Goal: Task Accomplishment & Management: Complete application form

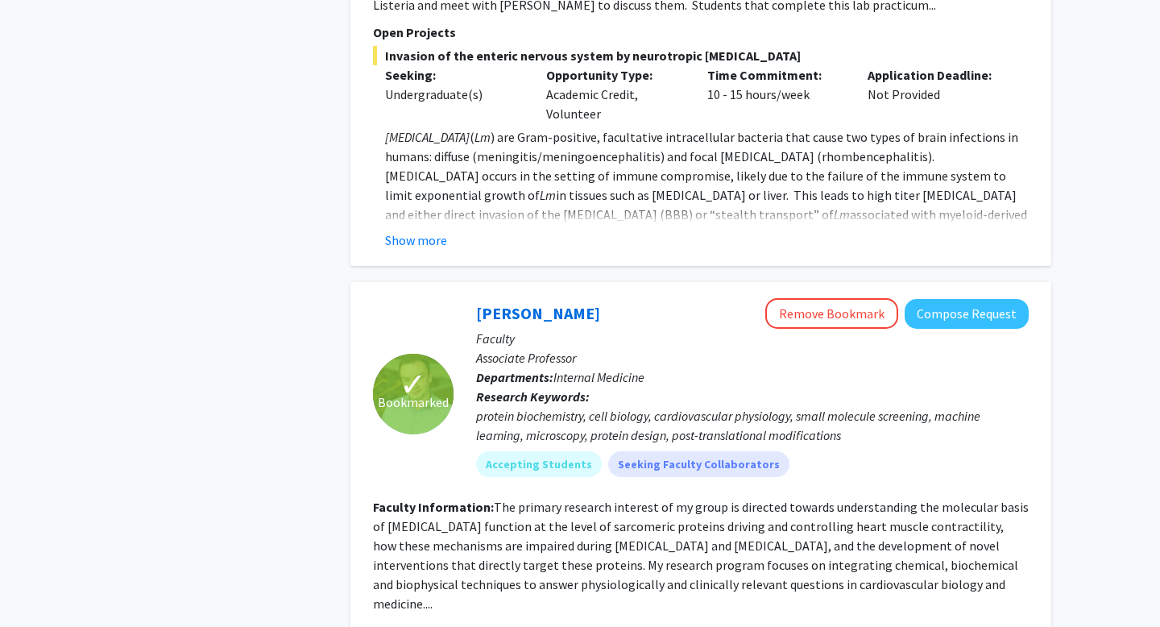
scroll to position [1592, 0]
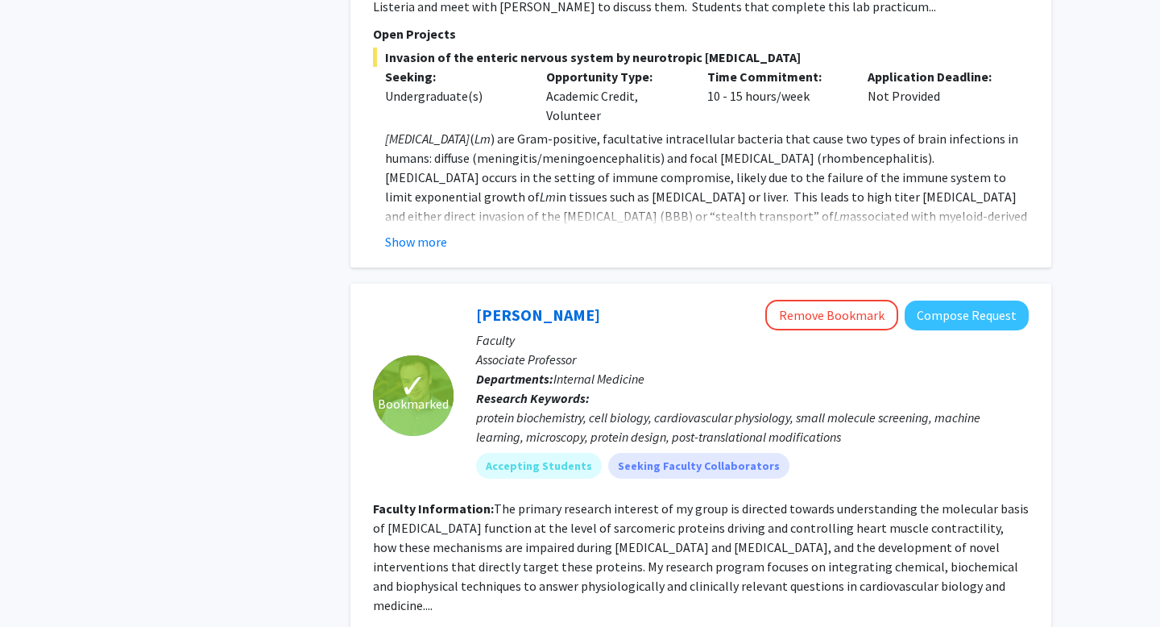
click at [444, 372] on div "✓ Bookmarked" at bounding box center [413, 395] width 81 height 81
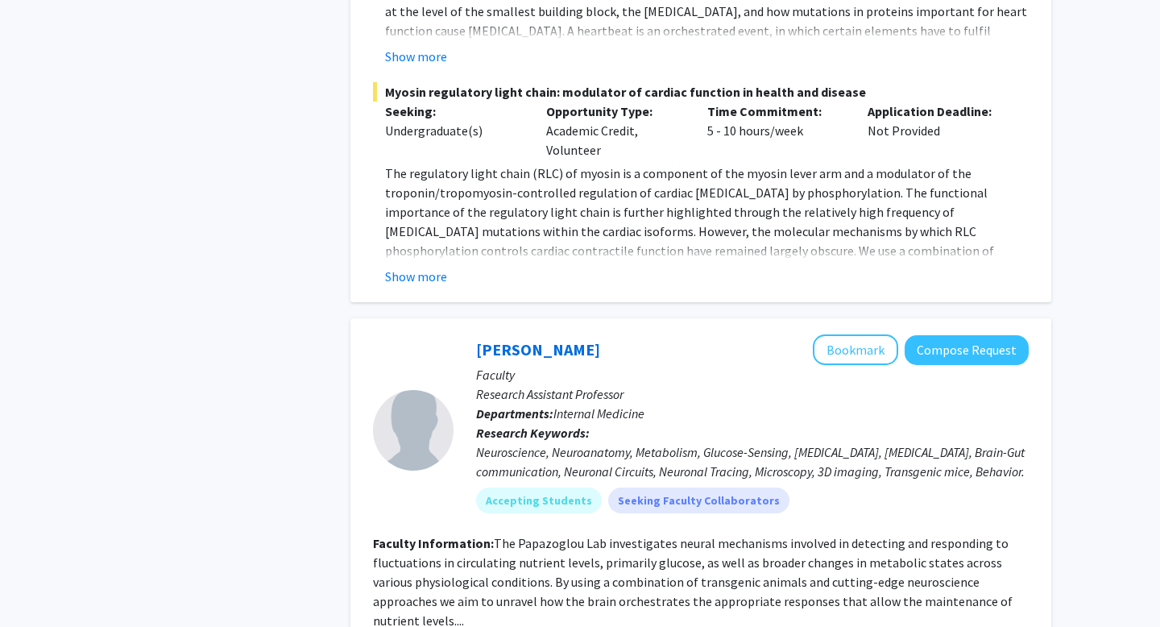
scroll to position [2592, 0]
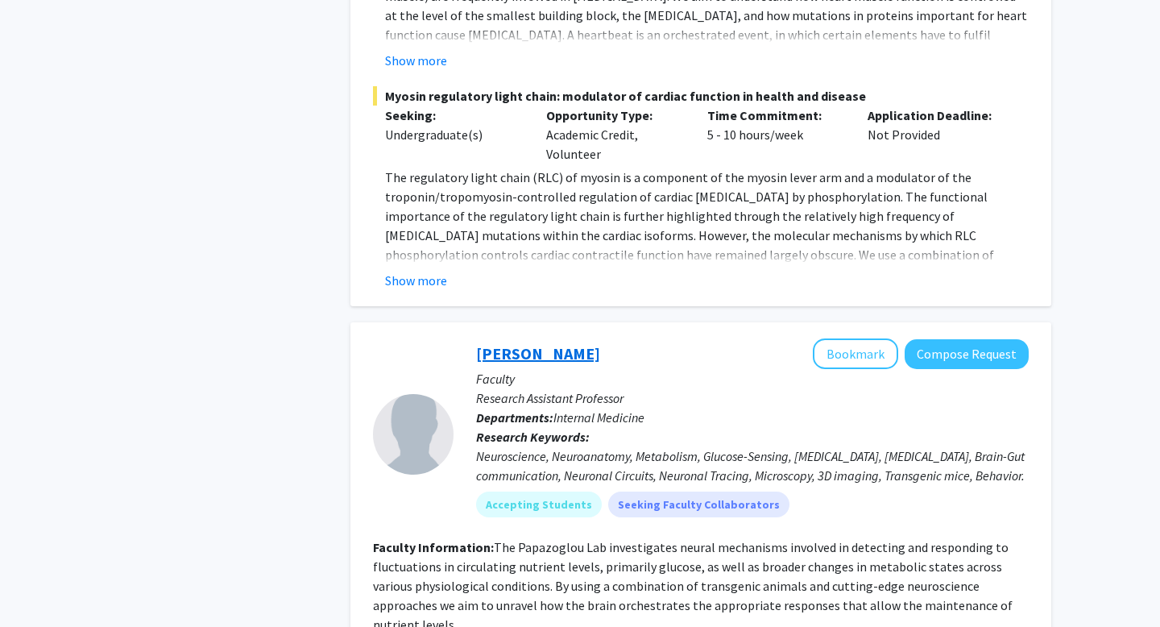
click at [484, 343] on link "[PERSON_NAME]" at bounding box center [538, 353] width 124 height 20
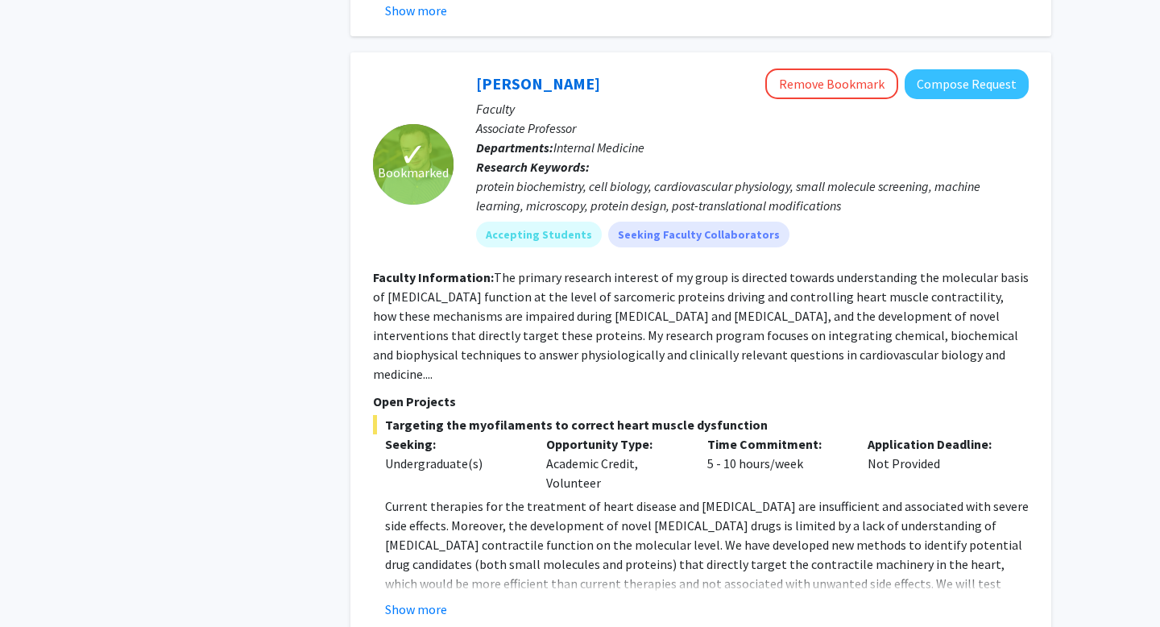
scroll to position [1710, 0]
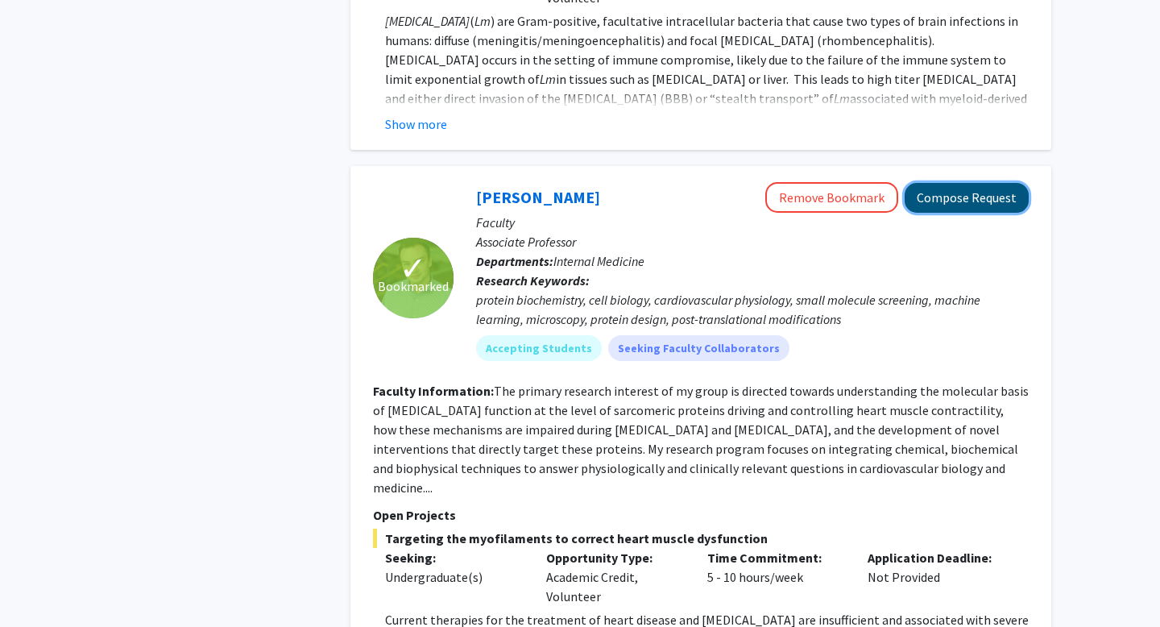
click at [952, 183] on button "Compose Request" at bounding box center [967, 198] width 124 height 30
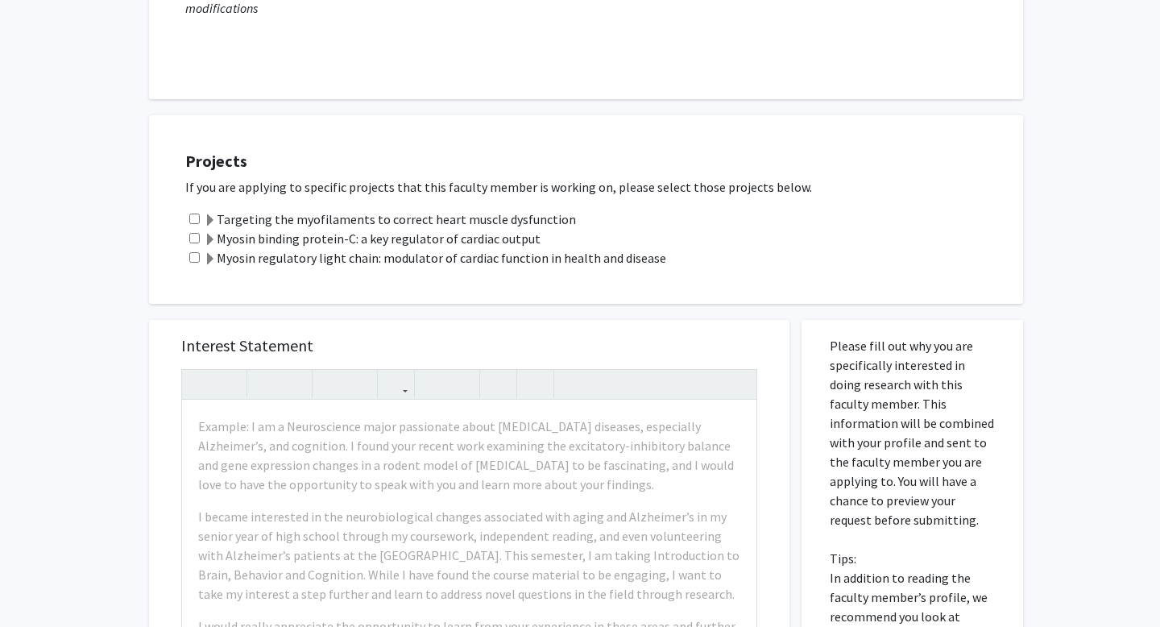
scroll to position [323, 0]
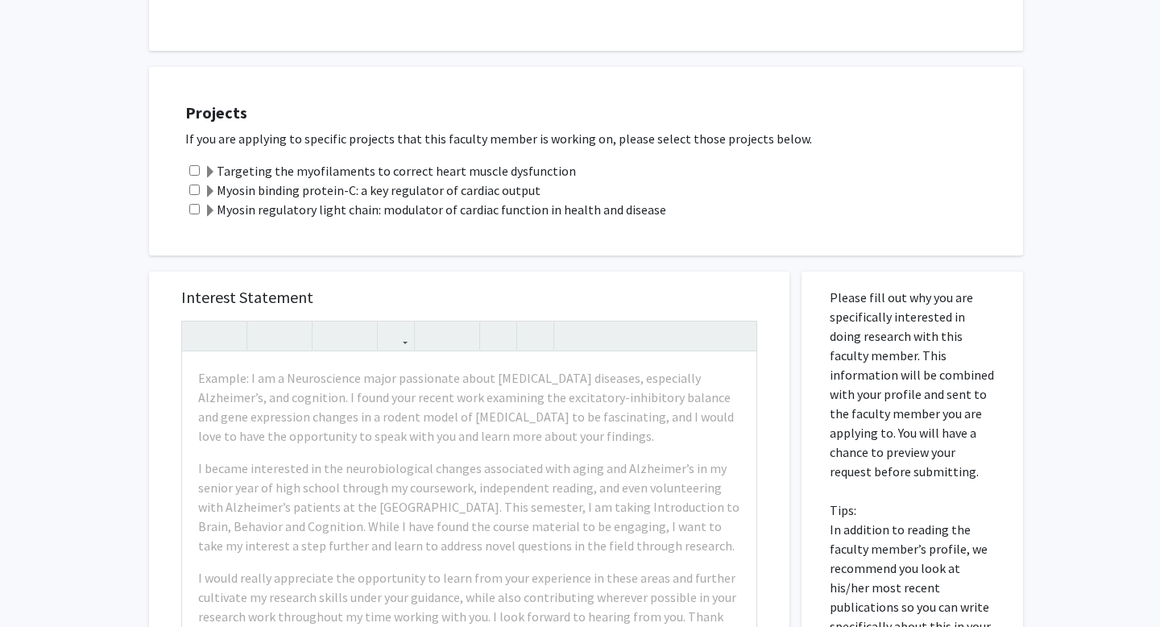
click at [192, 168] on input "checkbox" at bounding box center [194, 170] width 10 height 10
checkbox input "true"
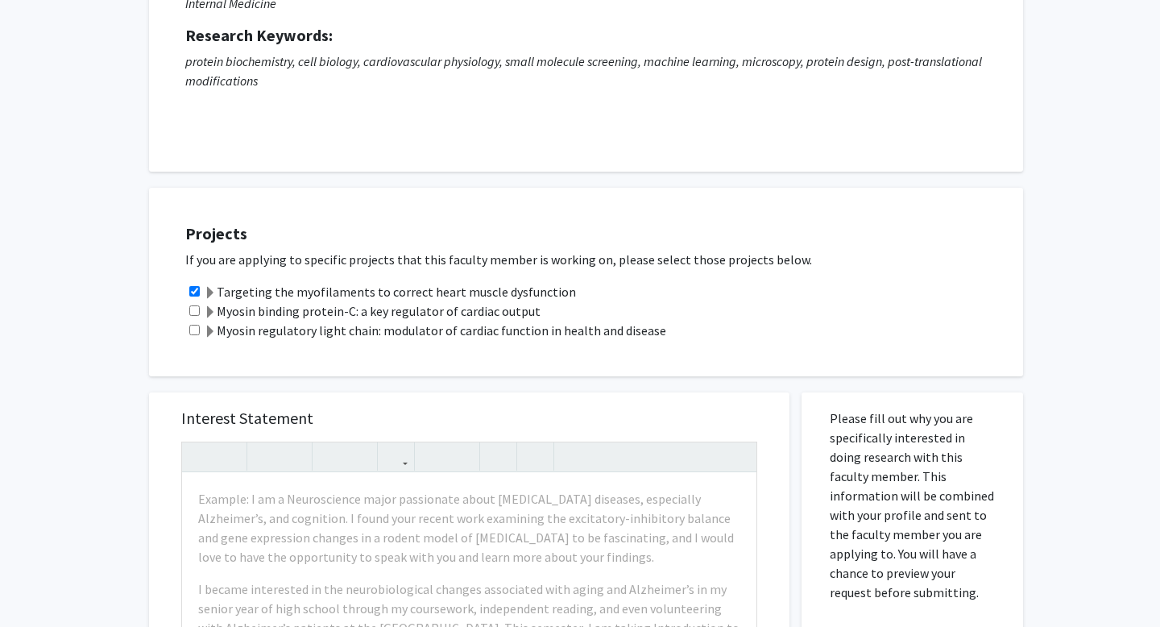
scroll to position [0, 0]
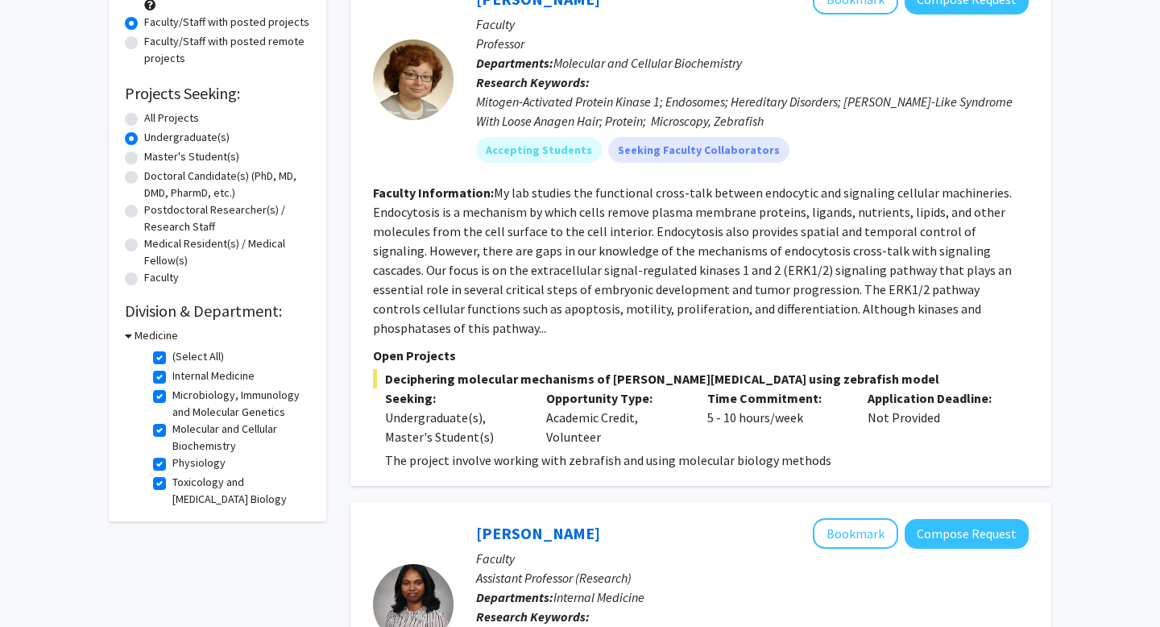
scroll to position [6, 0]
click at [139, 333] on h3 "Medicine" at bounding box center [157, 335] width 44 height 17
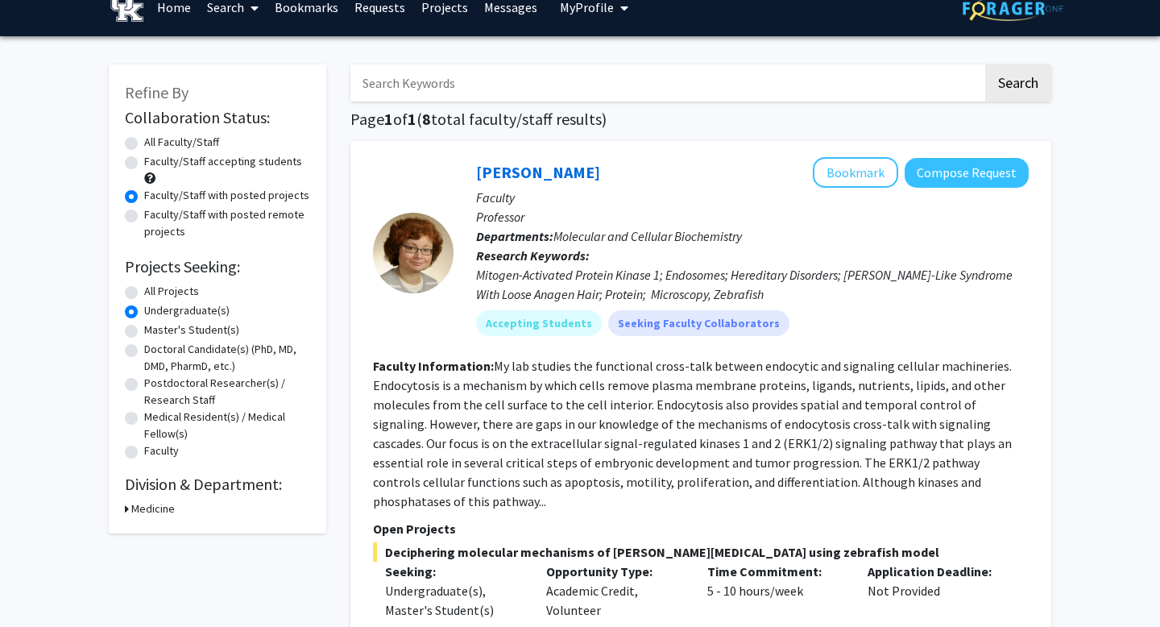
scroll to position [0, 0]
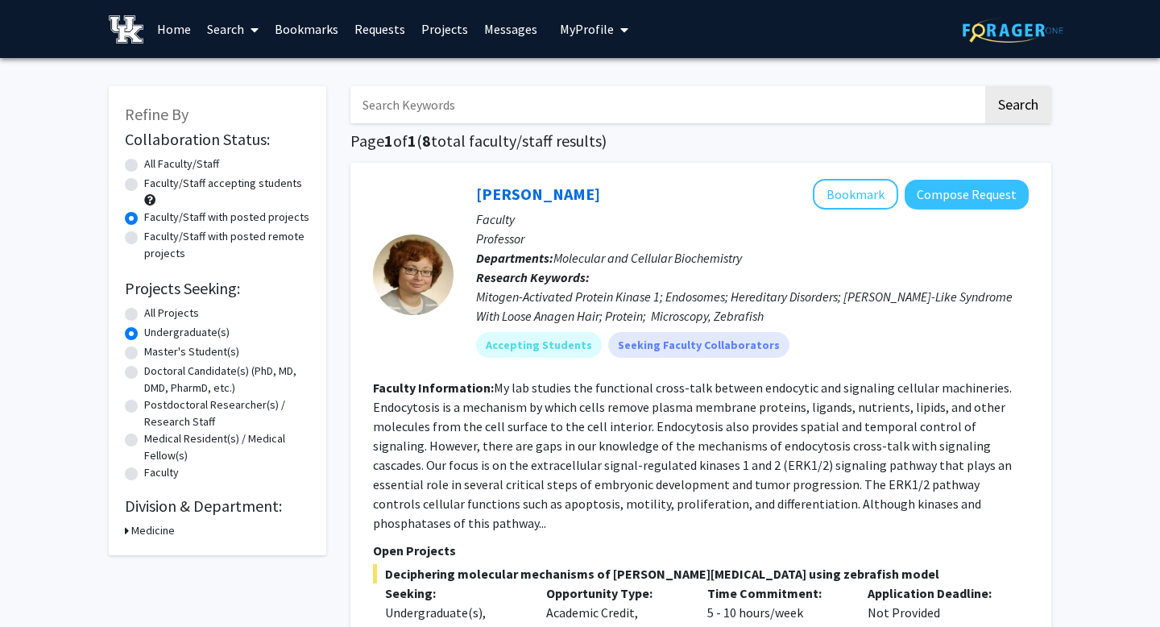
click at [176, 25] on link "Home" at bounding box center [174, 29] width 50 height 56
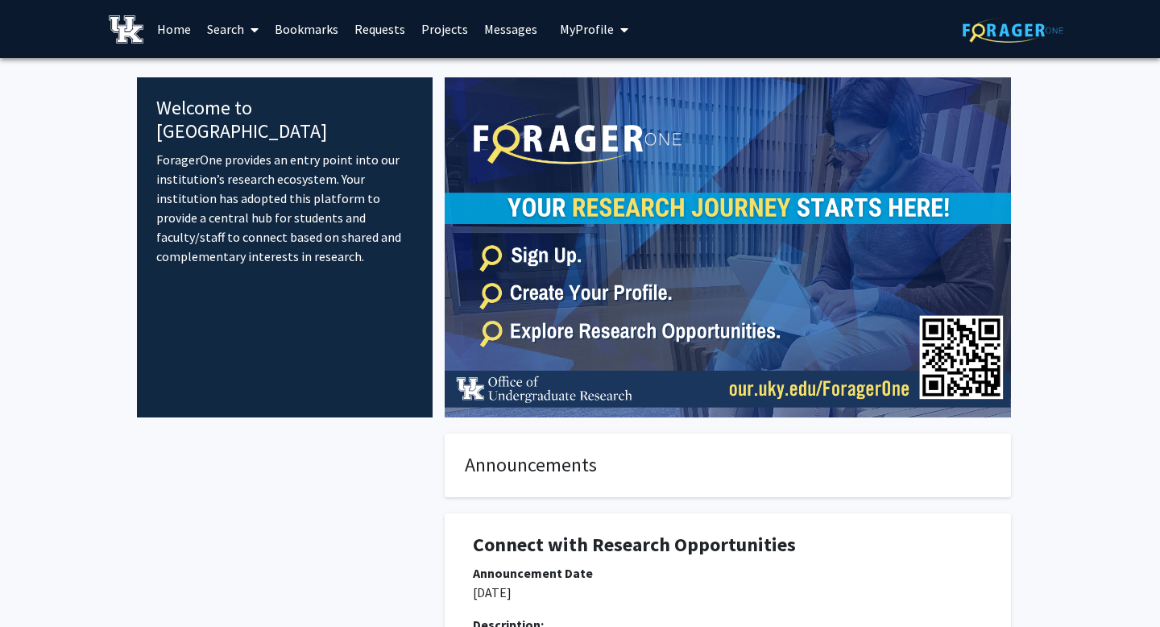
click at [227, 25] on link "Search" at bounding box center [233, 29] width 68 height 56
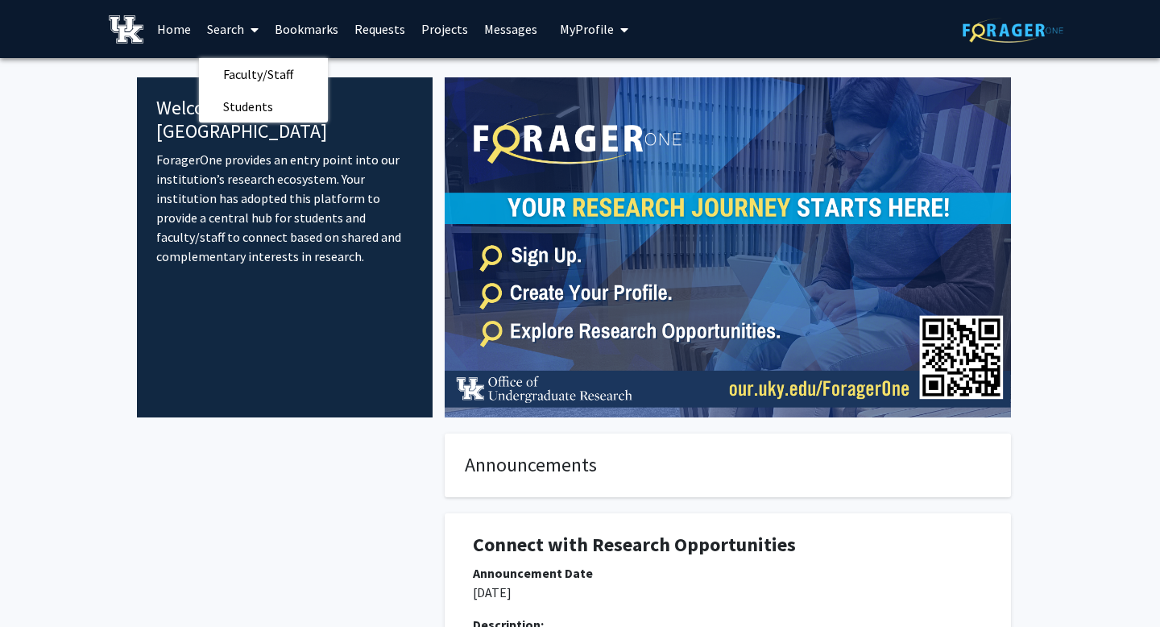
click at [427, 23] on link "Projects" at bounding box center [444, 29] width 63 height 56
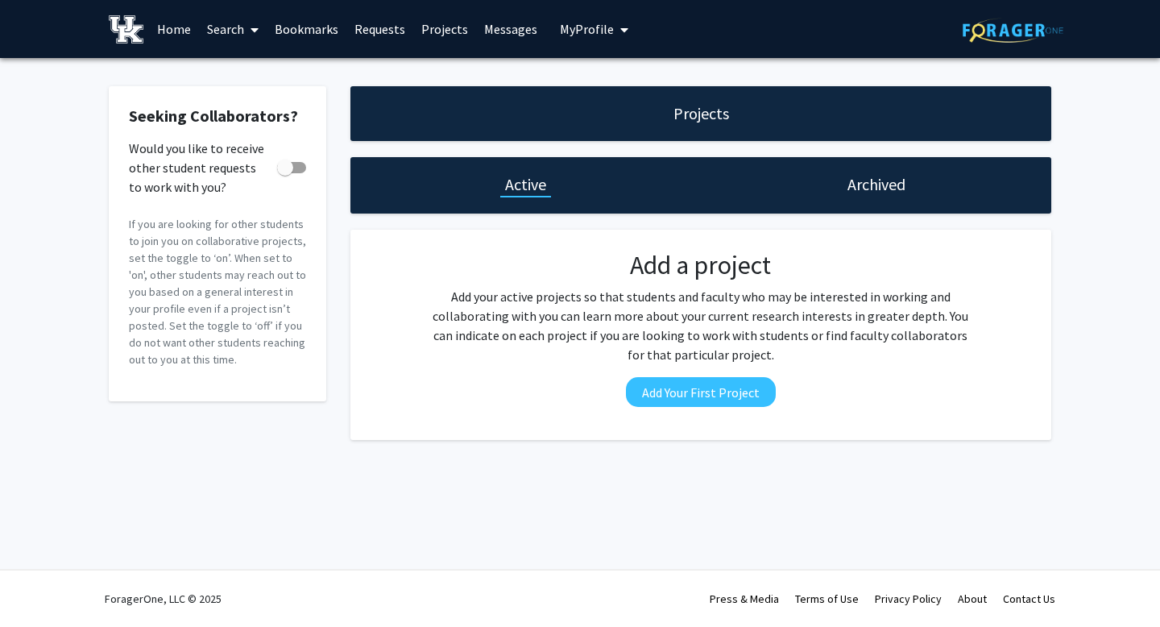
click at [376, 27] on link "Requests" at bounding box center [380, 29] width 67 height 56
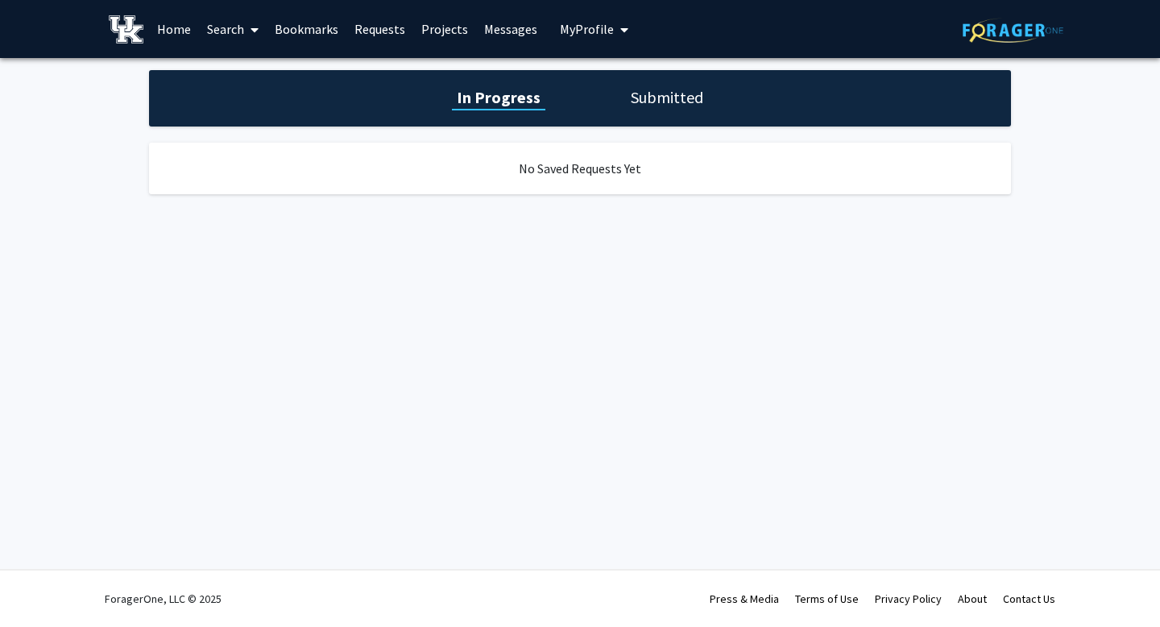
click at [320, 19] on link "Bookmarks" at bounding box center [307, 29] width 80 height 56
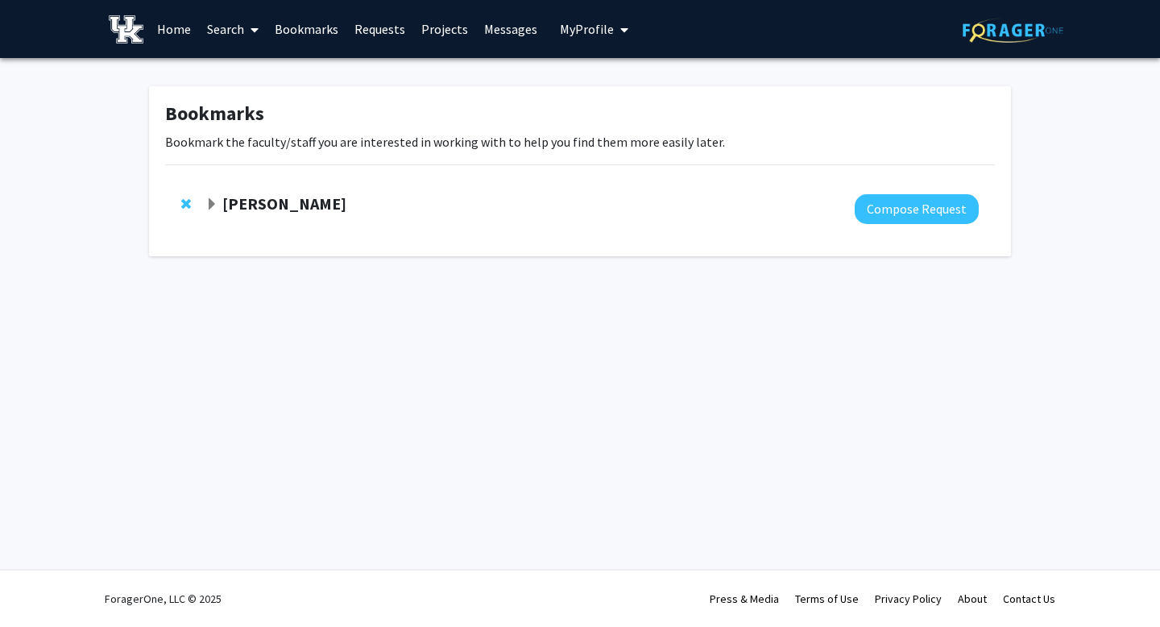
click at [222, 40] on link "Search" at bounding box center [233, 29] width 68 height 56
click at [239, 71] on span "Faculty/Staff" at bounding box center [258, 74] width 118 height 32
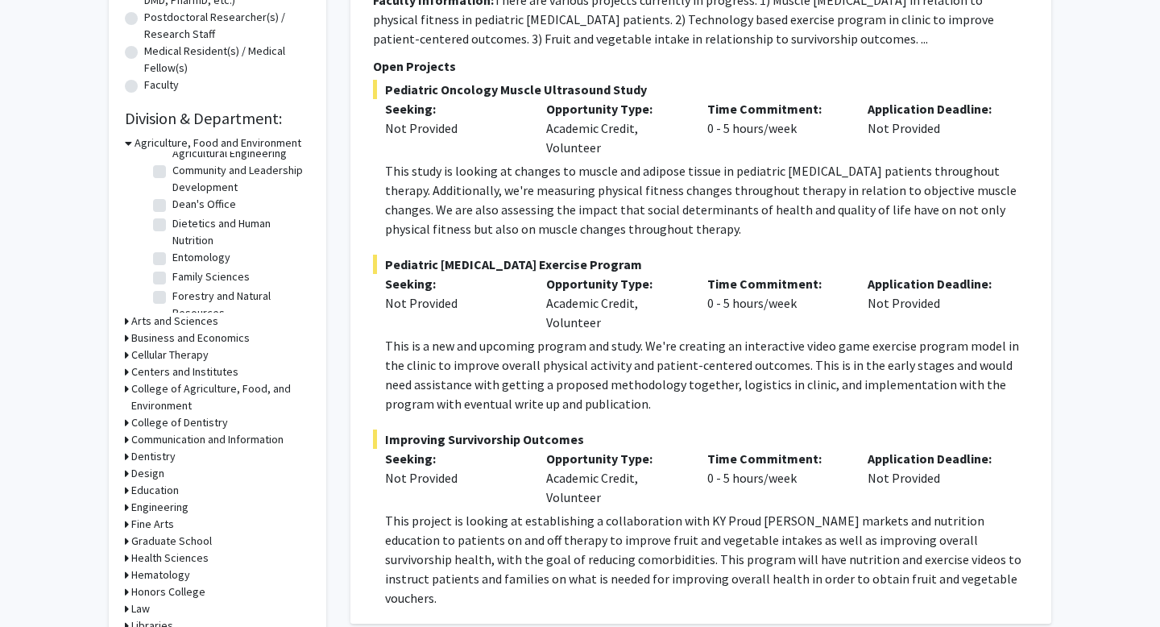
scroll to position [82, 0]
click at [172, 286] on label "Family Sciences" at bounding box center [210, 280] width 77 height 17
click at [172, 282] on input "Family Sciences" at bounding box center [177, 277] width 10 height 10
checkbox input "true"
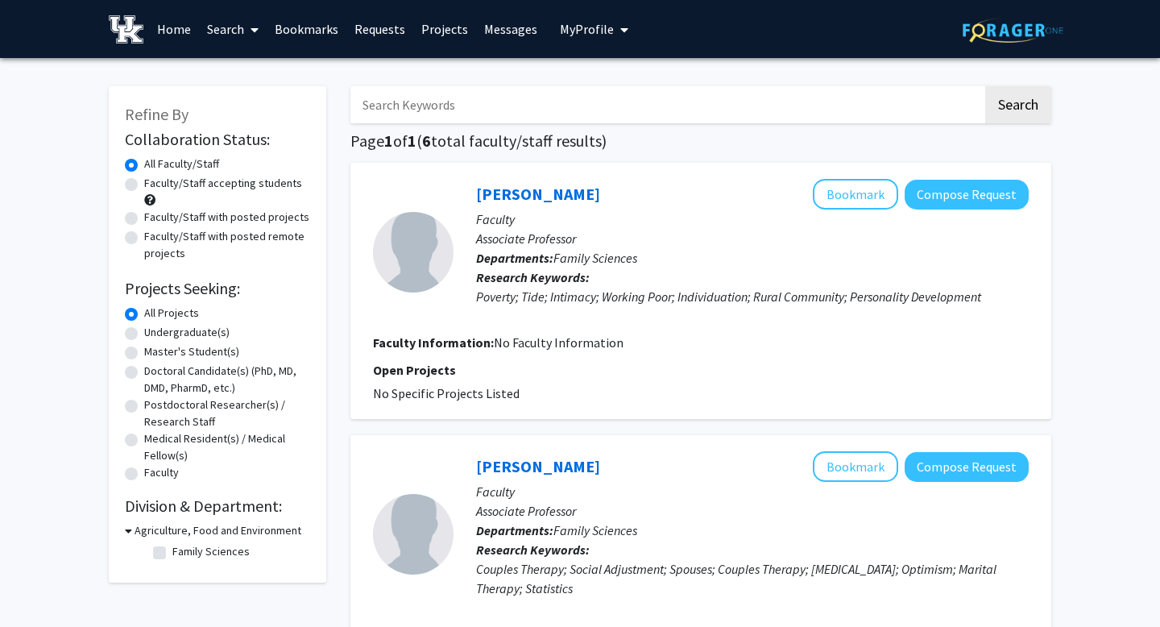
checkbox input "false"
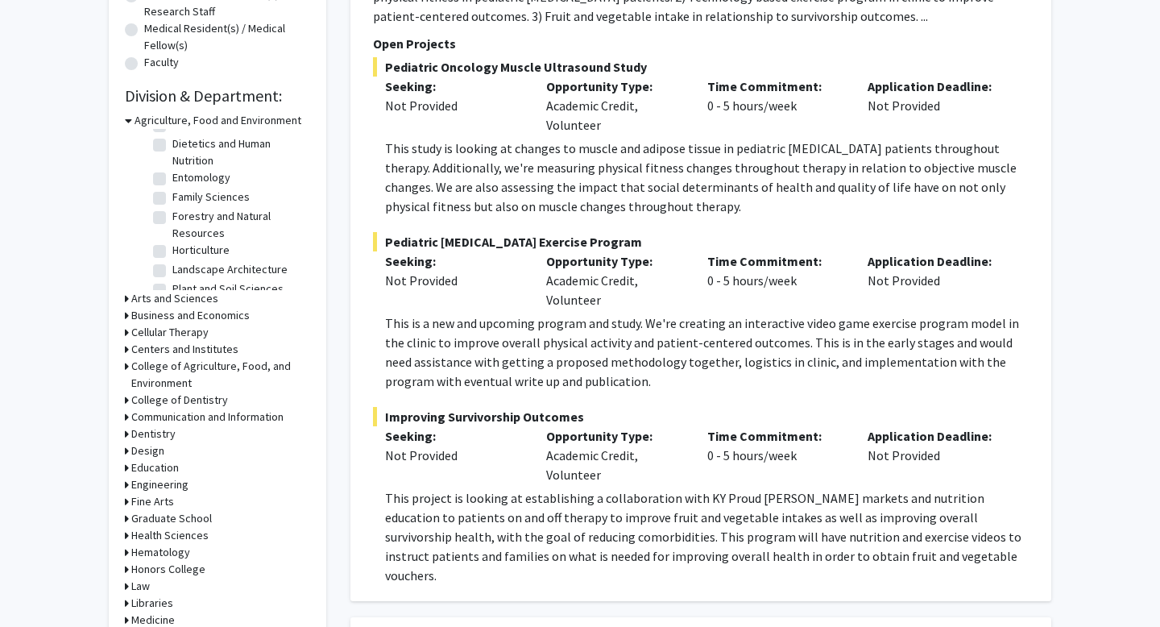
scroll to position [411, 0]
click at [225, 118] on h3 "Agriculture, Food and Environment" at bounding box center [218, 119] width 167 height 17
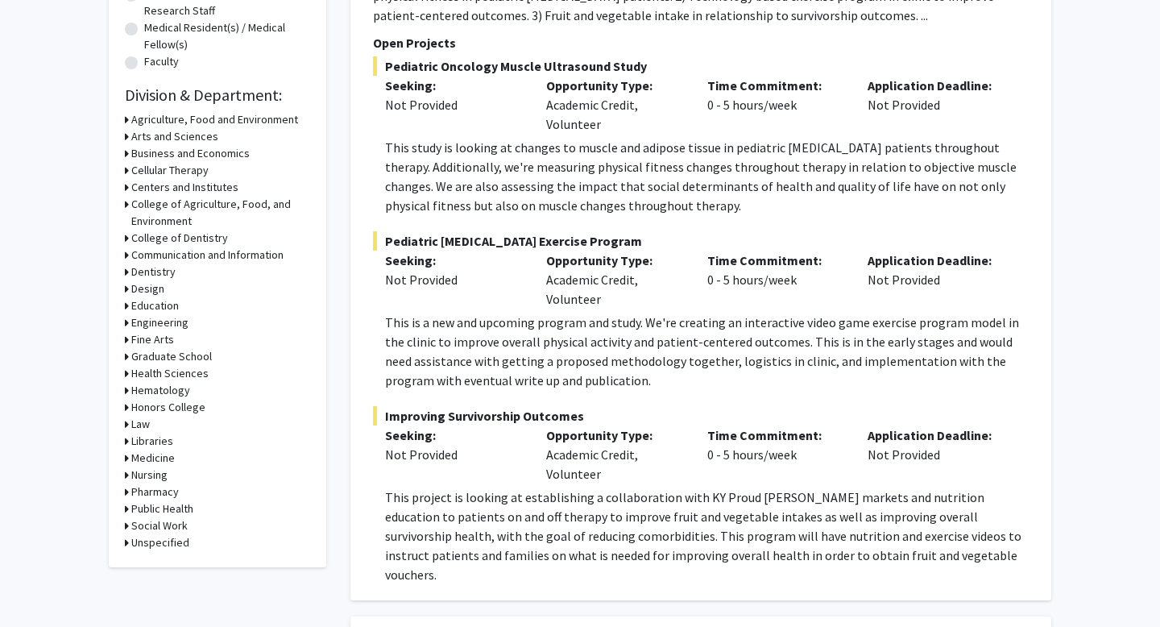
click at [195, 136] on h3 "Arts and Sciences" at bounding box center [174, 136] width 87 height 17
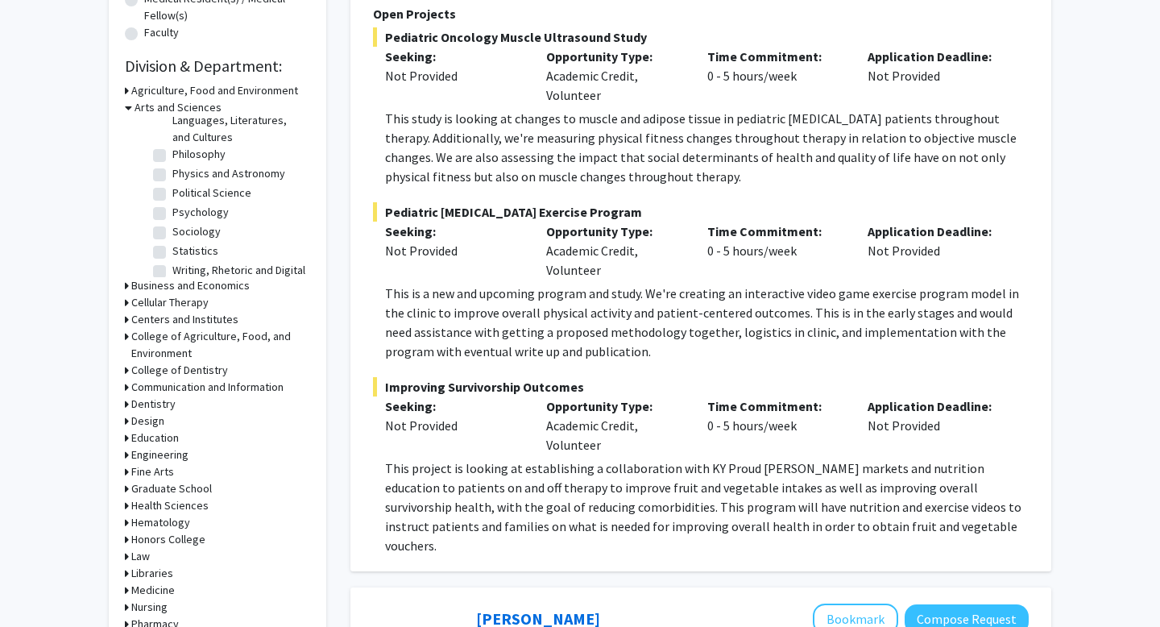
scroll to position [309, 0]
click at [172, 198] on label "Psychology" at bounding box center [200, 206] width 56 height 17
click at [172, 198] on input "Psychology" at bounding box center [177, 203] width 10 height 10
checkbox input "true"
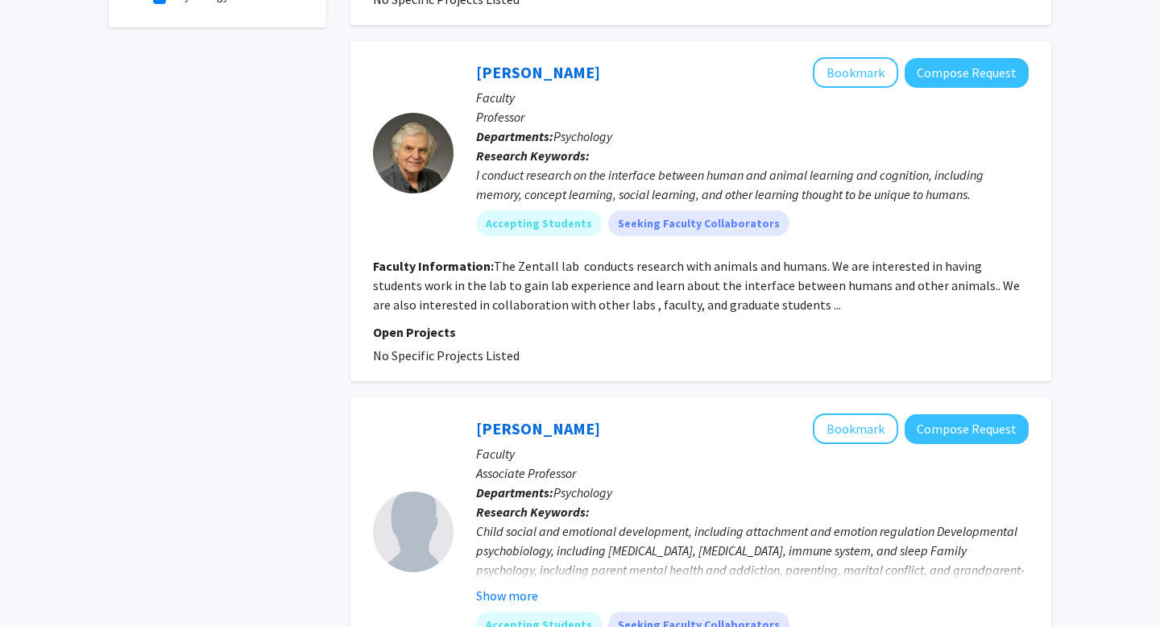
scroll to position [616, 0]
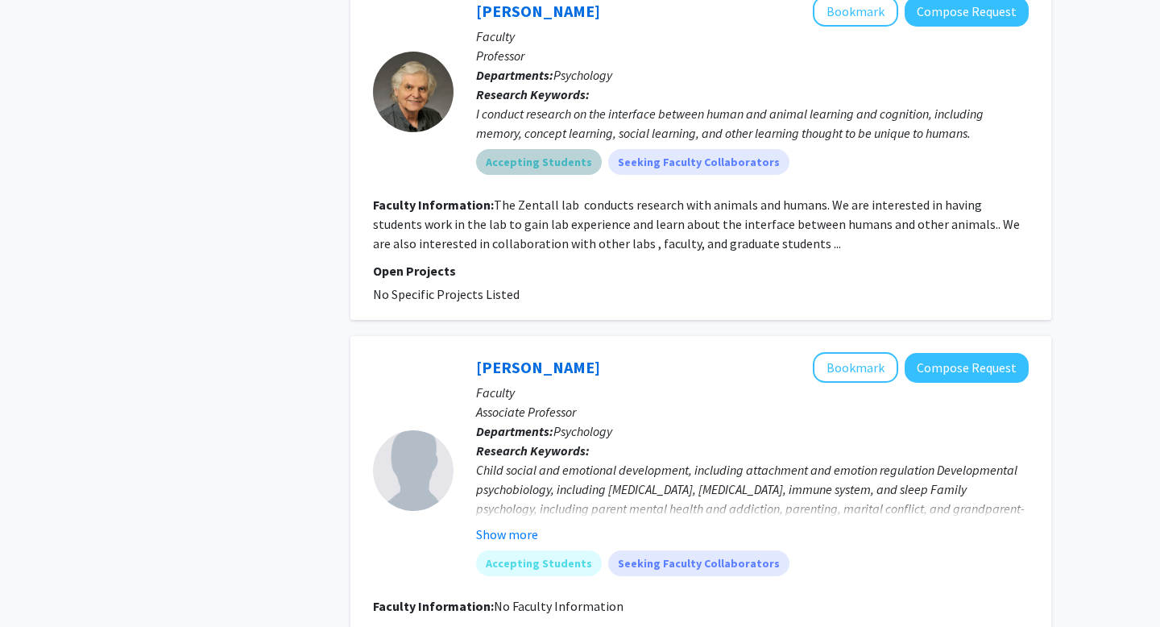
click at [555, 149] on mat-chip "Accepting Students" at bounding box center [539, 162] width 126 height 26
click at [554, 149] on mat-chip "Accepting Students" at bounding box center [539, 162] width 126 height 26
click at [569, 214] on section "Faculty Information: The Zentall lab conducts research with animals and humans.…" at bounding box center [701, 224] width 656 height 58
click at [579, 105] on div "I conduct research on the interface between human and animal learning and cogni…" at bounding box center [752, 123] width 553 height 39
click at [557, 155] on mat-chip "Accepting Students" at bounding box center [539, 162] width 126 height 26
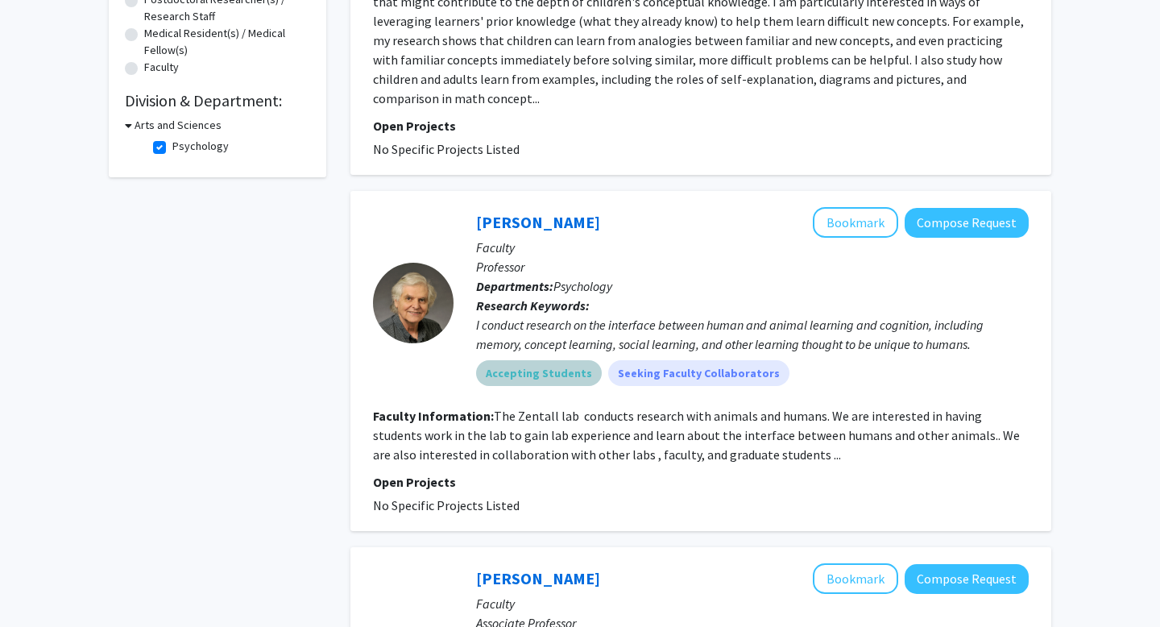
scroll to position [357, 0]
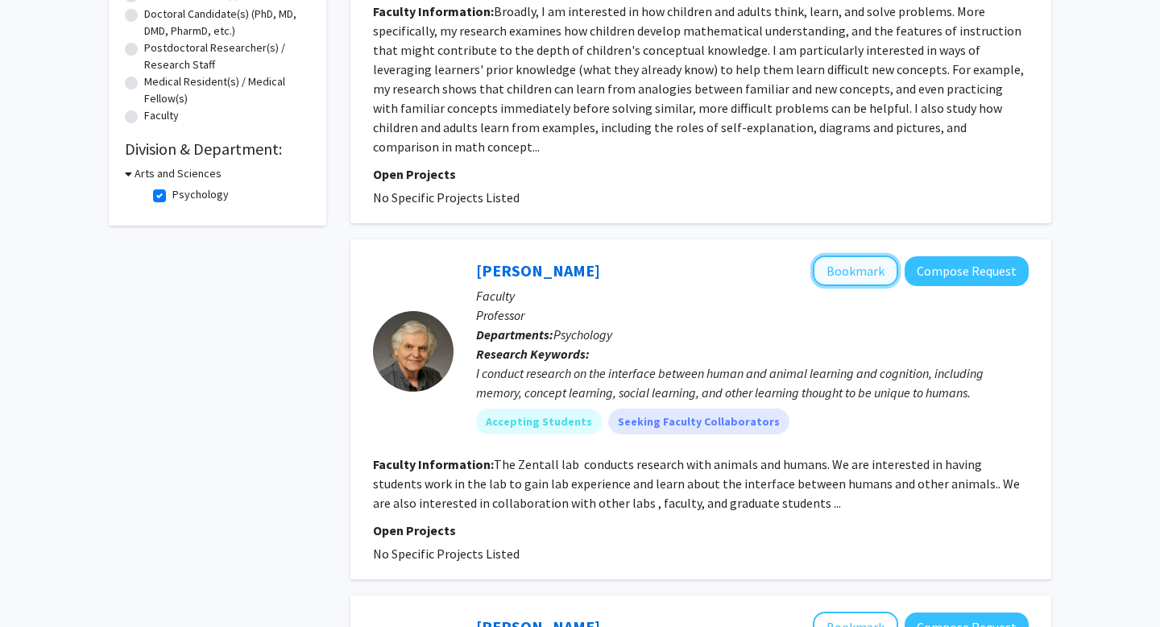
click at [861, 259] on button "Bookmark" at bounding box center [855, 270] width 85 height 31
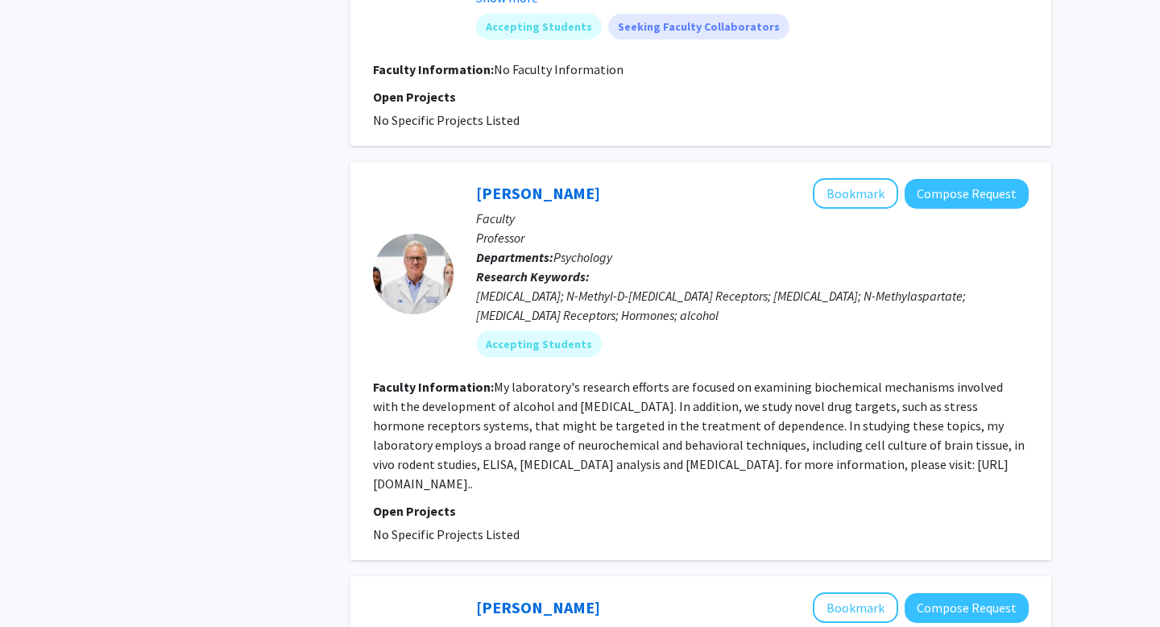
scroll to position [1159, 0]
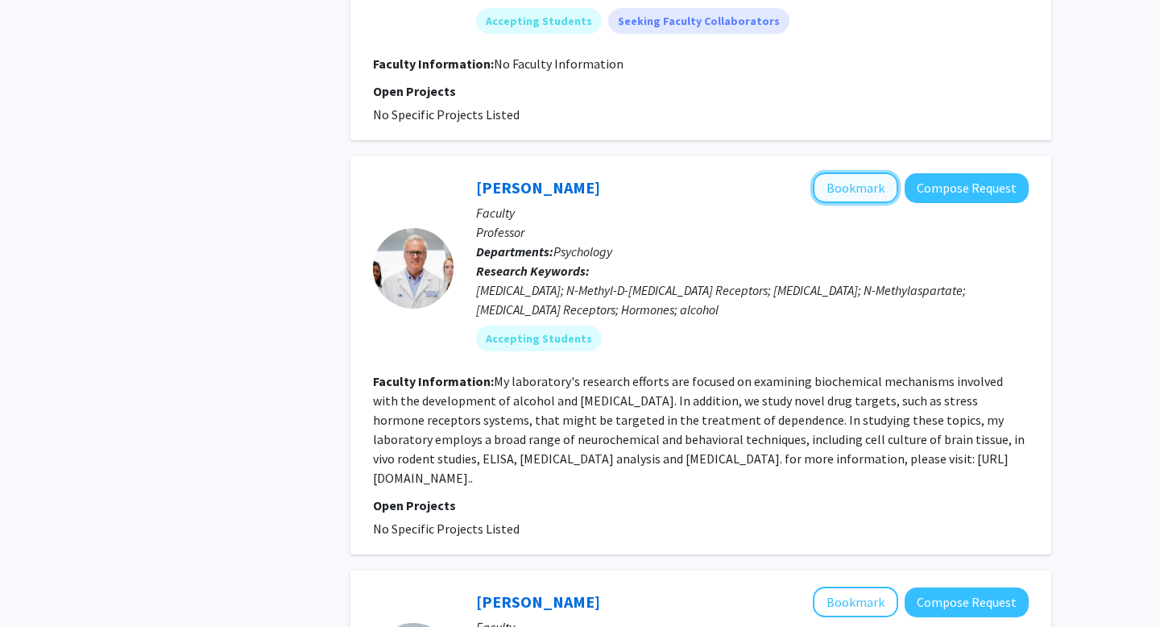
click at [869, 172] on button "Bookmark" at bounding box center [855, 187] width 85 height 31
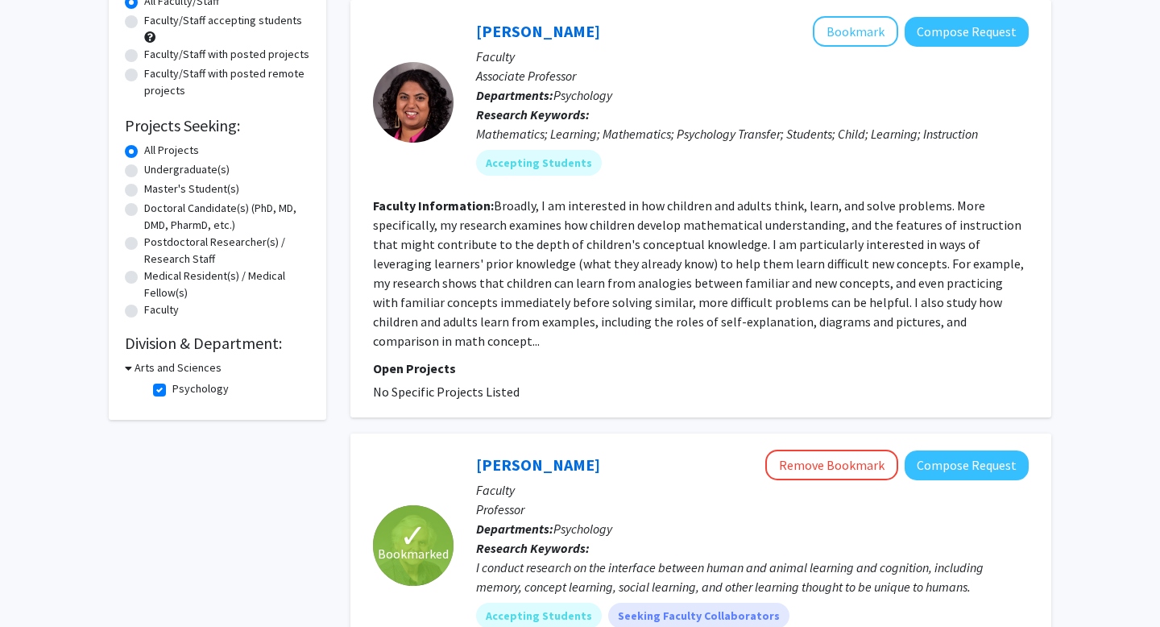
scroll to position [164, 0]
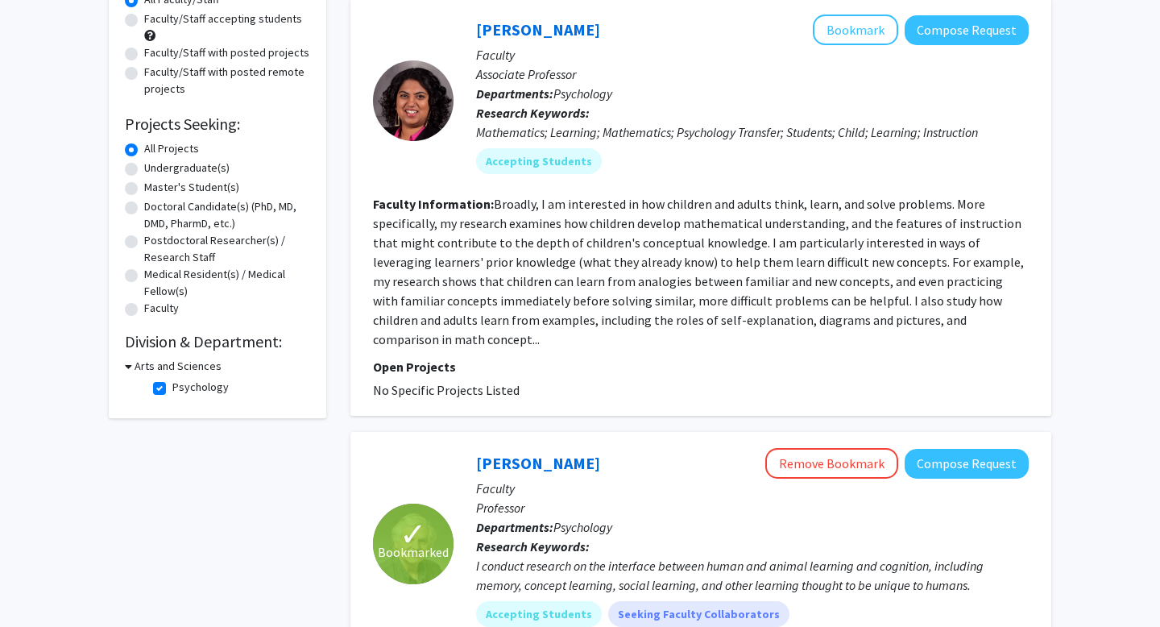
click at [155, 367] on h3 "Arts and Sciences" at bounding box center [178, 366] width 87 height 17
click at [156, 367] on h3 "Arts and Sciences" at bounding box center [174, 366] width 87 height 17
click at [172, 392] on label "Psychology" at bounding box center [200, 387] width 56 height 17
click at [172, 389] on input "Psychology" at bounding box center [177, 384] width 10 height 10
checkbox input "false"
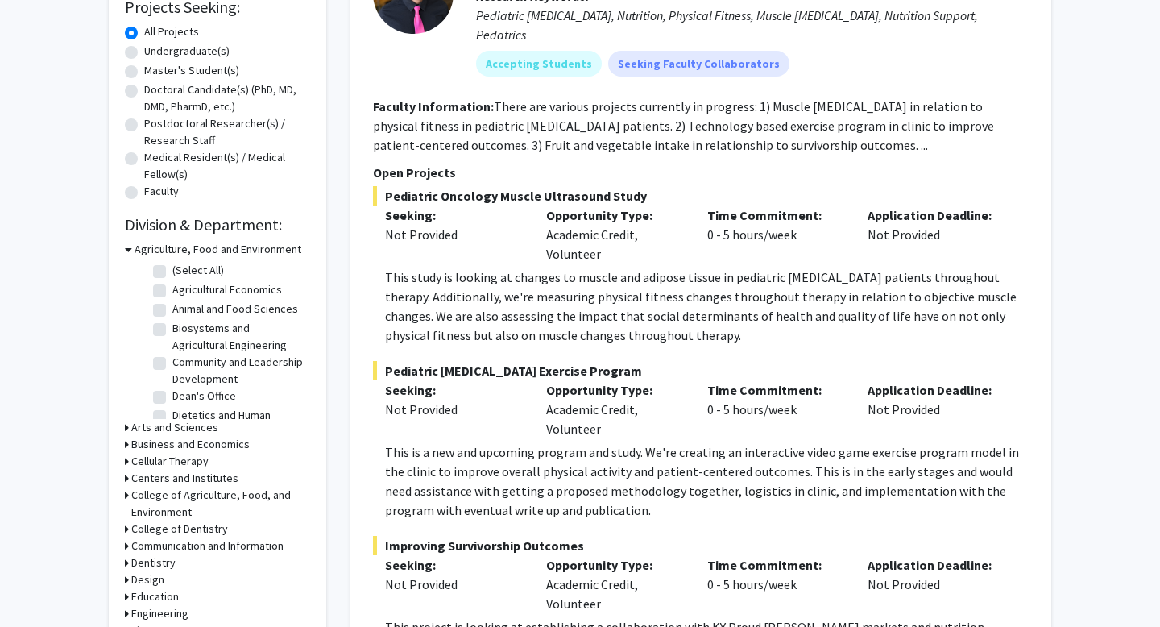
scroll to position [391, 0]
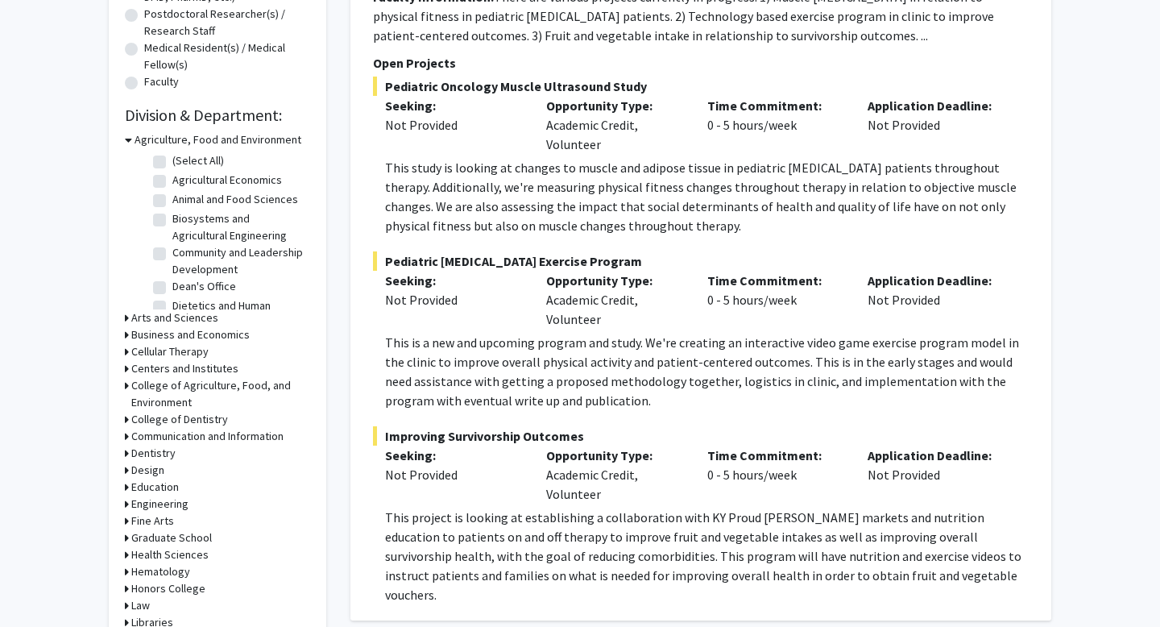
click at [190, 318] on h3 "Arts and Sciences" at bounding box center [174, 317] width 87 height 17
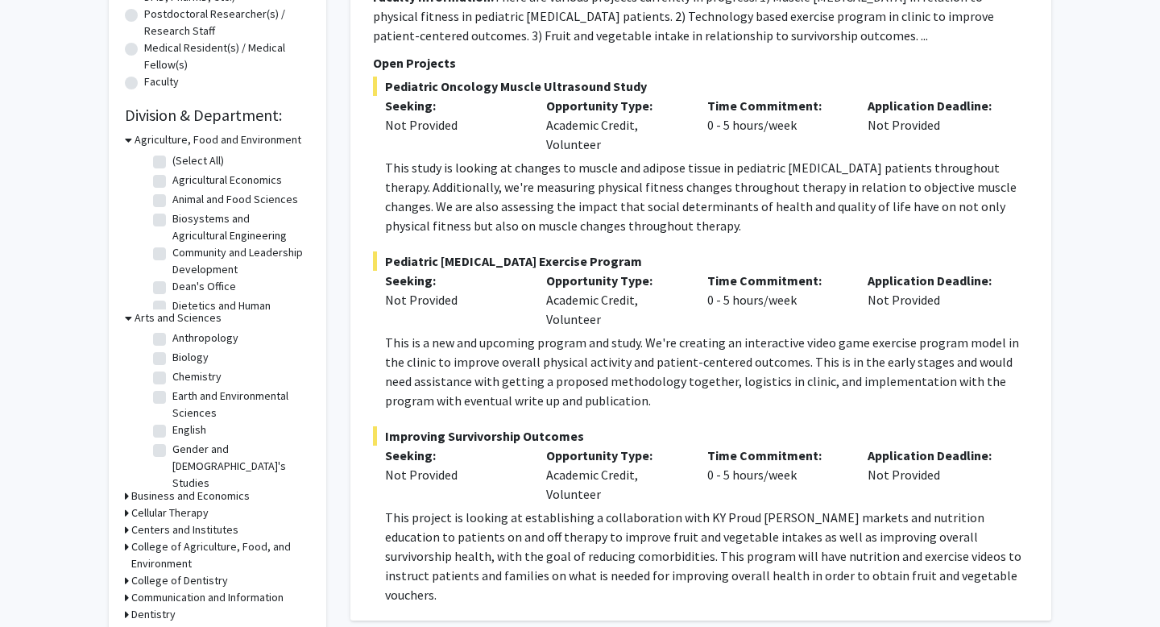
scroll to position [25, 0]
click at [172, 353] on label "Biology" at bounding box center [190, 352] width 36 height 17
click at [172, 353] on input "Biology" at bounding box center [177, 349] width 10 height 10
checkbox input "true"
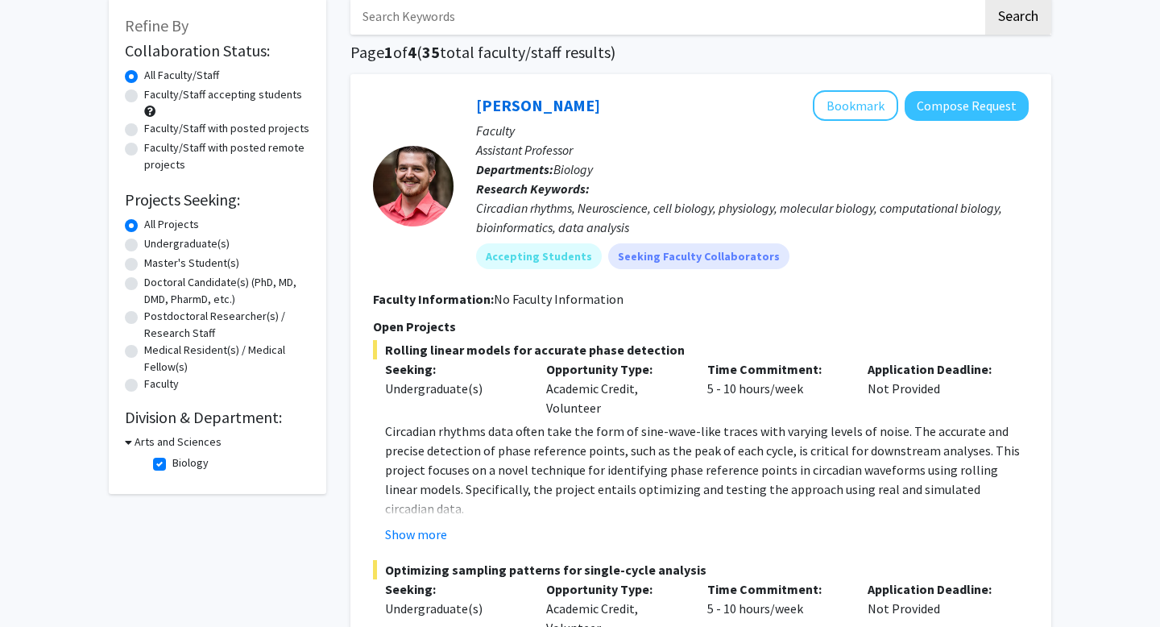
scroll to position [87, 0]
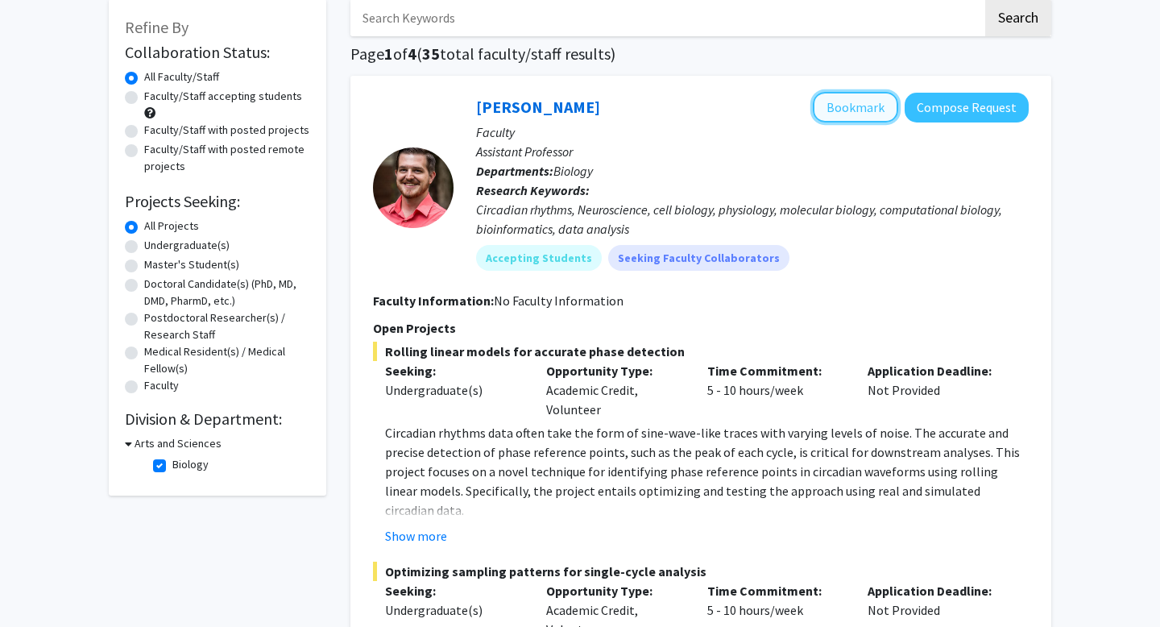
click at [845, 116] on button "Bookmark" at bounding box center [855, 107] width 85 height 31
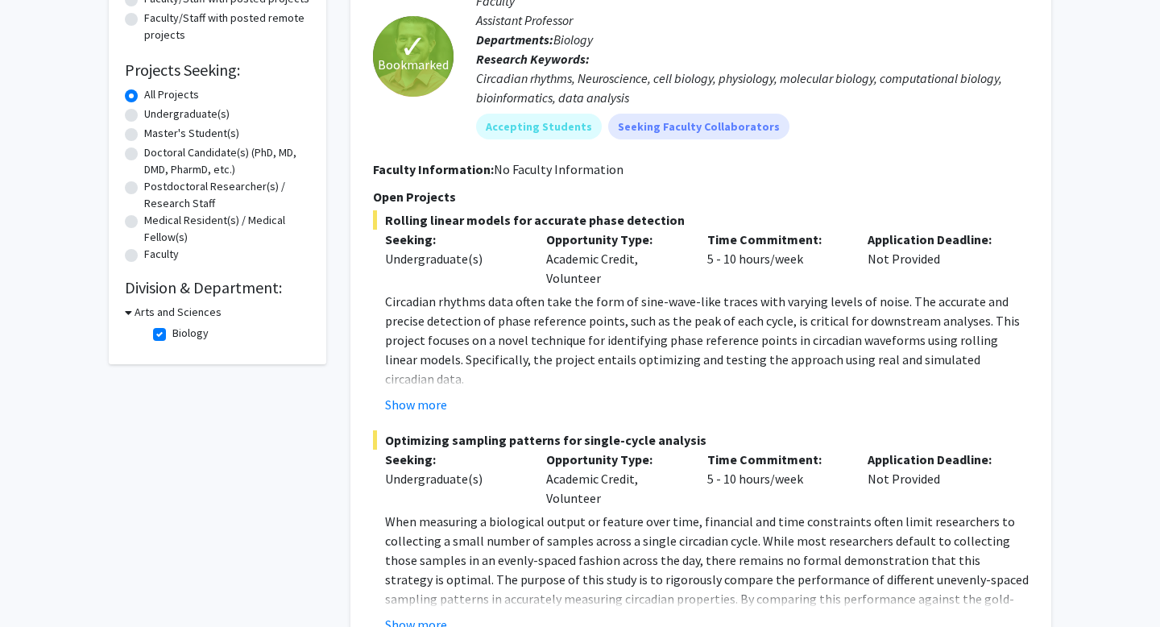
scroll to position [225, 0]
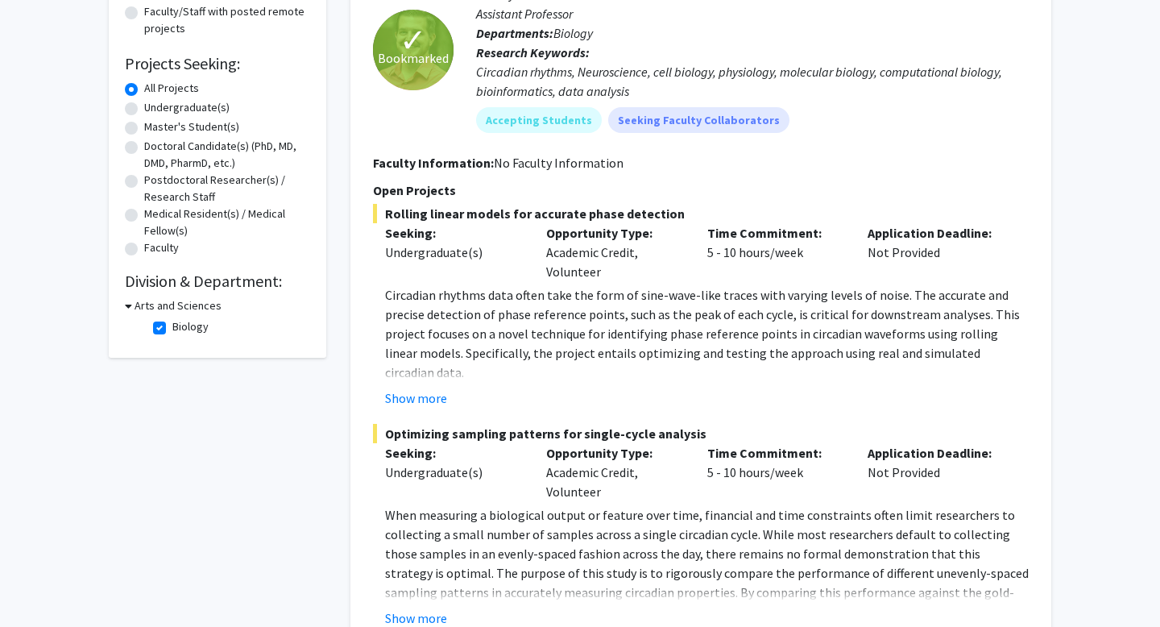
click at [172, 325] on label "Biology" at bounding box center [190, 326] width 36 height 17
click at [172, 325] on input "Biology" at bounding box center [177, 323] width 10 height 10
checkbox input "false"
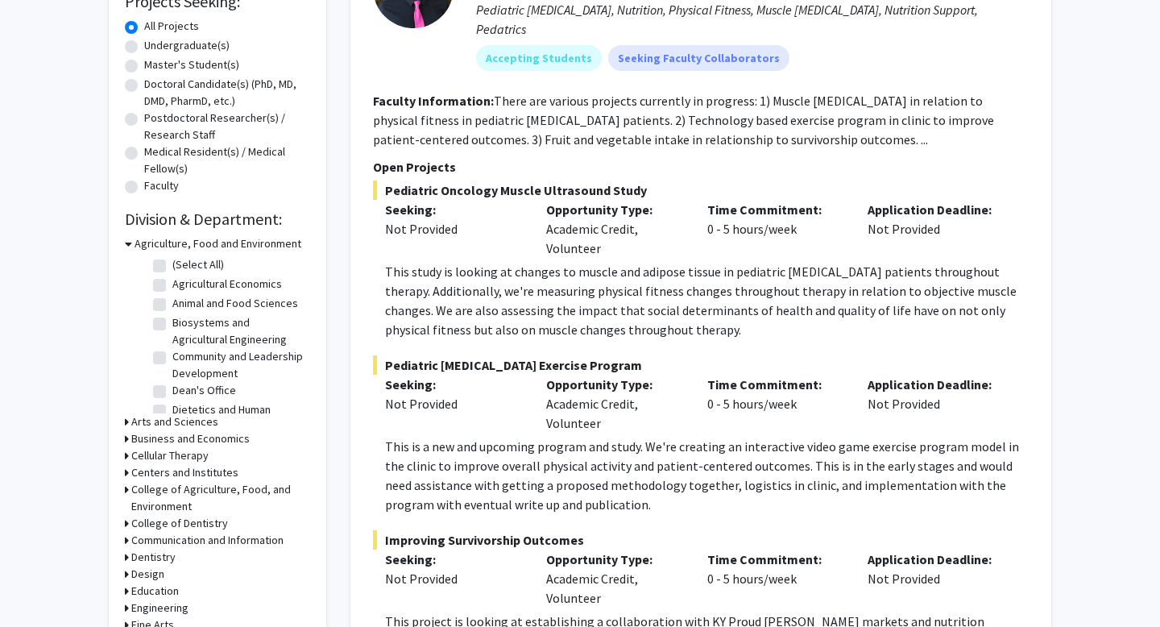
scroll to position [604, 0]
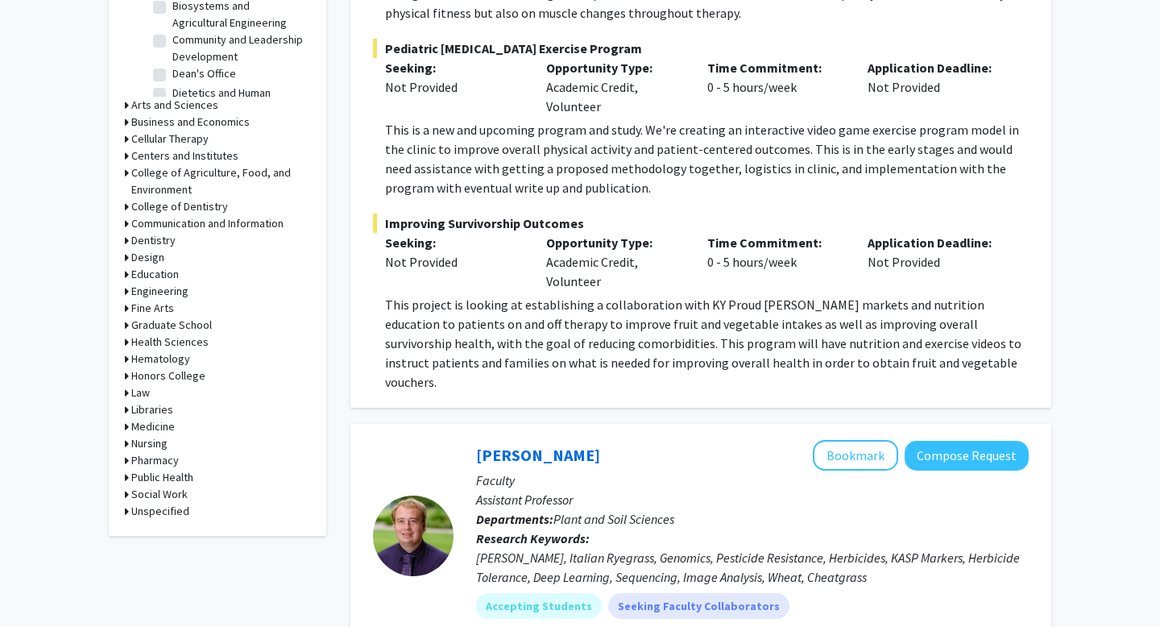
click at [151, 341] on h3 "Health Sciences" at bounding box center [169, 342] width 77 height 17
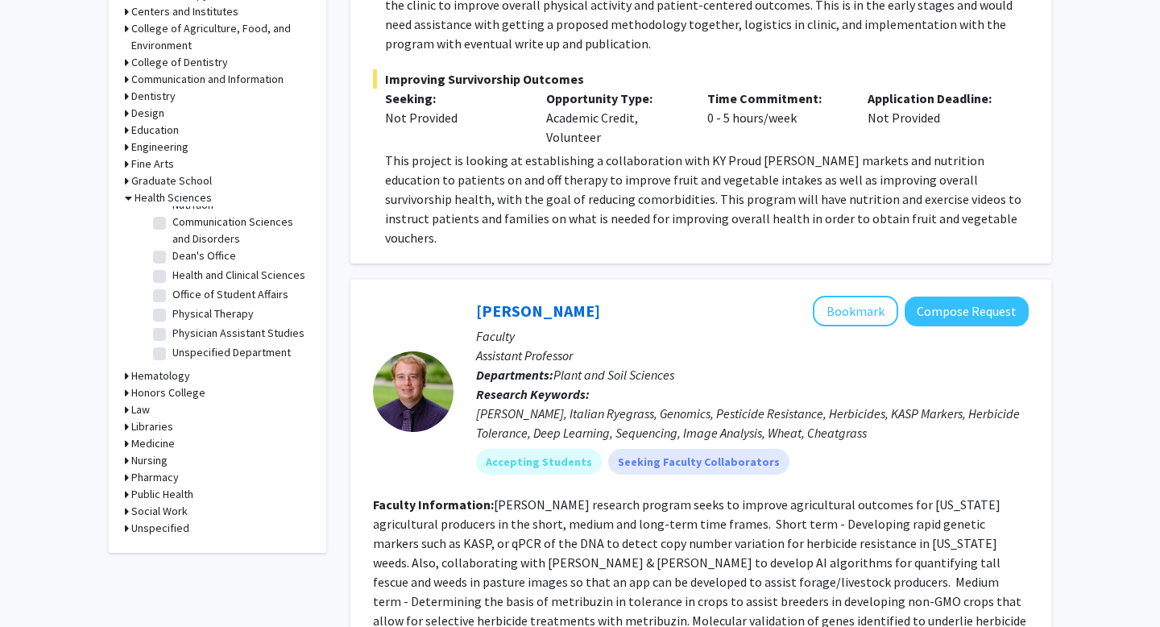
scroll to position [749, 0]
click at [158, 376] on h3 "Hematology" at bounding box center [160, 375] width 59 height 17
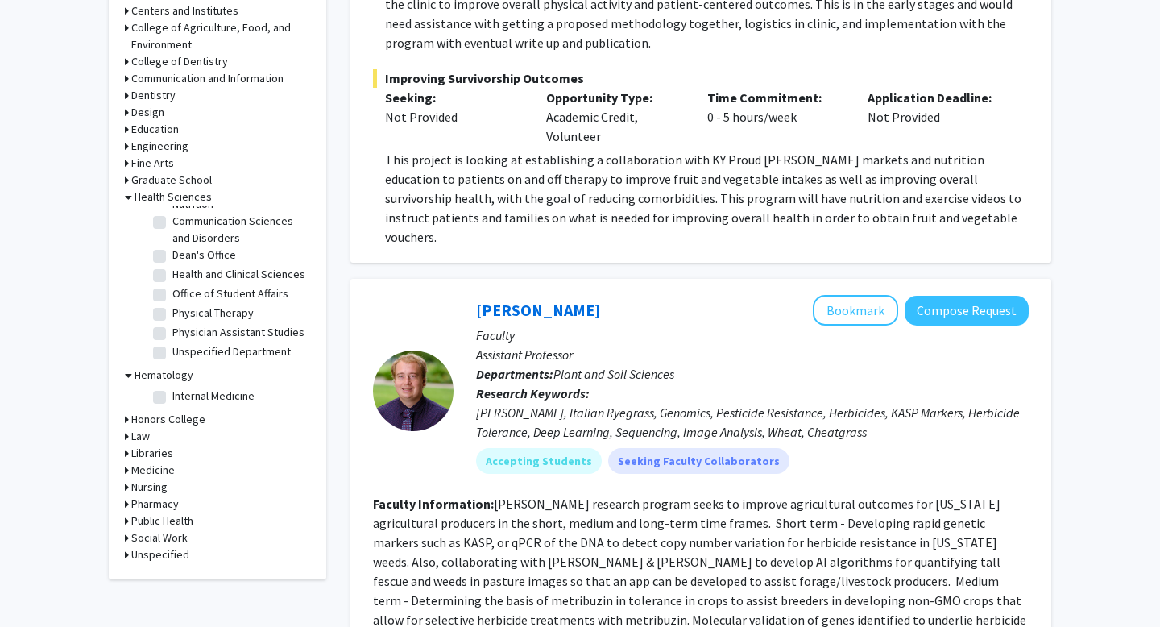
click at [168, 417] on h3 "Honors College" at bounding box center [168, 419] width 74 height 17
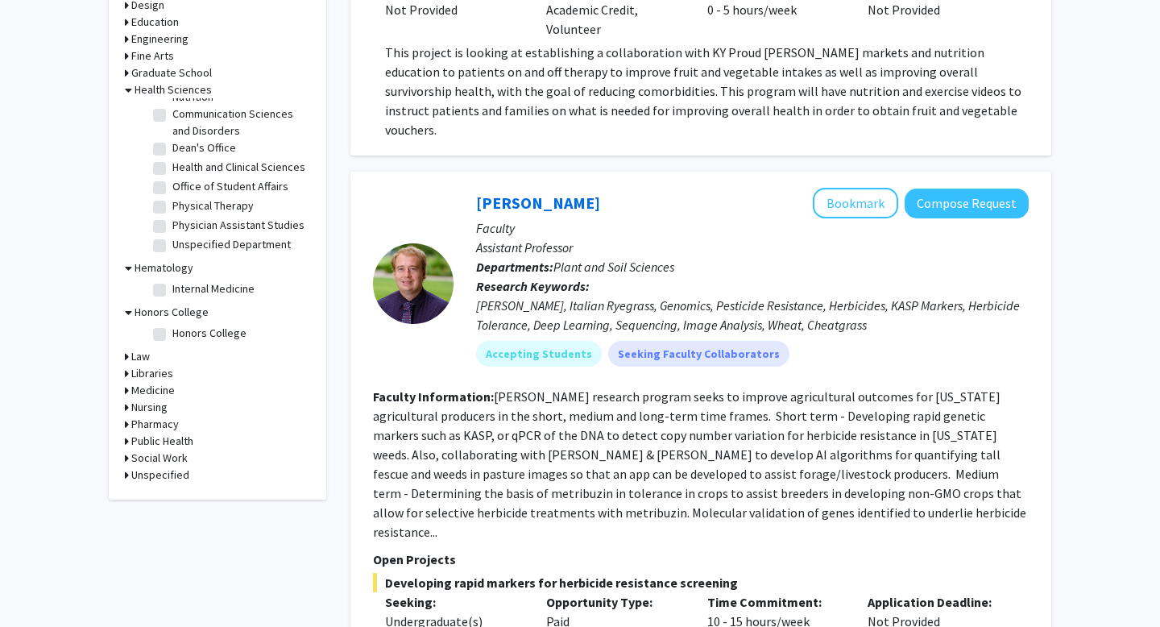
scroll to position [858, 0]
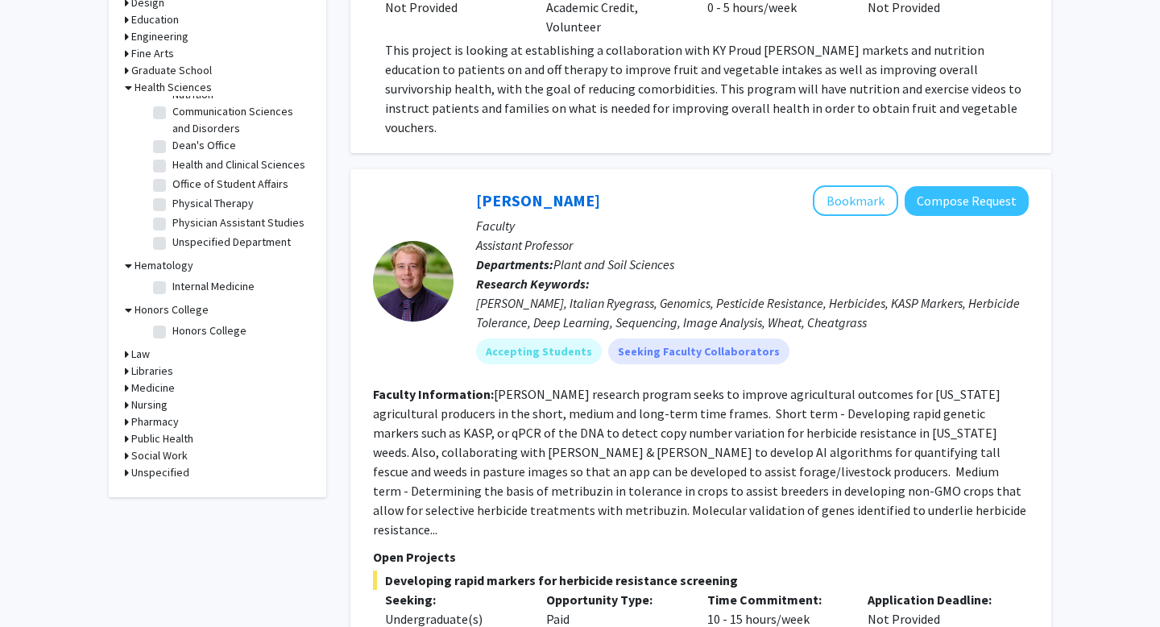
click at [153, 388] on h3 "Medicine" at bounding box center [153, 388] width 44 height 17
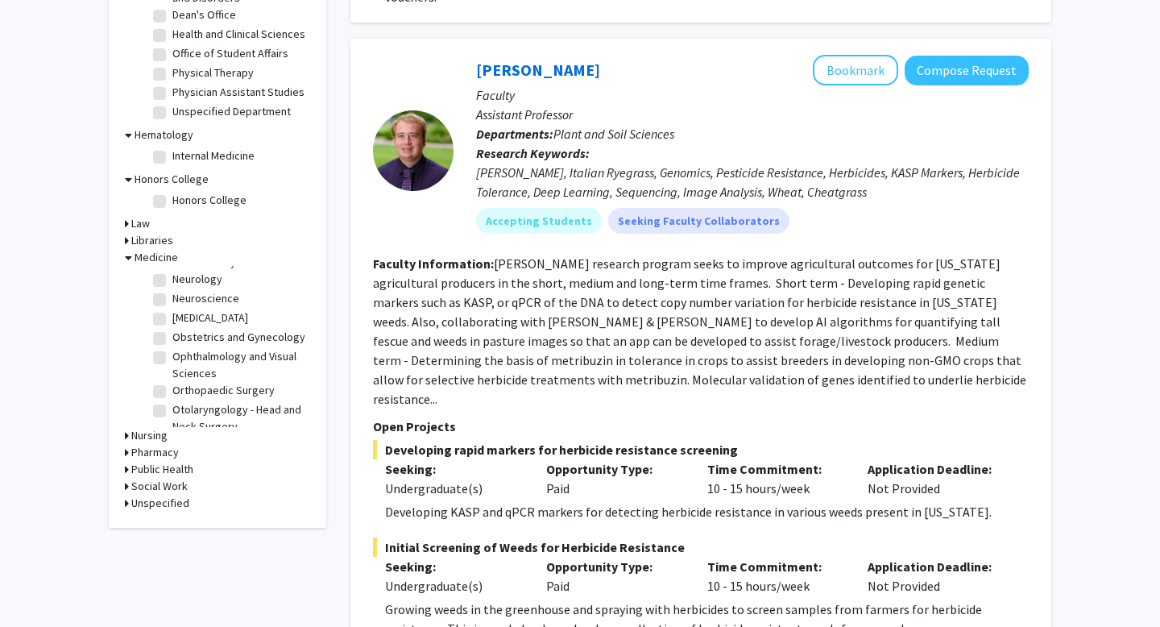
scroll to position [256, 0]
click at [172, 280] on label "Neurology" at bounding box center [197, 288] width 50 height 17
click at [172, 280] on input "Neurology" at bounding box center [177, 285] width 10 height 10
checkbox input "true"
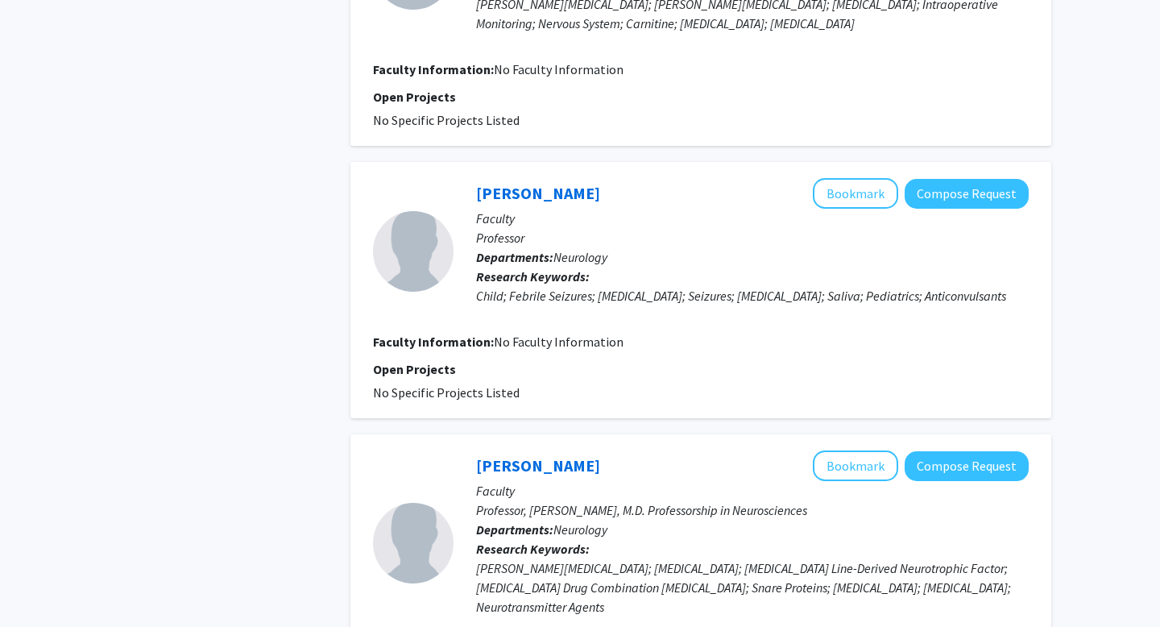
scroll to position [2808, 0]
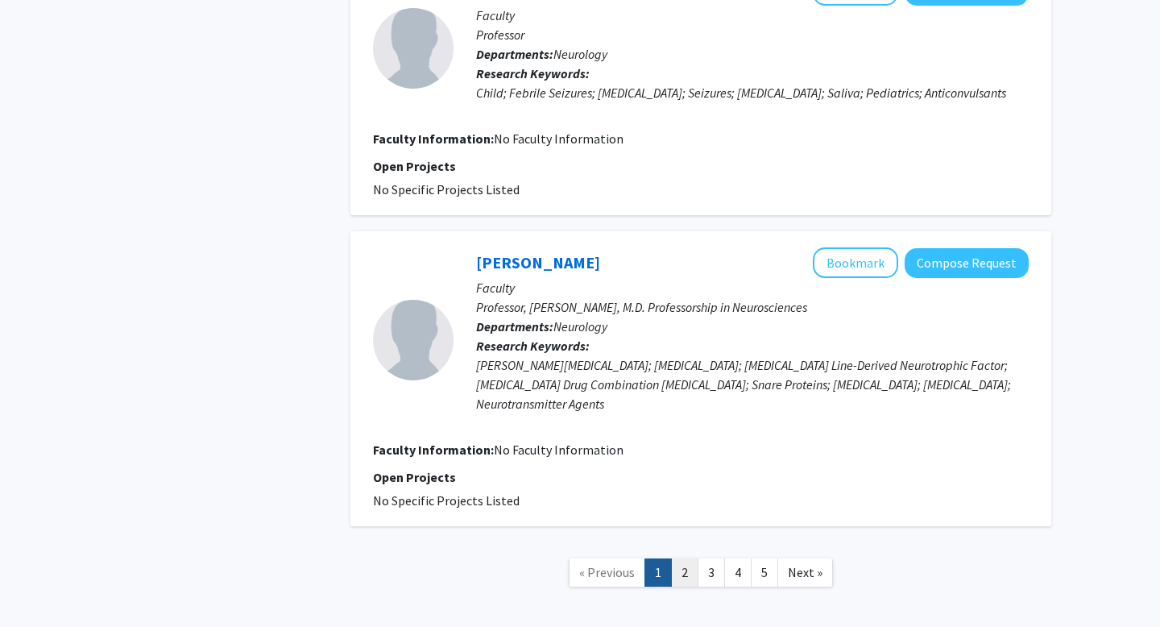
click at [677, 558] on link "2" at bounding box center [684, 572] width 27 height 28
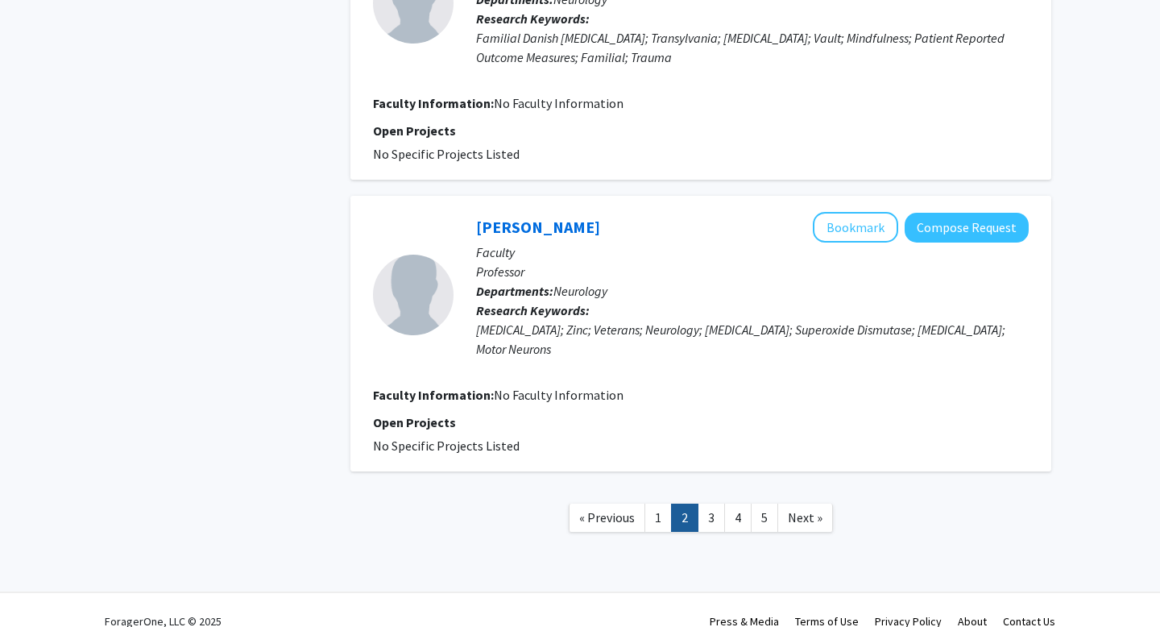
scroll to position [2596, 0]
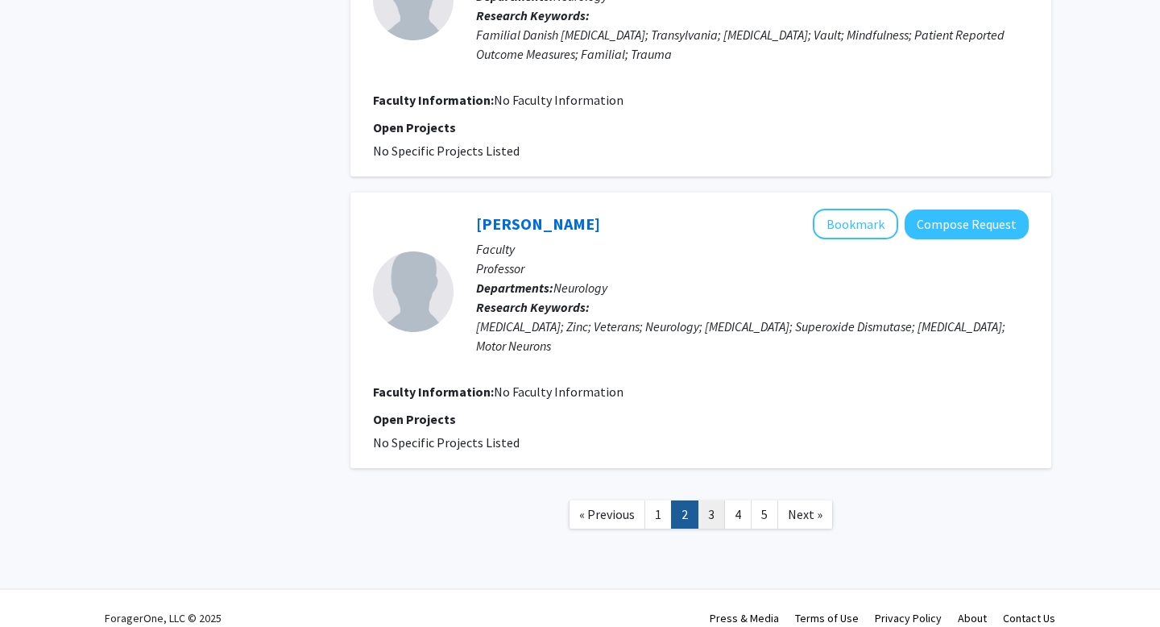
click at [708, 500] on link "3" at bounding box center [711, 514] width 27 height 28
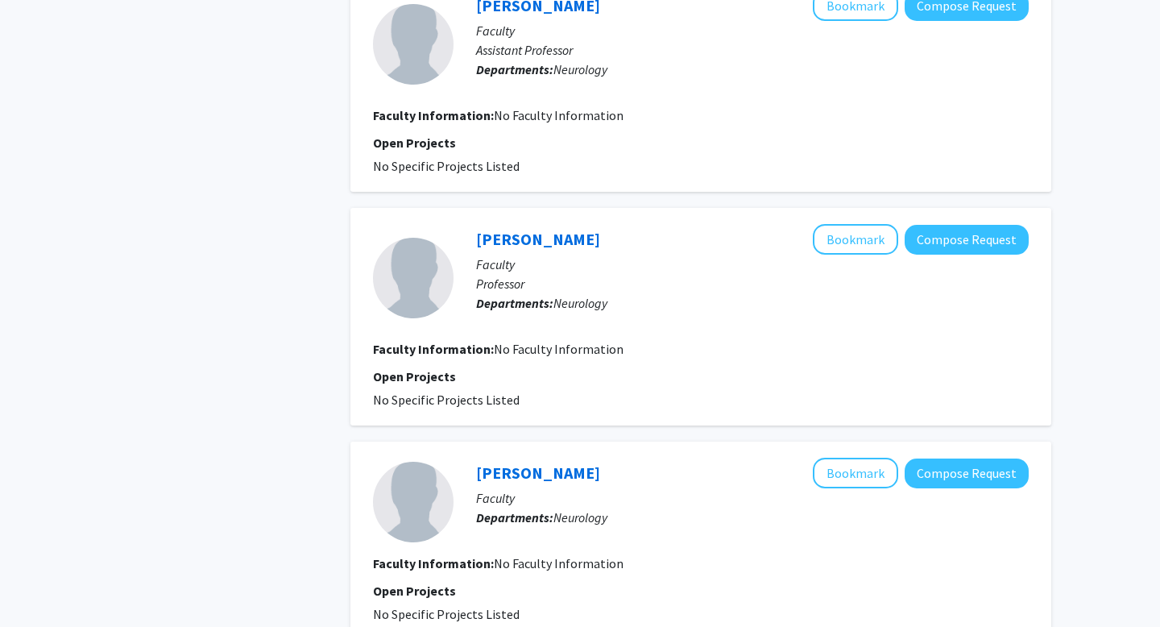
scroll to position [2073, 0]
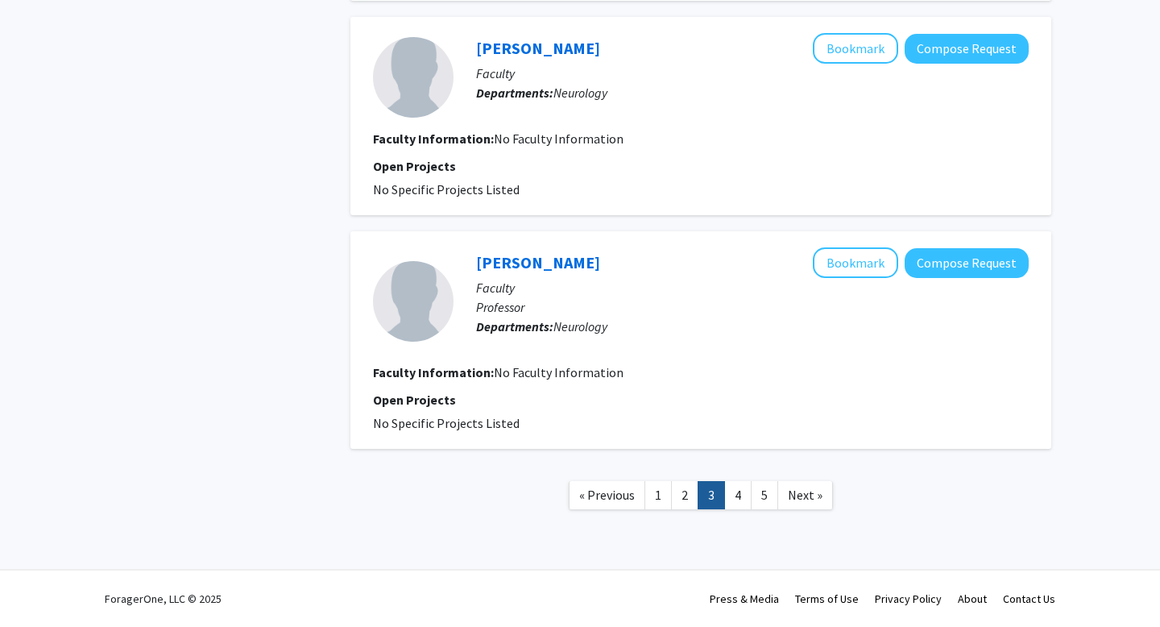
click at [738, 496] on link "4" at bounding box center [737, 495] width 27 height 28
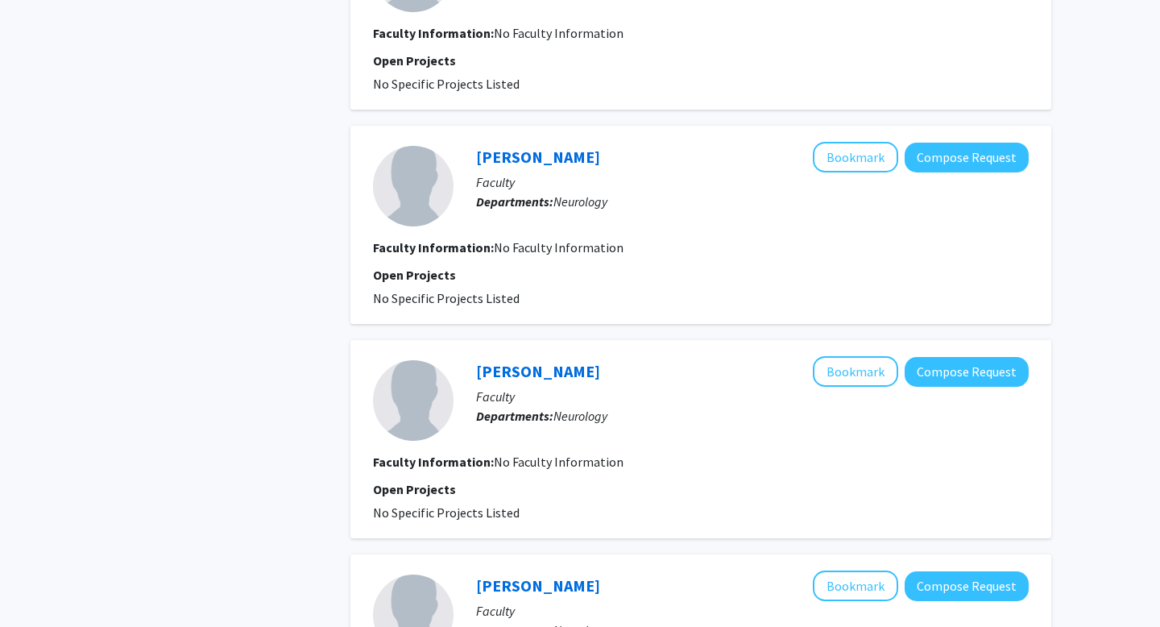
scroll to position [1841, 0]
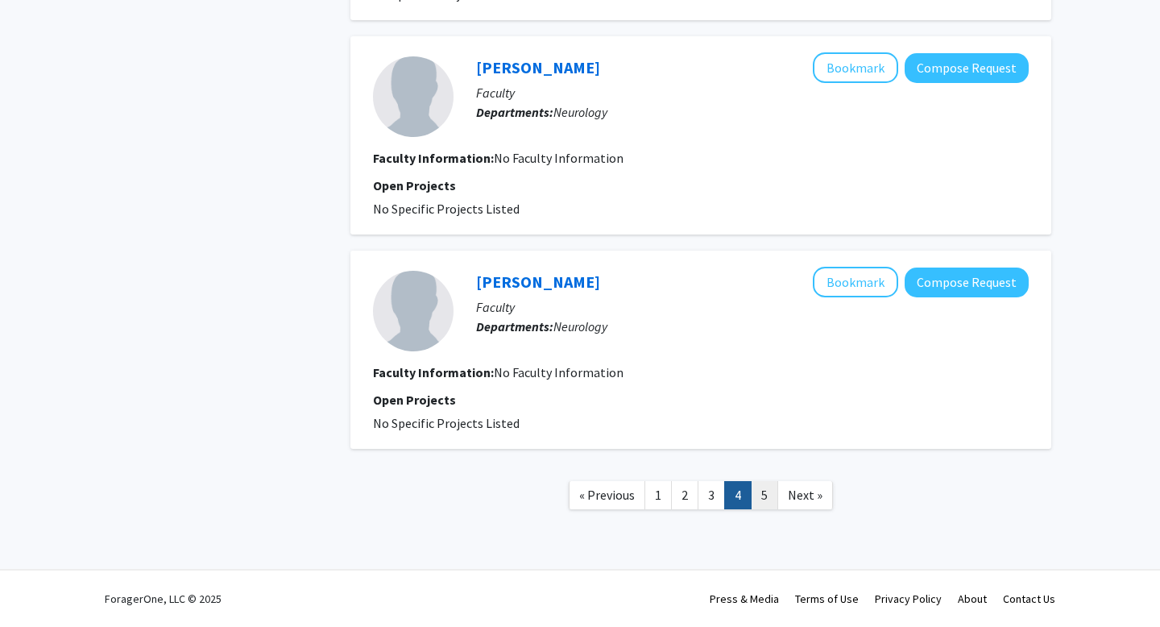
click at [768, 492] on link "5" at bounding box center [764, 495] width 27 height 28
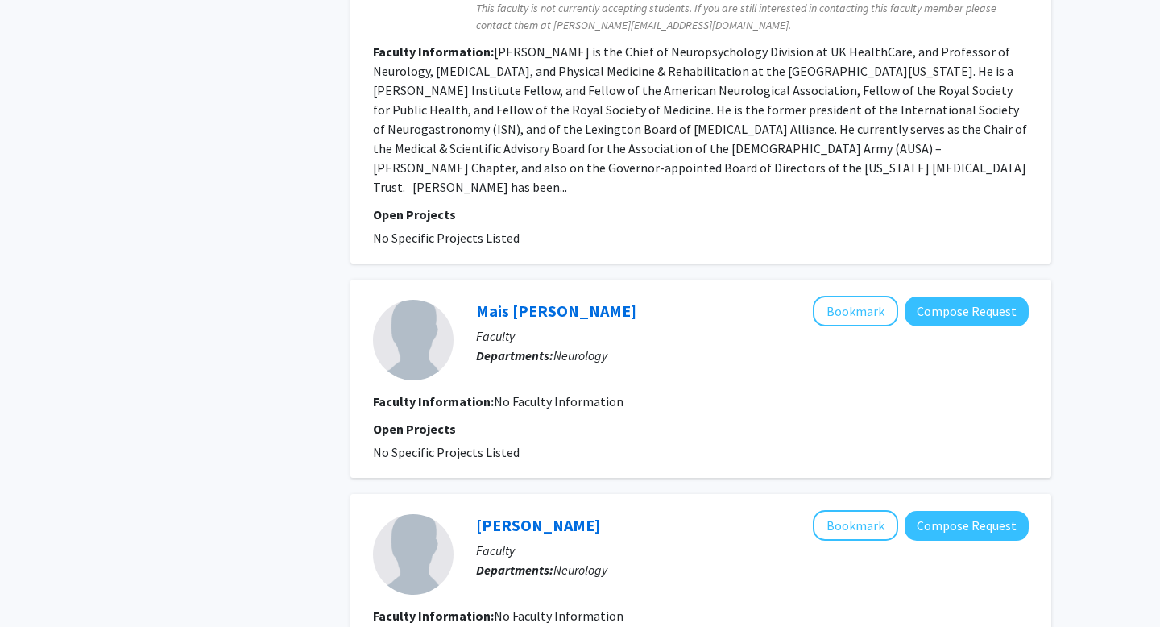
scroll to position [1042, 0]
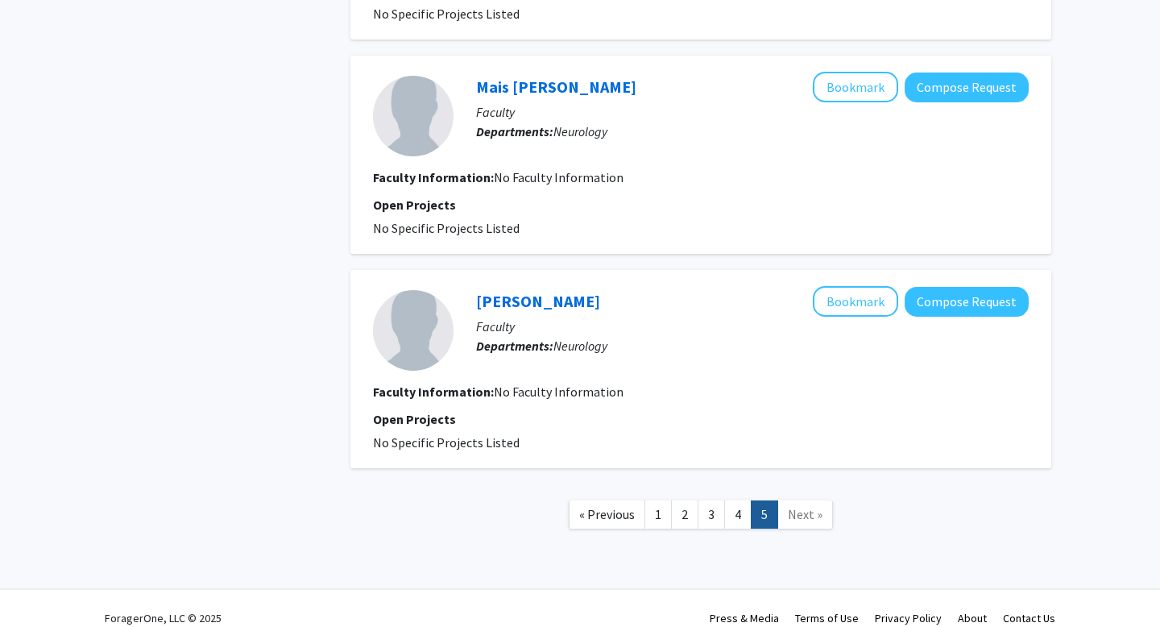
click at [803, 500] on link "Next »" at bounding box center [806, 514] width 56 height 28
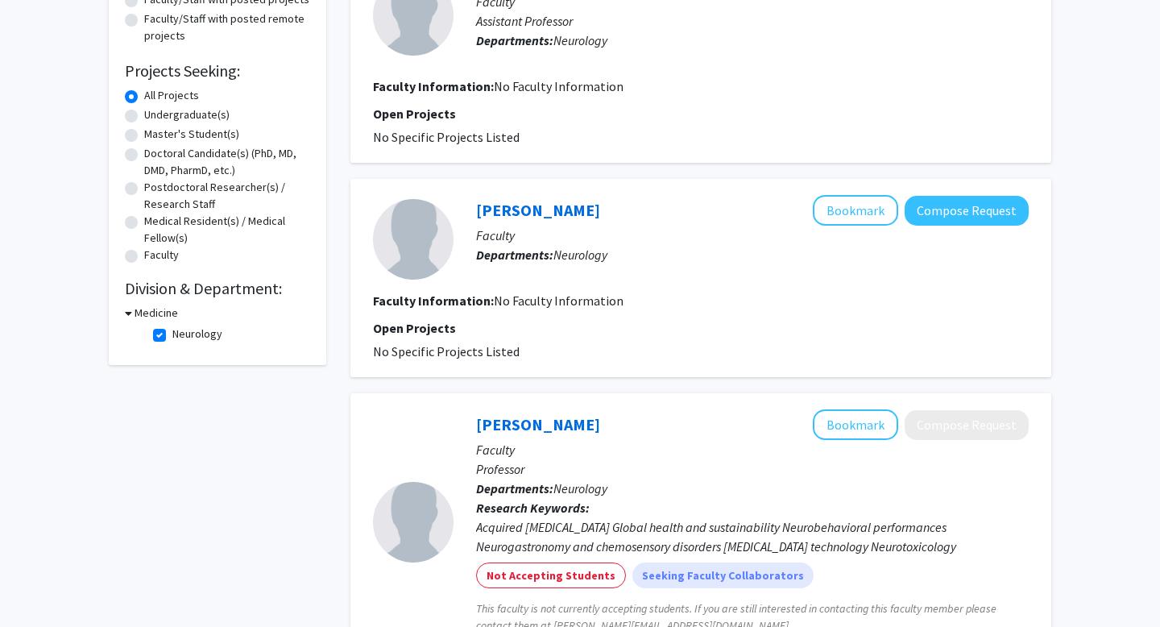
scroll to position [222, 0]
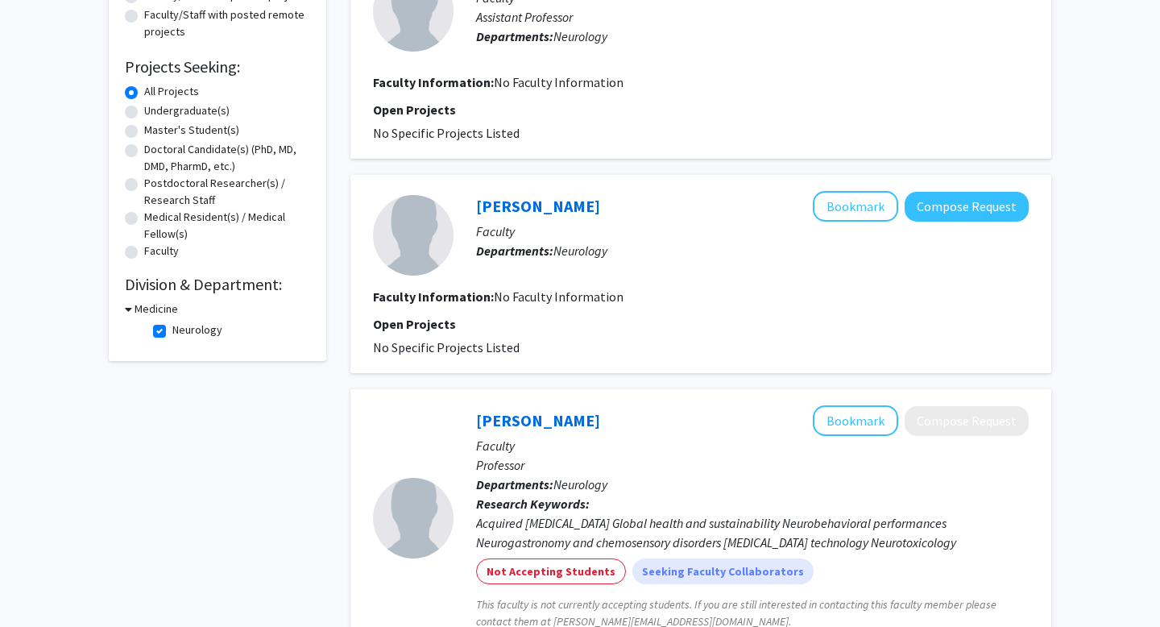
click at [172, 325] on label "Neurology" at bounding box center [197, 330] width 50 height 17
click at [172, 325] on input "Neurology" at bounding box center [177, 327] width 10 height 10
checkbox input "false"
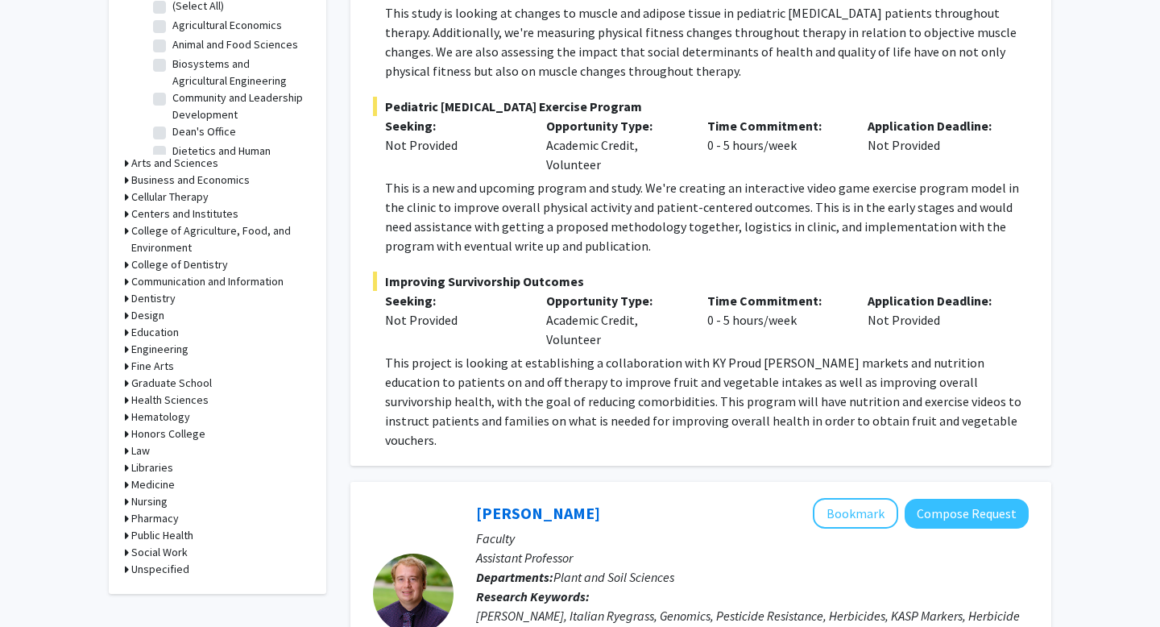
scroll to position [633, 0]
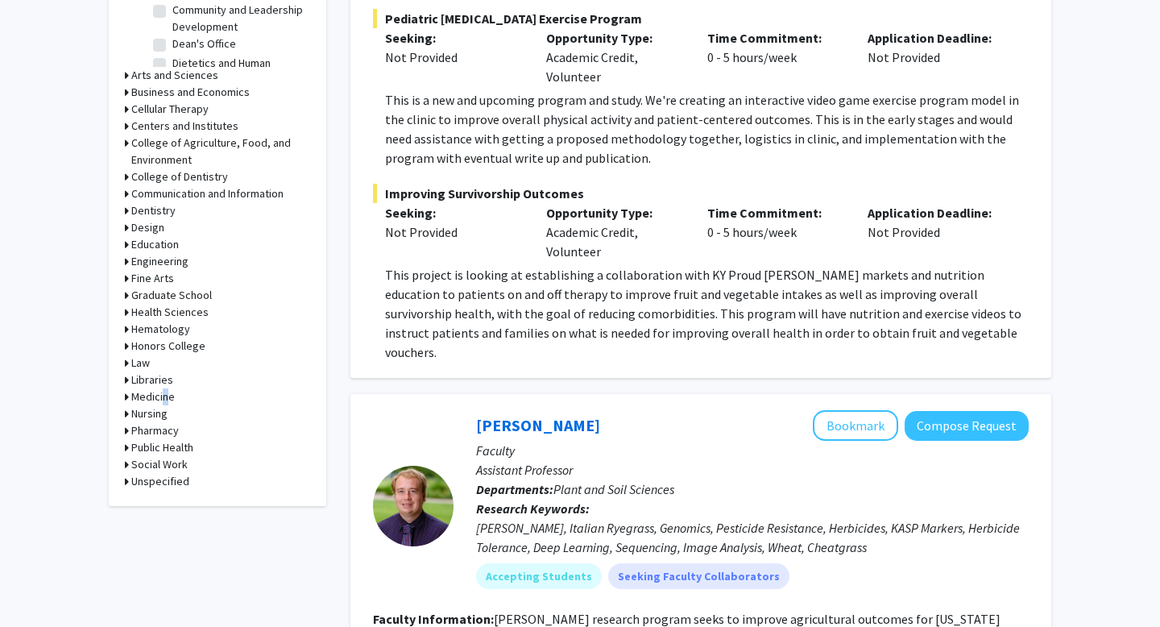
click at [160, 392] on h3 "Medicine" at bounding box center [153, 396] width 44 height 17
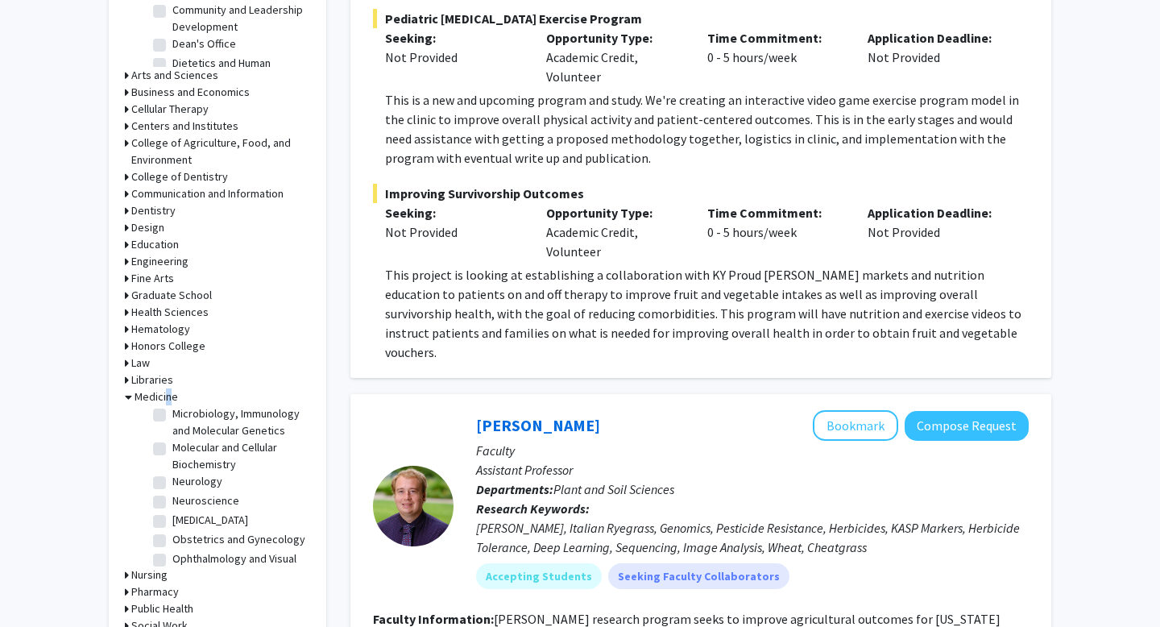
scroll to position [205, 0]
click at [172, 490] on label "Neuroscience" at bounding box center [205, 498] width 67 height 17
click at [172, 490] on input "Neuroscience" at bounding box center [177, 495] width 10 height 10
checkbox input "true"
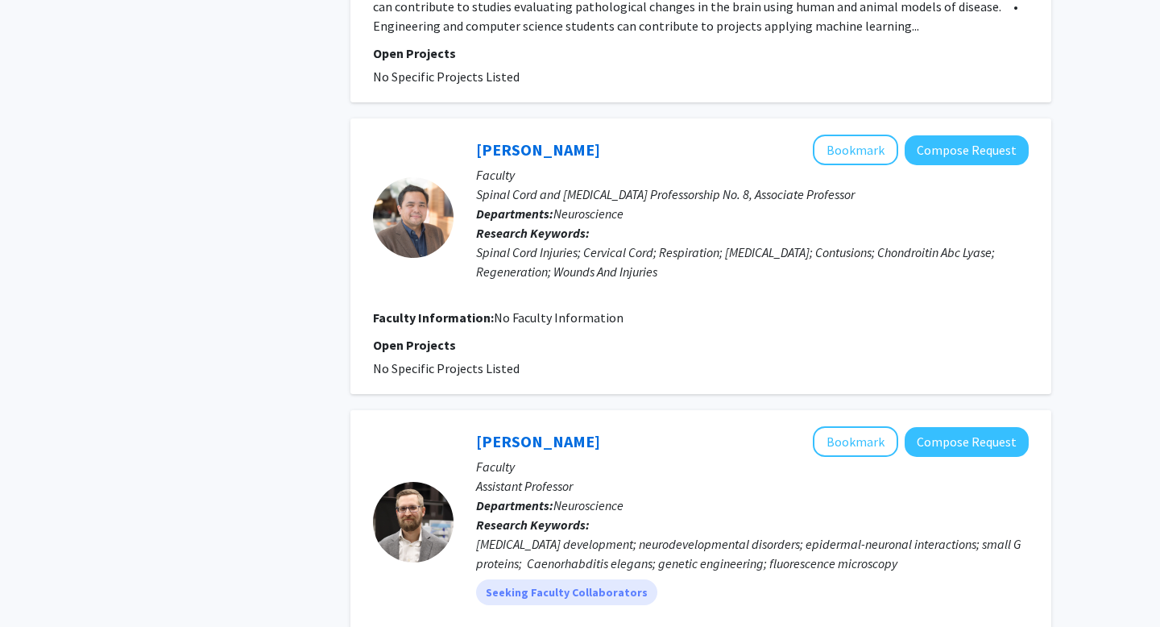
scroll to position [1351, 0]
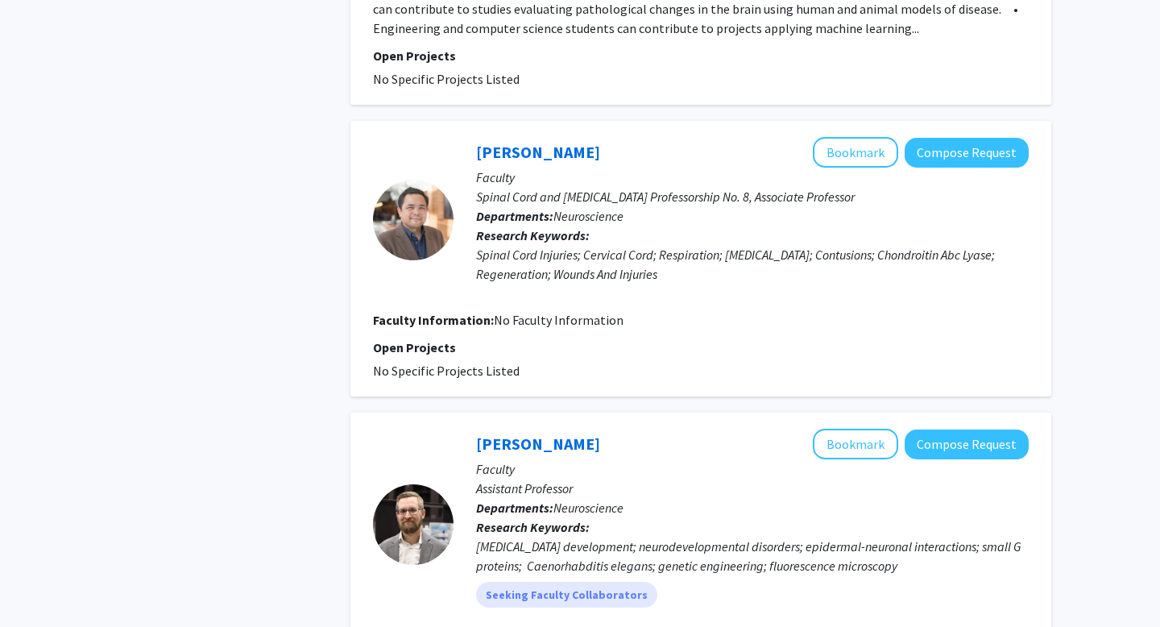
click at [942, 168] on p "Faculty" at bounding box center [752, 177] width 553 height 19
click at [939, 138] on button "Compose Request" at bounding box center [967, 153] width 124 height 30
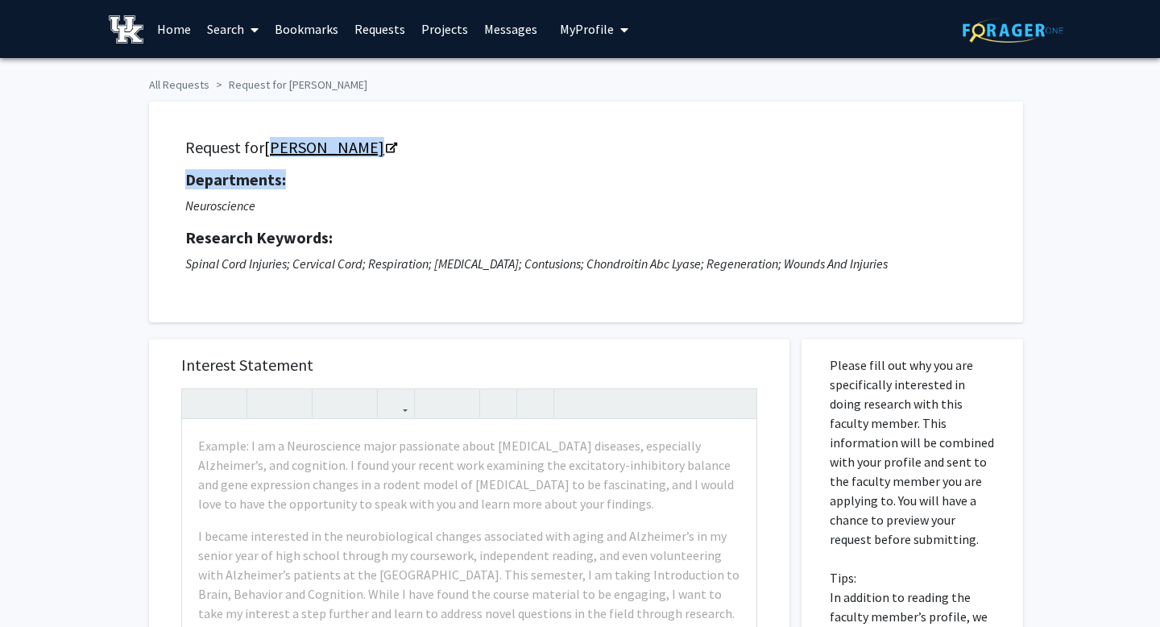
drag, startPoint x: 324, startPoint y: 181, endPoint x: 267, endPoint y: 142, distance: 69.1
click at [267, 142] on div "Request for [PERSON_NAME] Departments: Neuroscience Research Keywords: Spinal C…" at bounding box center [586, 212] width 834 height 181
copy div "[PERSON_NAME] Departments:"
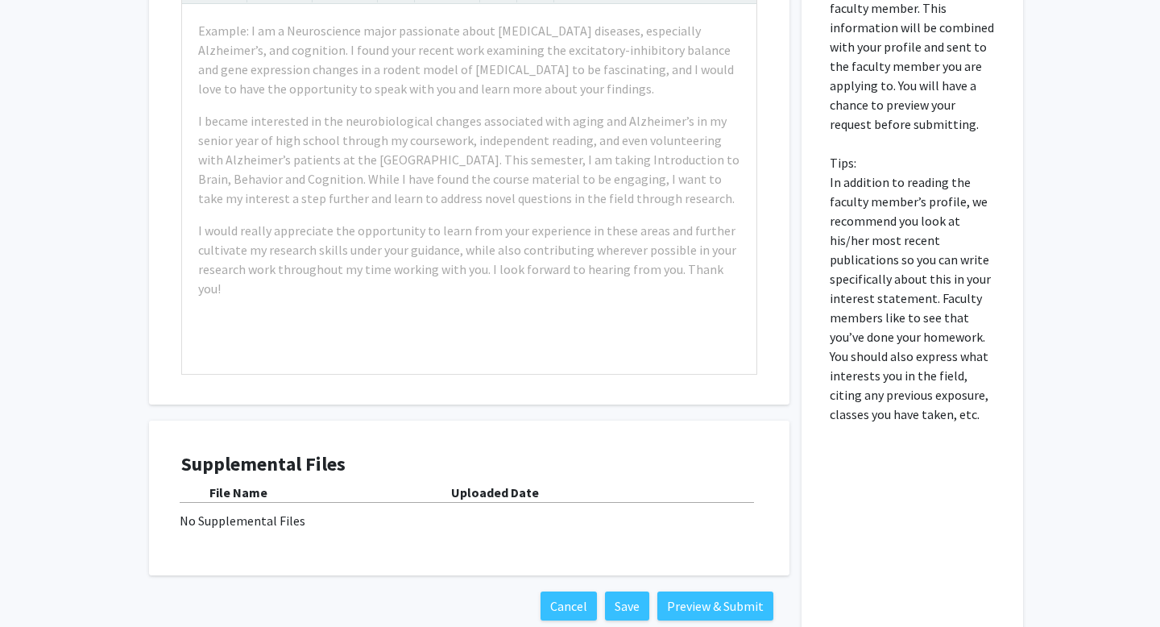
scroll to position [428, 0]
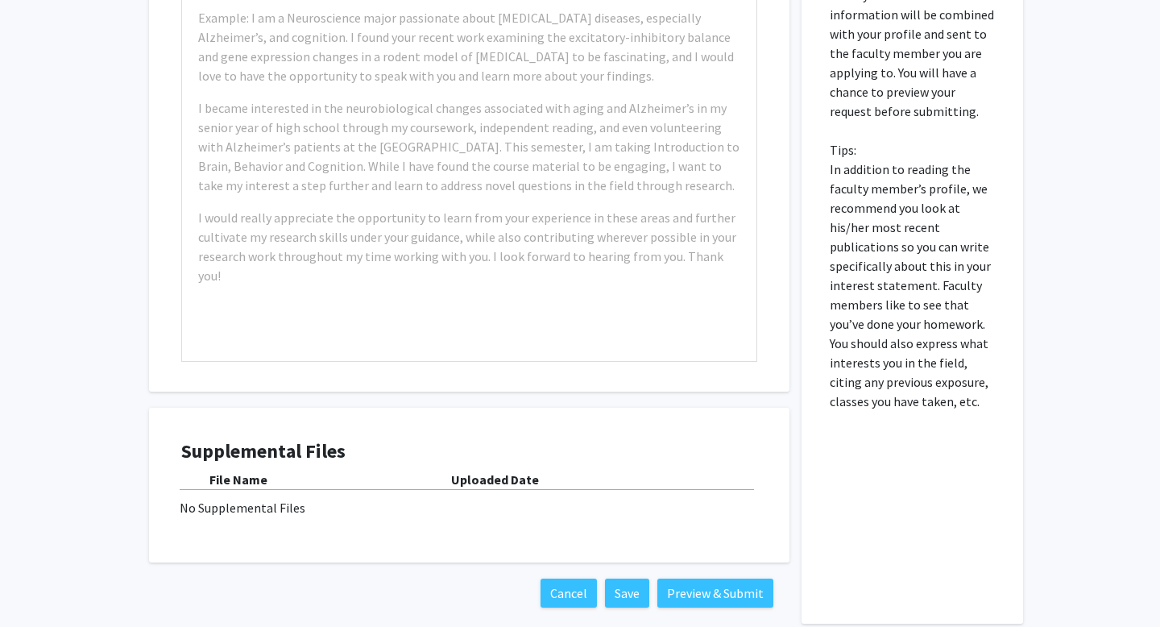
drag, startPoint x: 816, startPoint y: 122, endPoint x: 983, endPoint y: 471, distance: 386.7
click at [983, 471] on div "Please fill out why you are specifically interested in doing research with this…" at bounding box center [912, 267] width 197 height 712
copy p
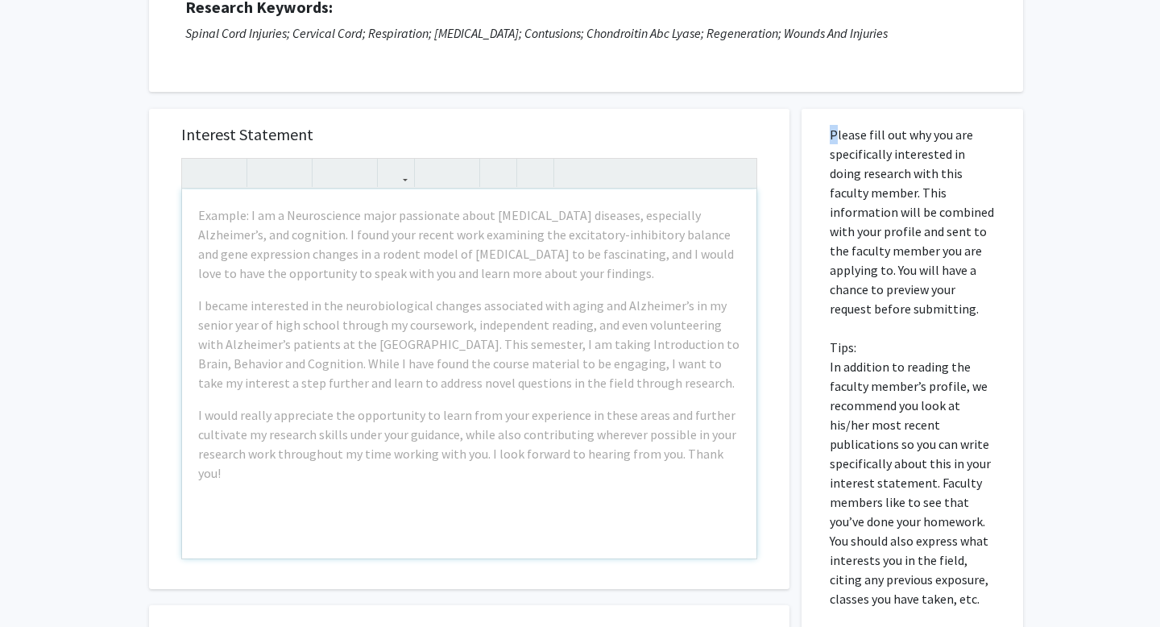
scroll to position [249, 0]
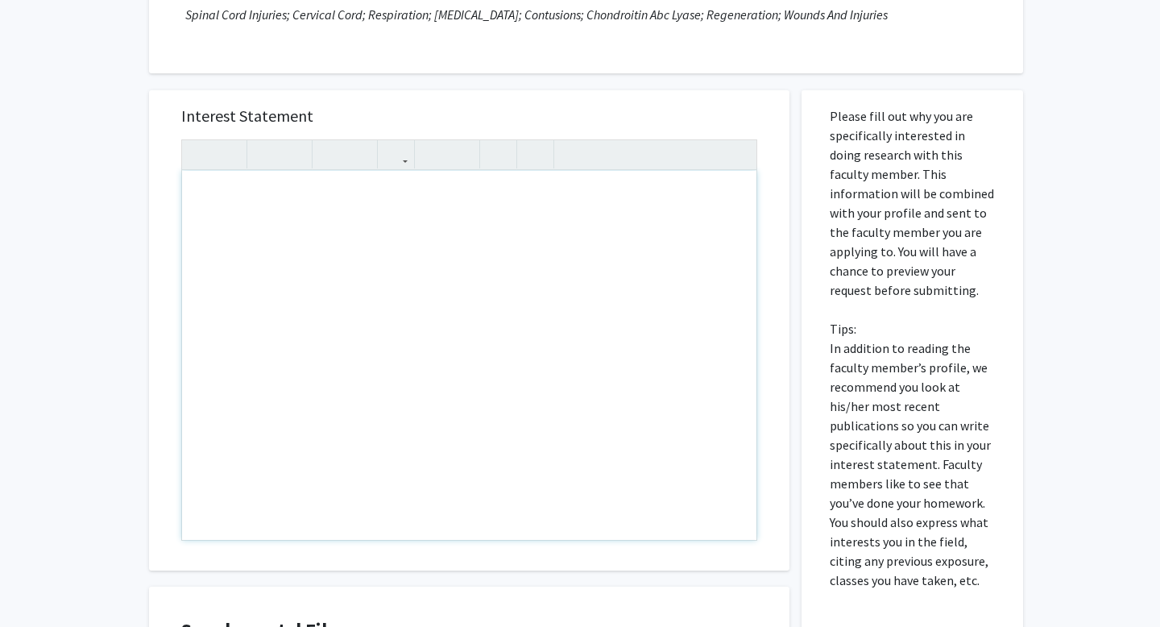
click at [556, 282] on div "Note to users with screen readers: Please press Alt+0 or Option+0 to deactivate…" at bounding box center [469, 355] width 575 height 369
paste div "Note to users with screen readers: Please press Alt+0 or Option+0 to deactivate…"
type textarea "<p>My name is [PERSON_NAME], and I am a neuroscience major with a strong intere…"
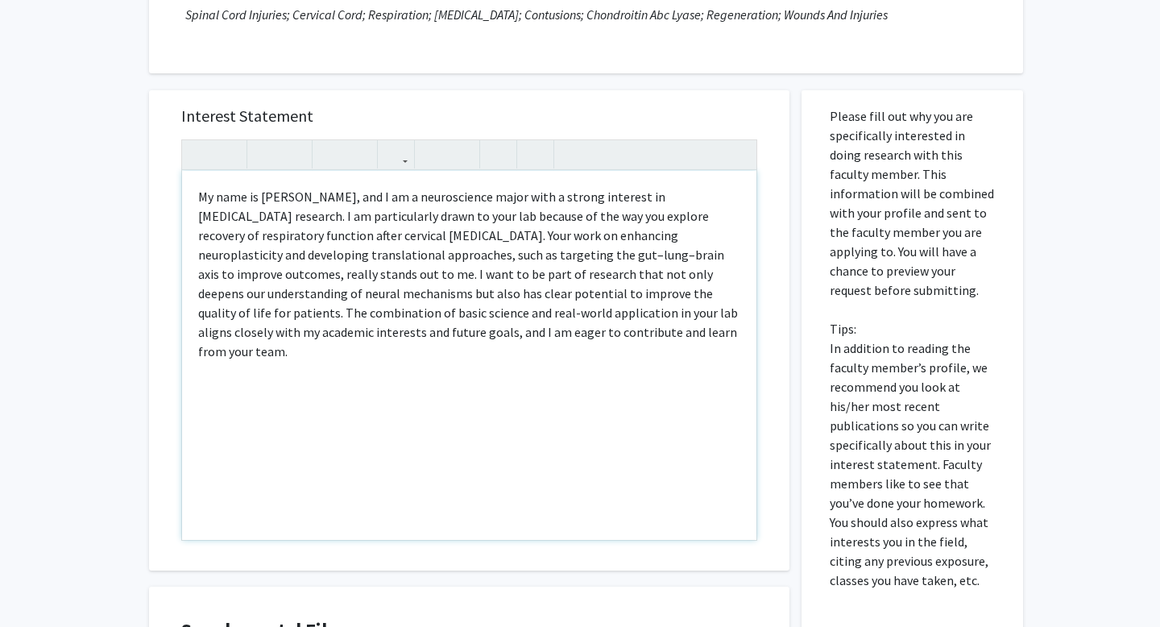
drag, startPoint x: 539, startPoint y: 255, endPoint x: 539, endPoint y: 266, distance: 10.5
click at [539, 256] on p "My name is [PERSON_NAME], and I am a neuroscience major with a strong interest …" at bounding box center [469, 274] width 542 height 174
type textarea "<p>My name is [PERSON_NAME], and I am a neuroscience major with a strong intere…"
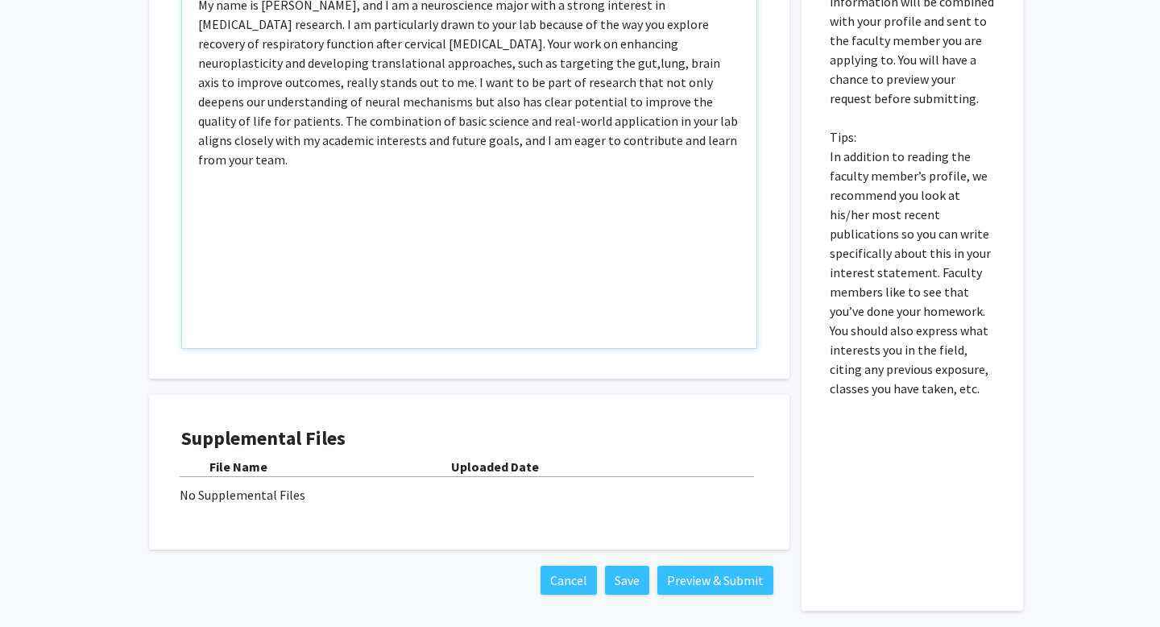
scroll to position [509, 0]
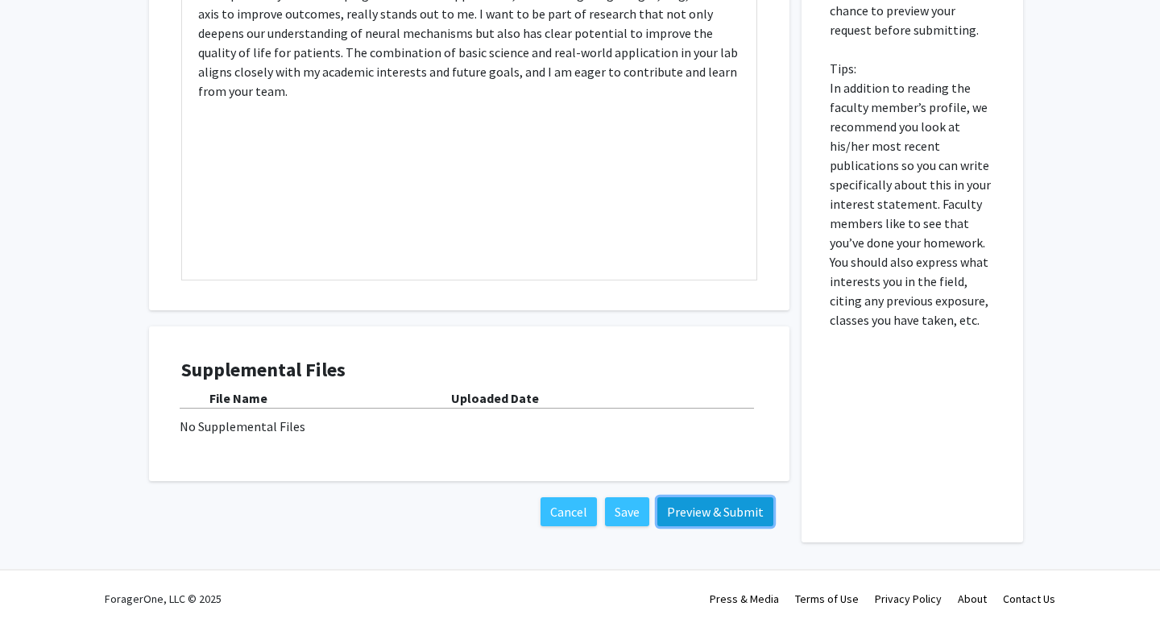
click at [683, 508] on button "Preview & Submit" at bounding box center [716, 511] width 116 height 29
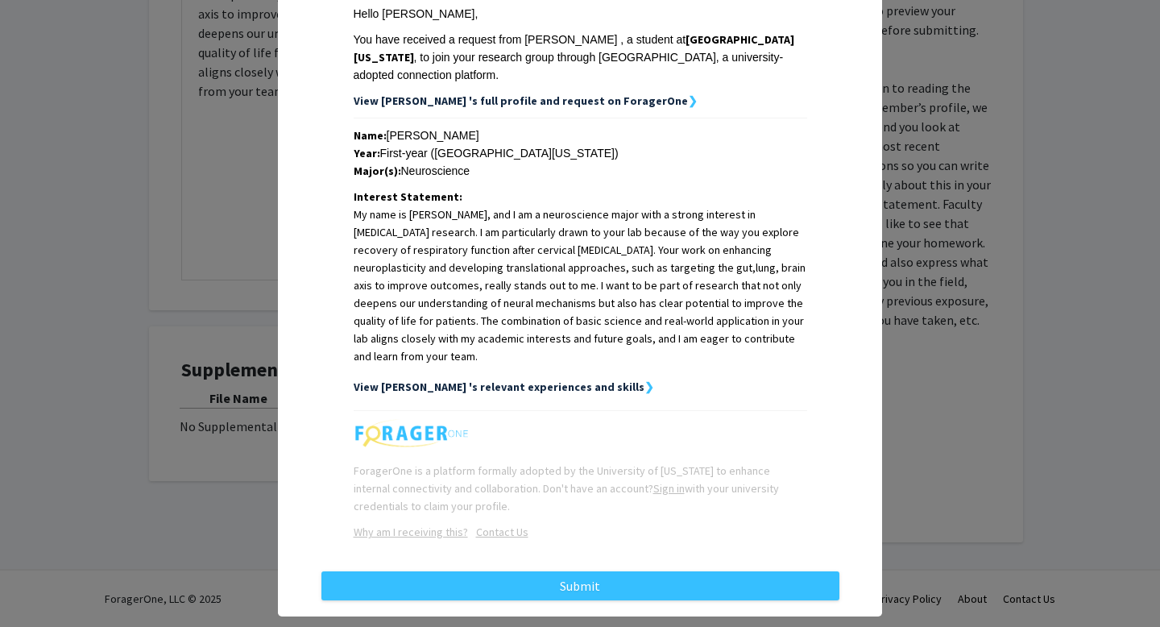
scroll to position [268, 0]
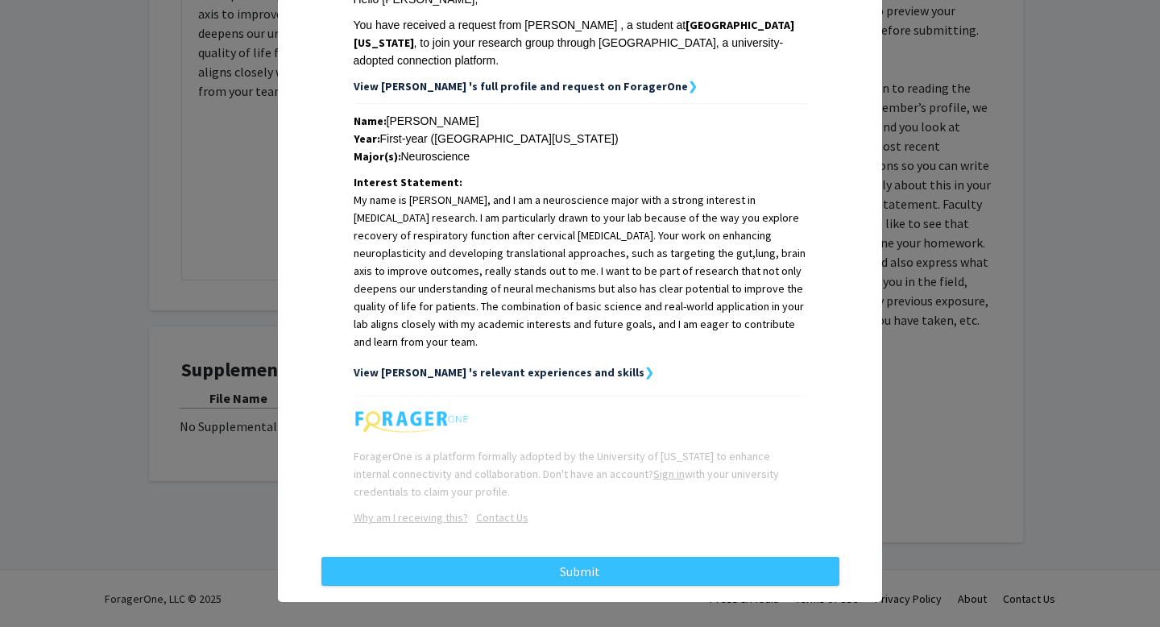
click at [564, 365] on strong "View [PERSON_NAME] 's relevant experiences and skills" at bounding box center [499, 372] width 291 height 15
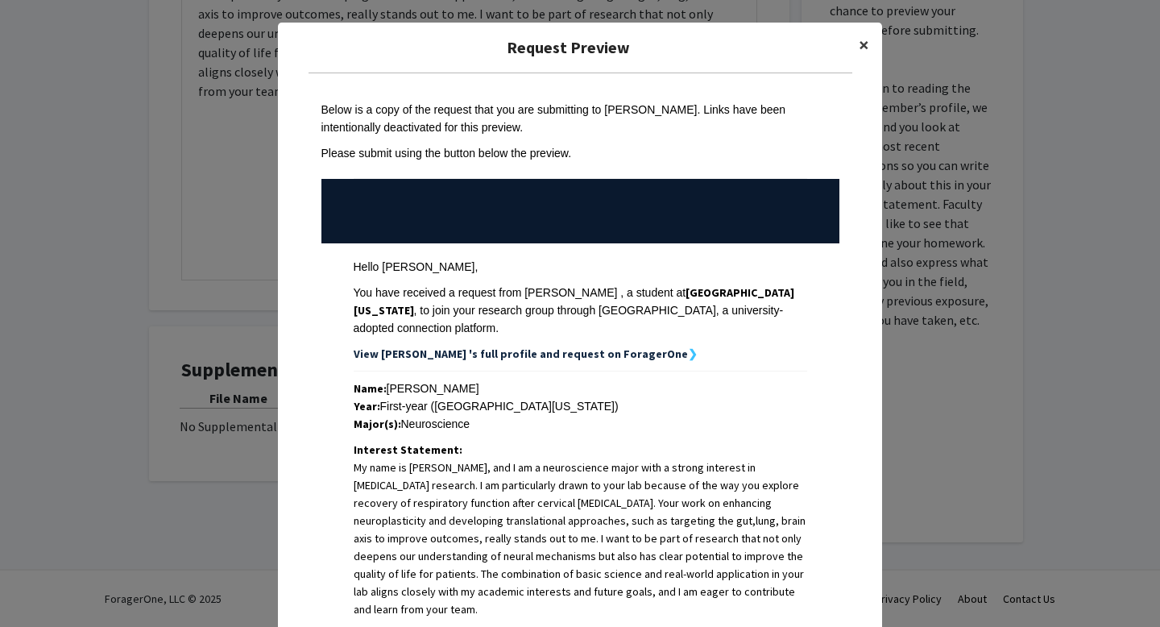
click at [862, 50] on span "×" at bounding box center [864, 44] width 10 height 25
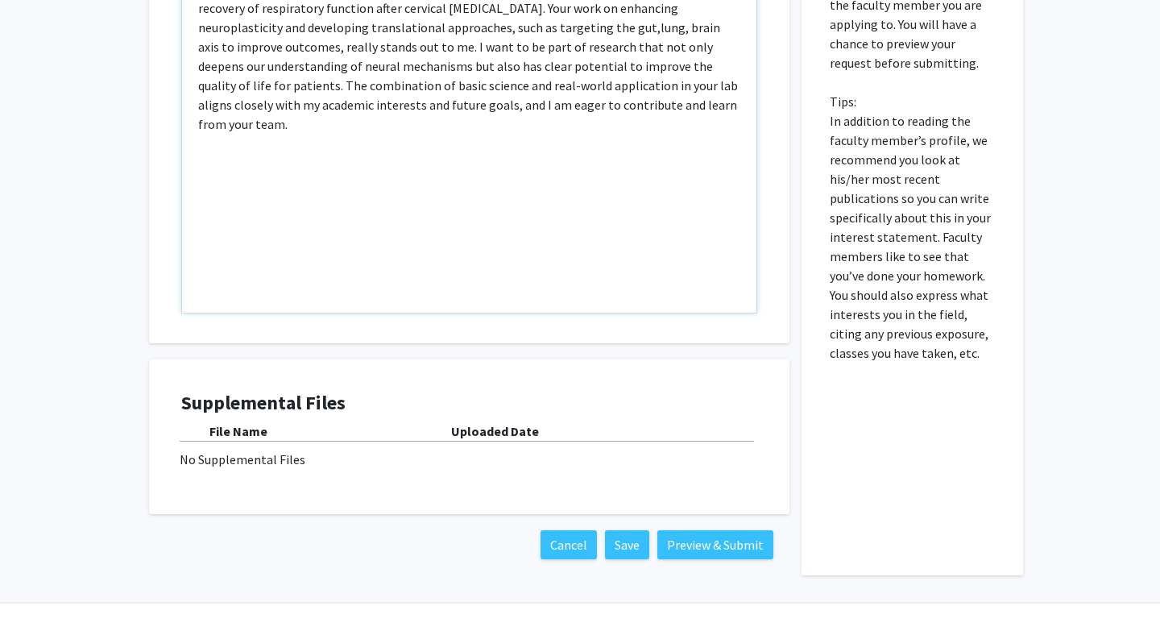
scroll to position [471, 0]
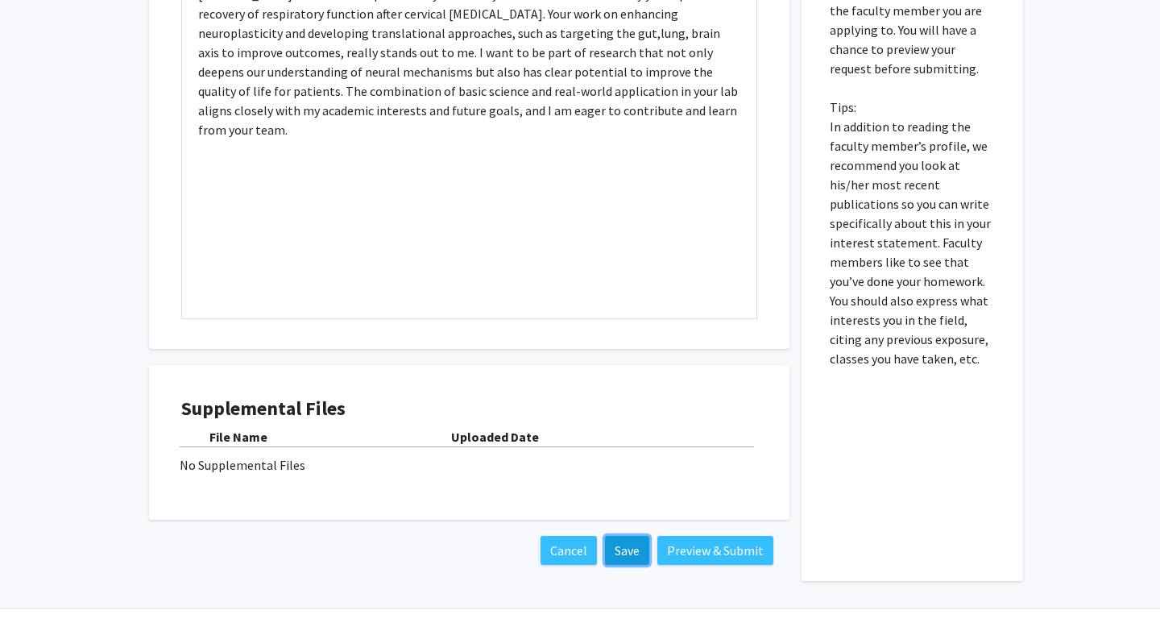
click at [632, 547] on button "Save" at bounding box center [627, 550] width 44 height 29
click at [629, 546] on button "Save" at bounding box center [627, 550] width 44 height 29
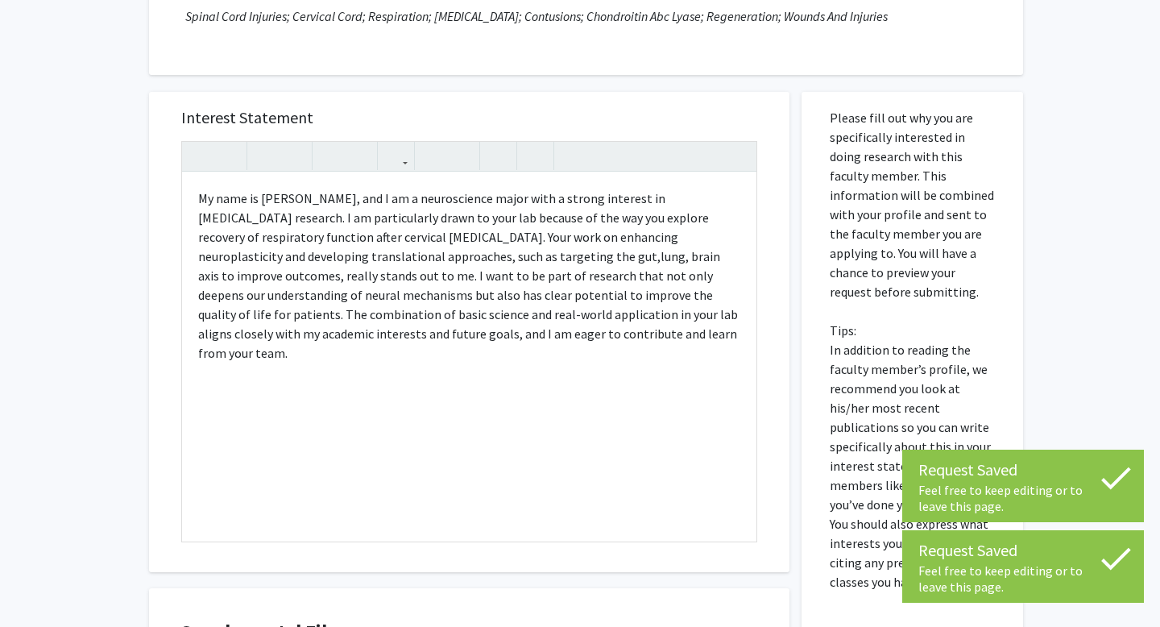
scroll to position [0, 0]
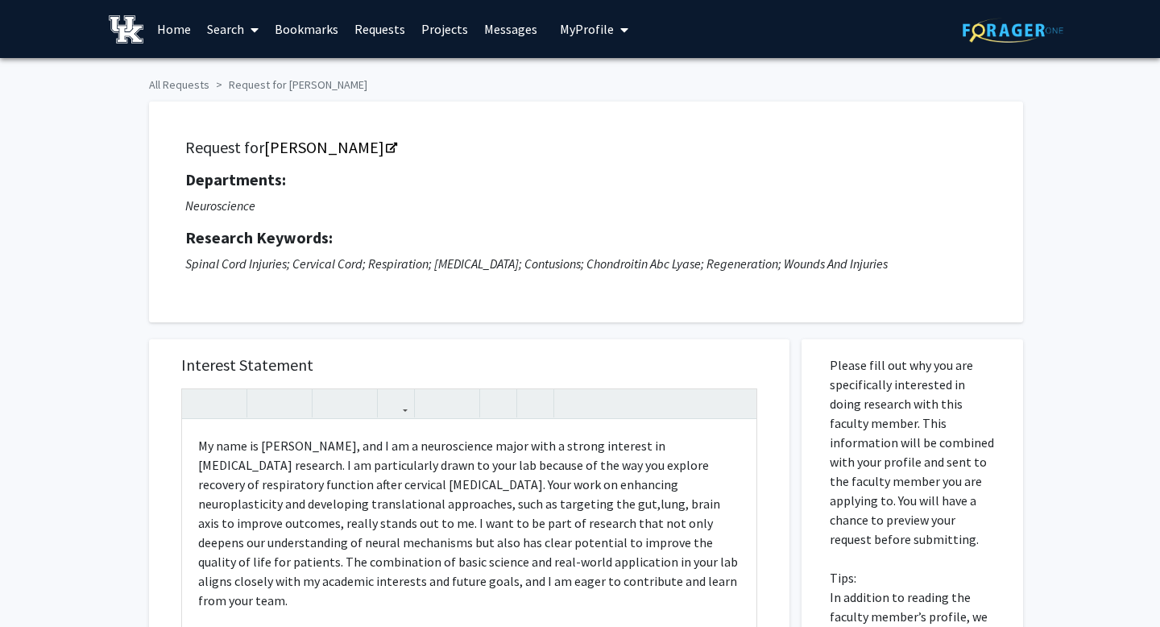
click at [583, 33] on span "My Profile" at bounding box center [587, 29] width 54 height 16
click at [600, 127] on link "Account Settings" at bounding box center [643, 124] width 145 height 19
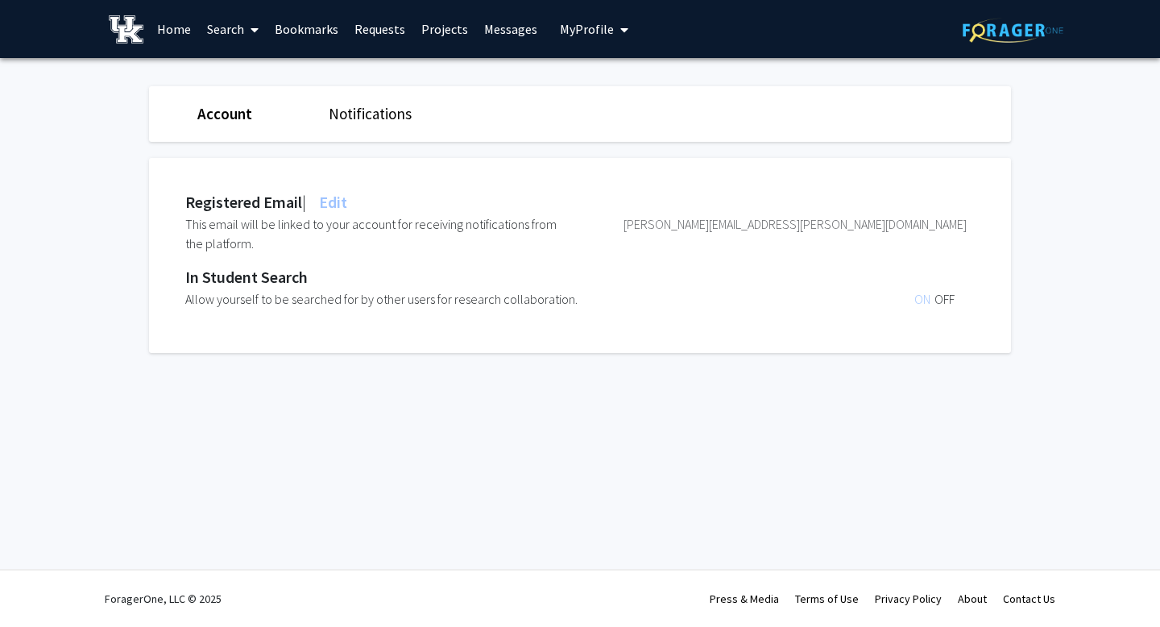
click at [340, 267] on div "In Student Search" at bounding box center [576, 277] width 782 height 24
click at [921, 298] on span "ON" at bounding box center [925, 299] width 20 height 16
click at [944, 299] on span "OFF" at bounding box center [945, 299] width 20 height 16
click at [347, 197] on span "Edit" at bounding box center [331, 202] width 31 height 20
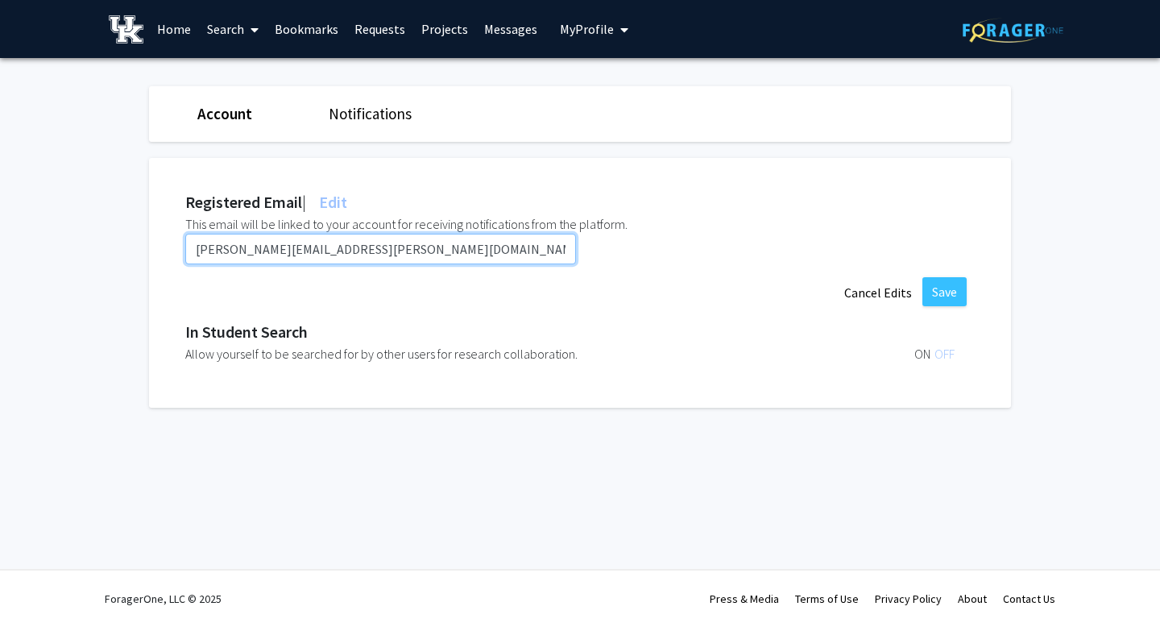
click at [354, 243] on input "[PERSON_NAME][EMAIL_ADDRESS][PERSON_NAME][DOMAIN_NAME]" at bounding box center [380, 249] width 391 height 31
click at [596, 37] on button "My Profile" at bounding box center [594, 29] width 78 height 58
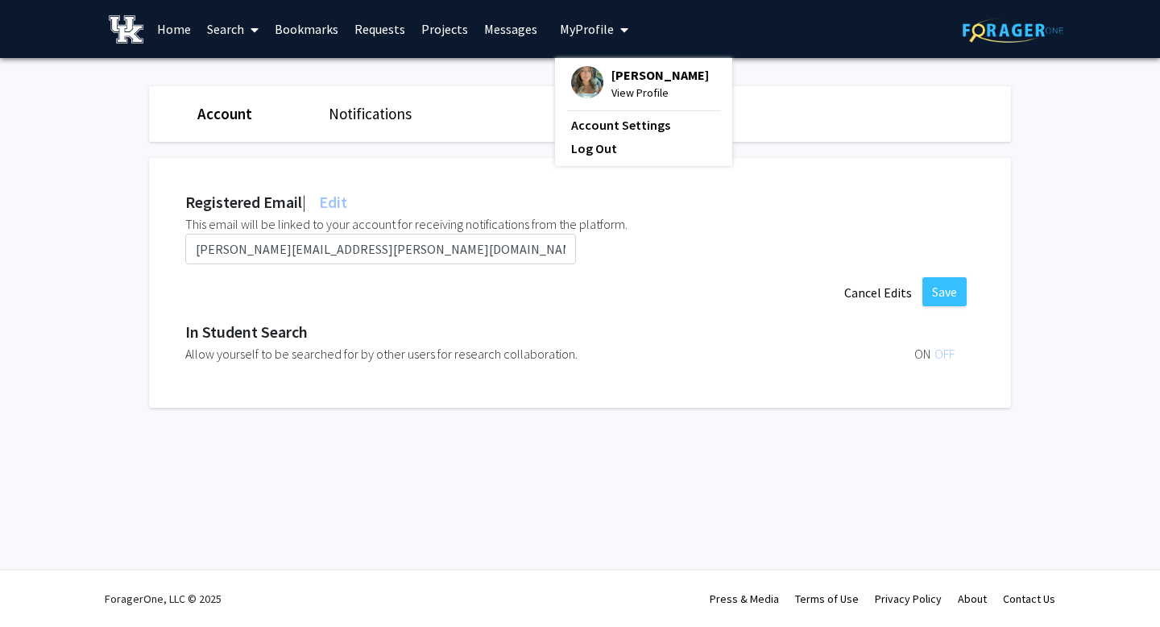
click at [624, 96] on span "View Profile" at bounding box center [661, 93] width 98 height 18
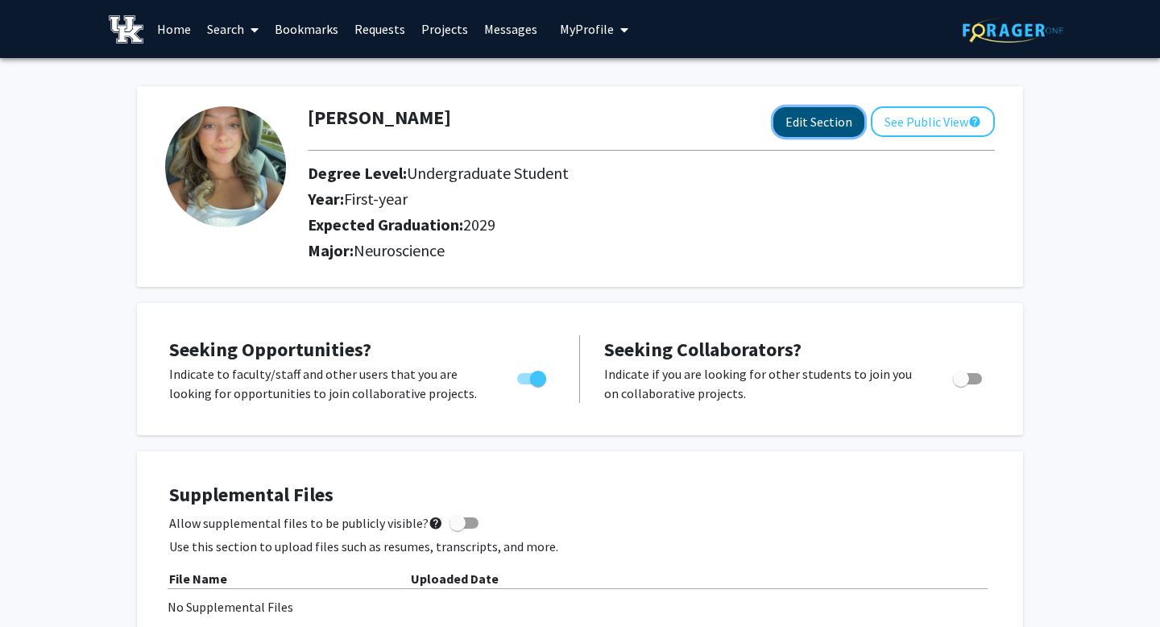
click at [845, 124] on button "Edit Section" at bounding box center [819, 122] width 91 height 30
select select "first-year"
select select "2029"
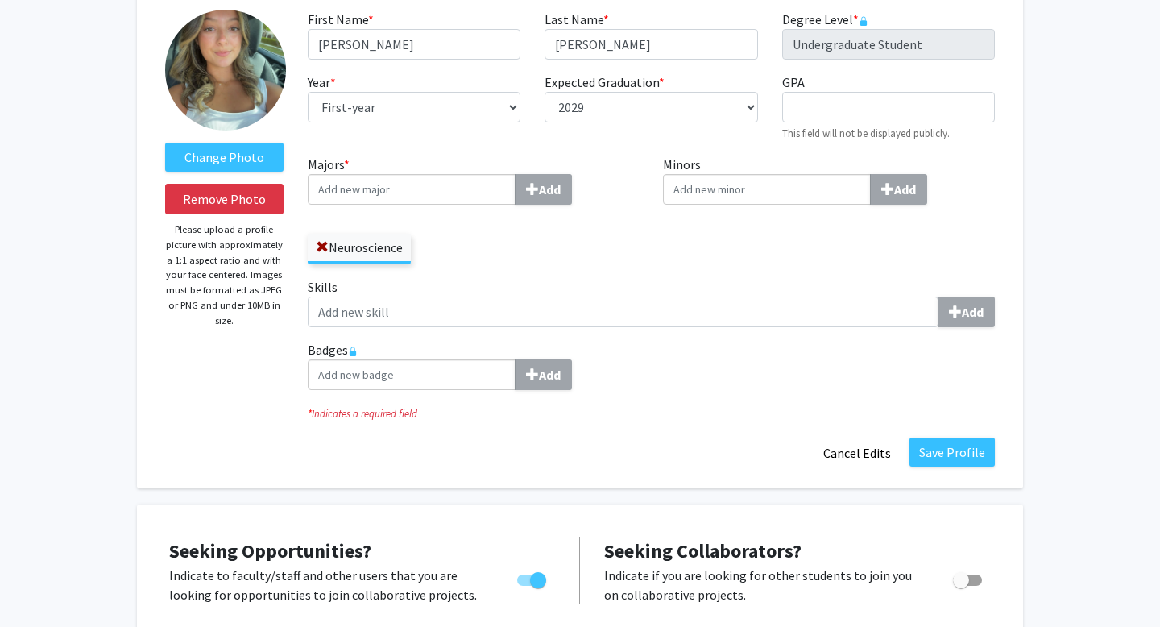
scroll to position [94, 0]
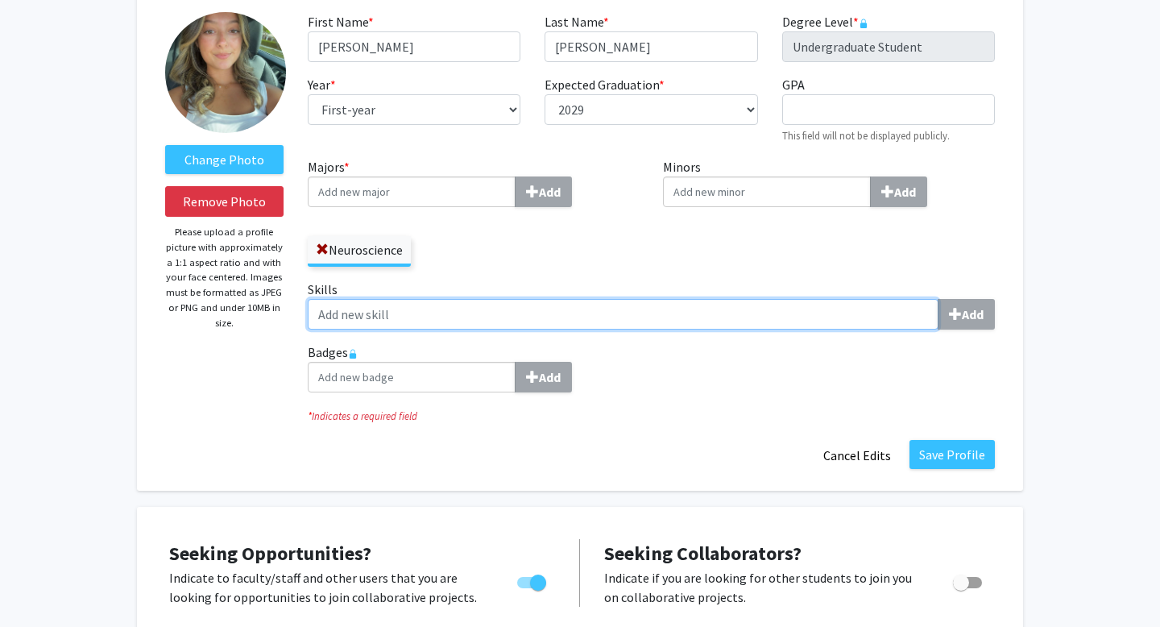
click at [705, 313] on input "Skills Add" at bounding box center [623, 314] width 631 height 31
paste input "Attention to detail Strong organizational skills Teamwork and collaboration Tim…"
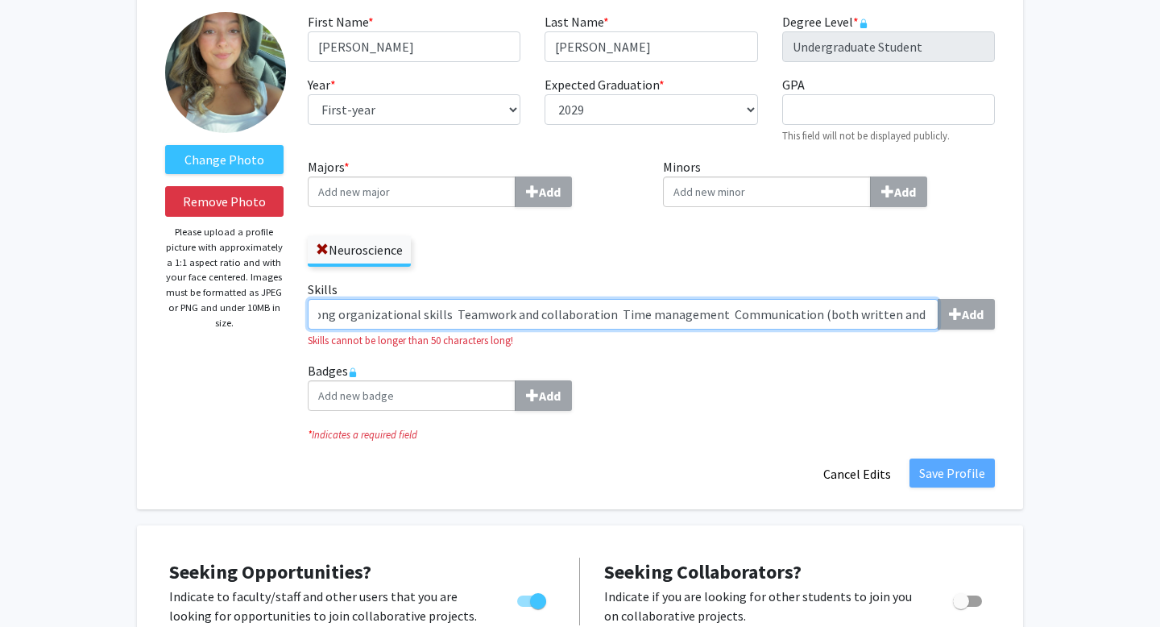
scroll to position [0, 0]
drag, startPoint x: 929, startPoint y: 321, endPoint x: 0, endPoint y: 355, distance: 929.7
type input "Attention to detail Strong organizational skills Teamwork and collaboration Tim…"
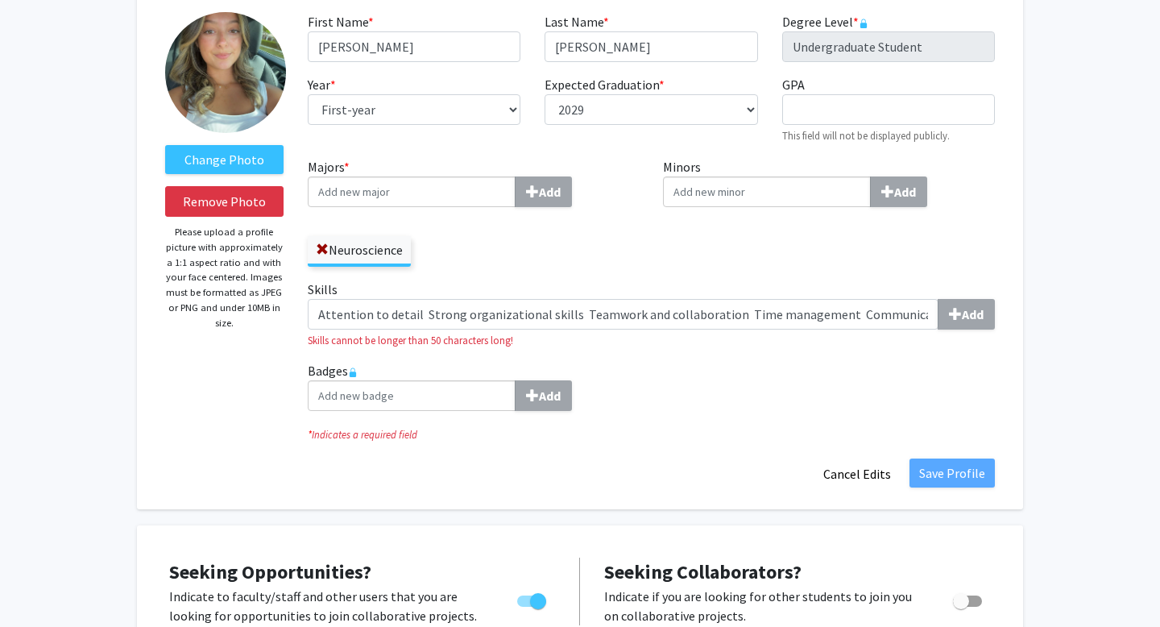
click at [998, 313] on div "Skills Attention to detail Strong organizational skills Teamwork and collaborat…" at bounding box center [652, 320] width 712 height 81
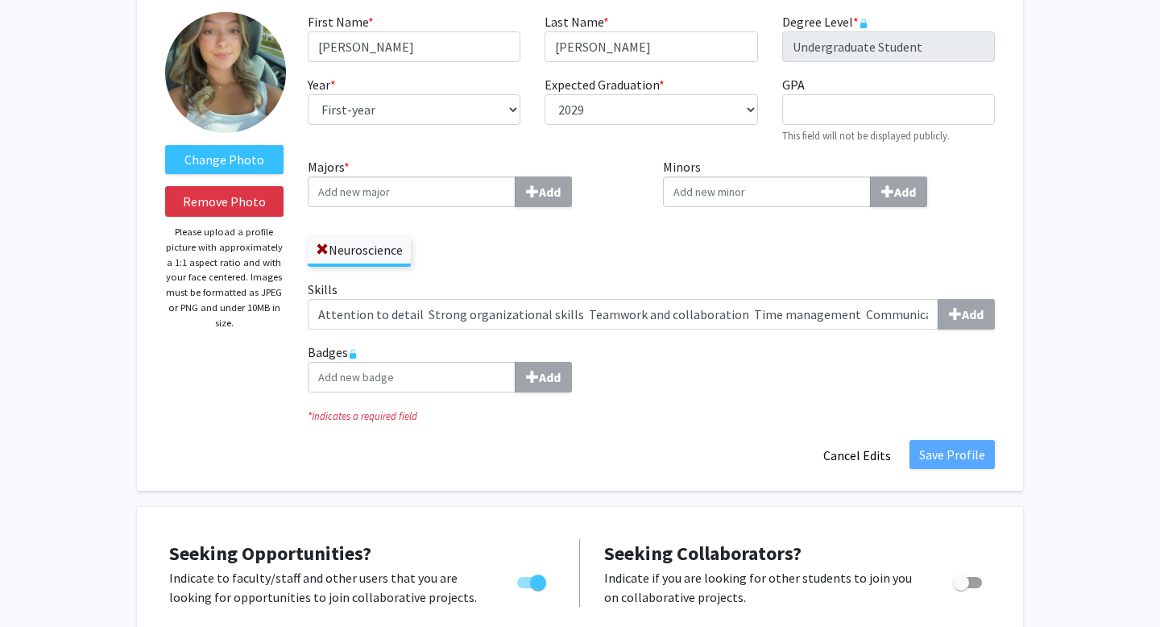
click at [946, 347] on label "Badges Add" at bounding box center [651, 367] width 687 height 50
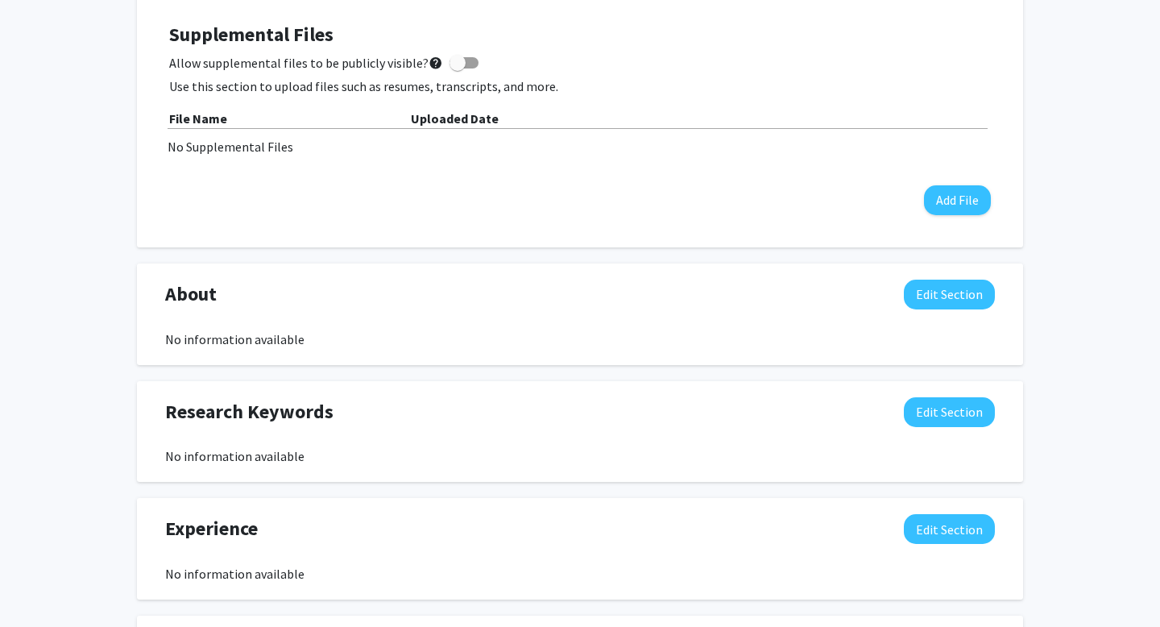
scroll to position [824, 0]
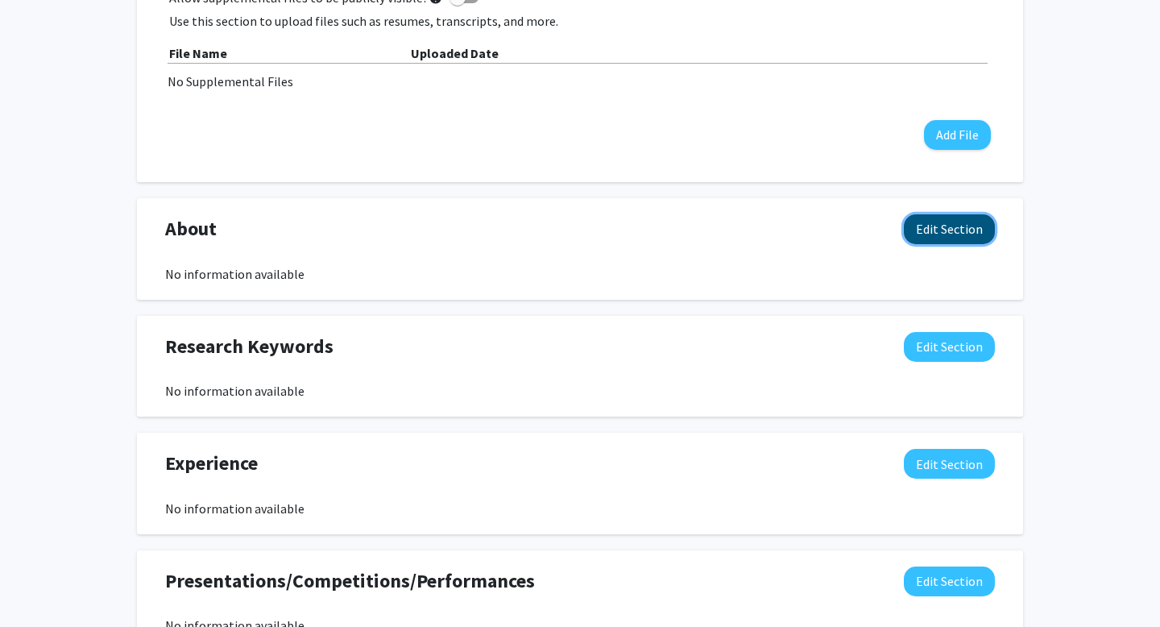
click at [967, 225] on button "Edit Section" at bounding box center [949, 229] width 91 height 30
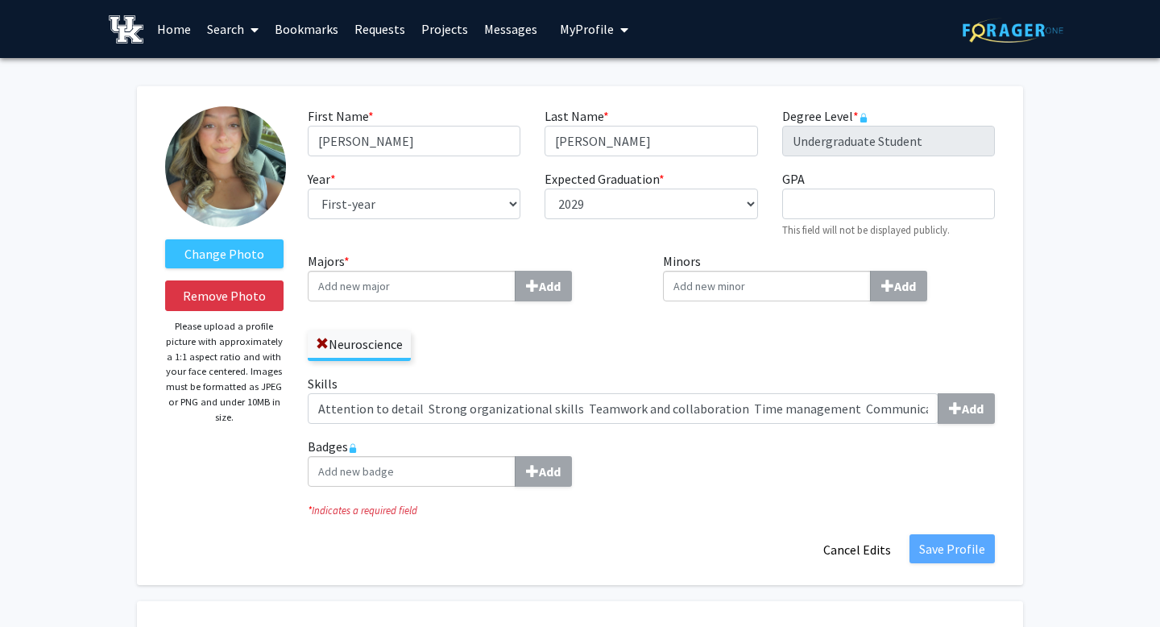
scroll to position [3, 0]
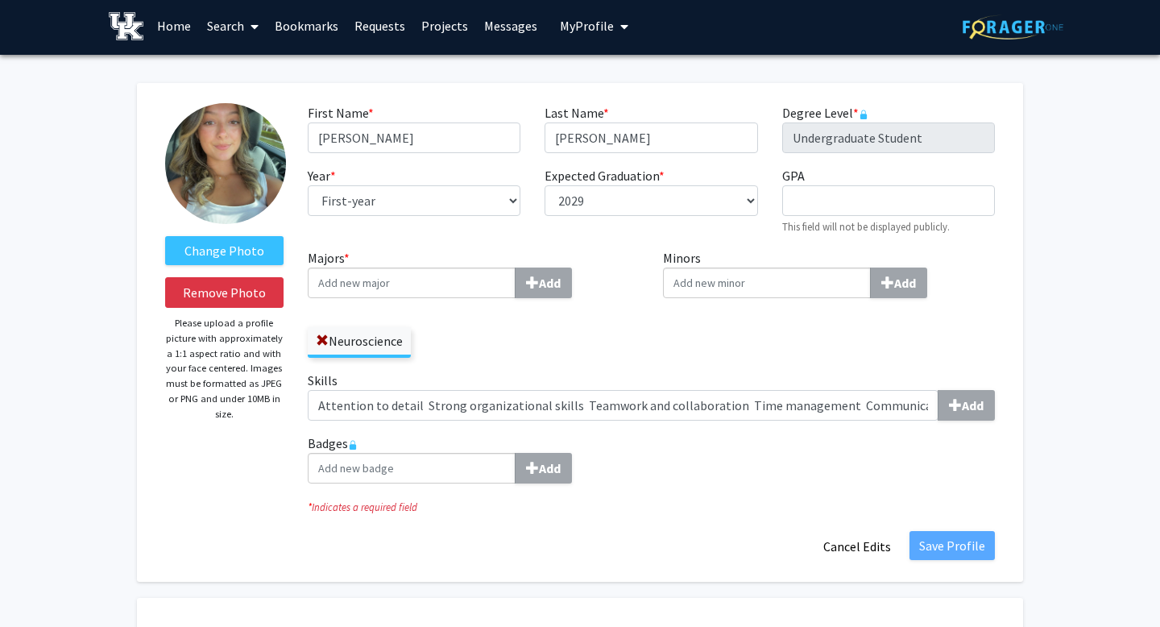
click at [477, 269] on input "Majors * Add" at bounding box center [412, 283] width 208 height 31
click at [322, 338] on span at bounding box center [322, 340] width 13 height 13
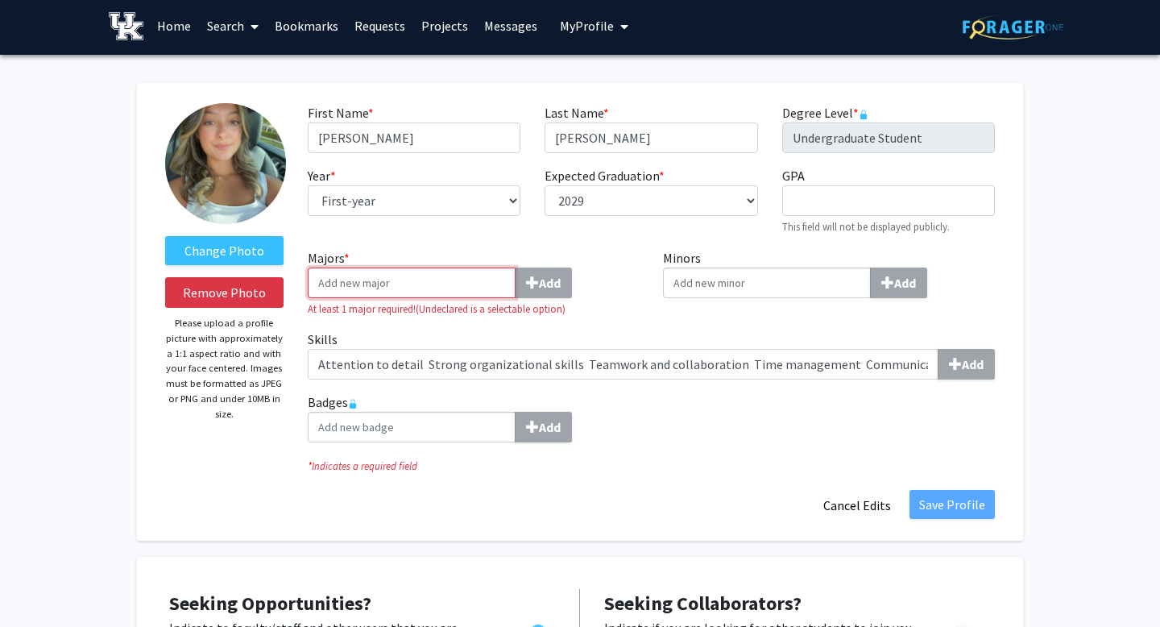
click at [359, 280] on input "Majors * Add" at bounding box center [412, 283] width 208 height 31
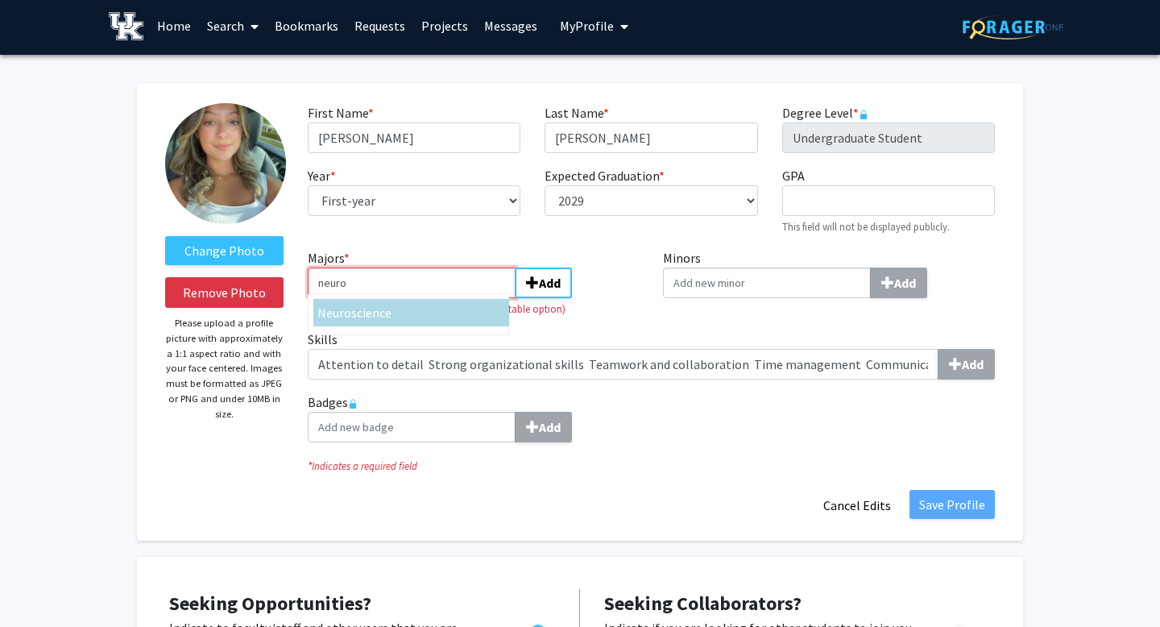
type input "neuro"
click at [359, 305] on span "science" at bounding box center [371, 313] width 40 height 16
click at [359, 298] on input "neuro" at bounding box center [412, 283] width 208 height 31
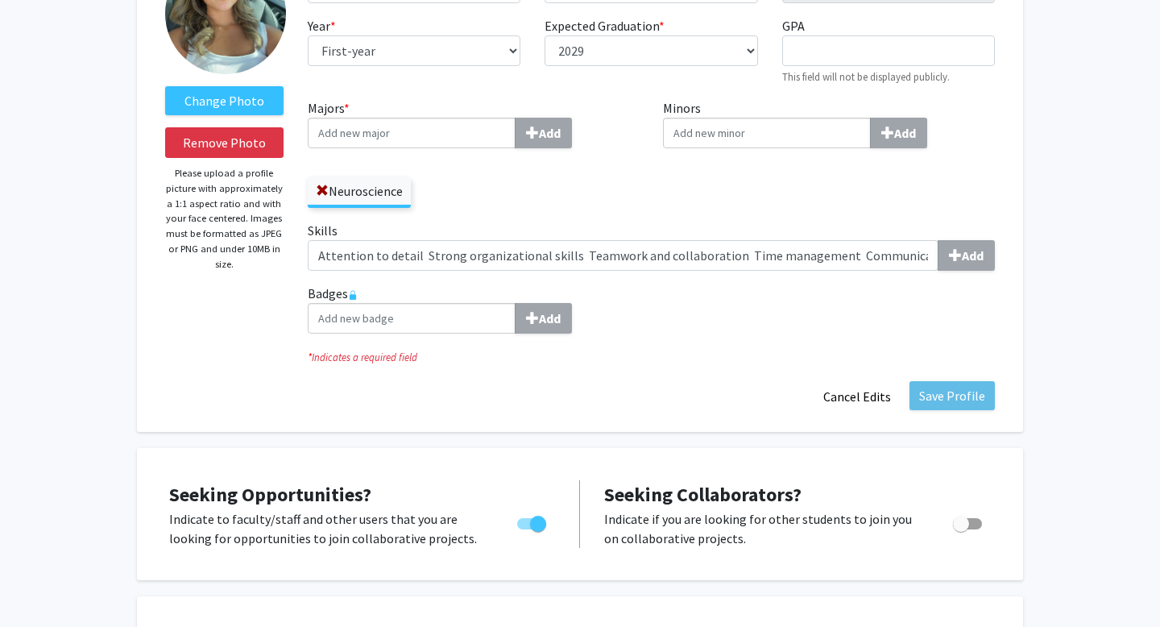
scroll to position [116, 0]
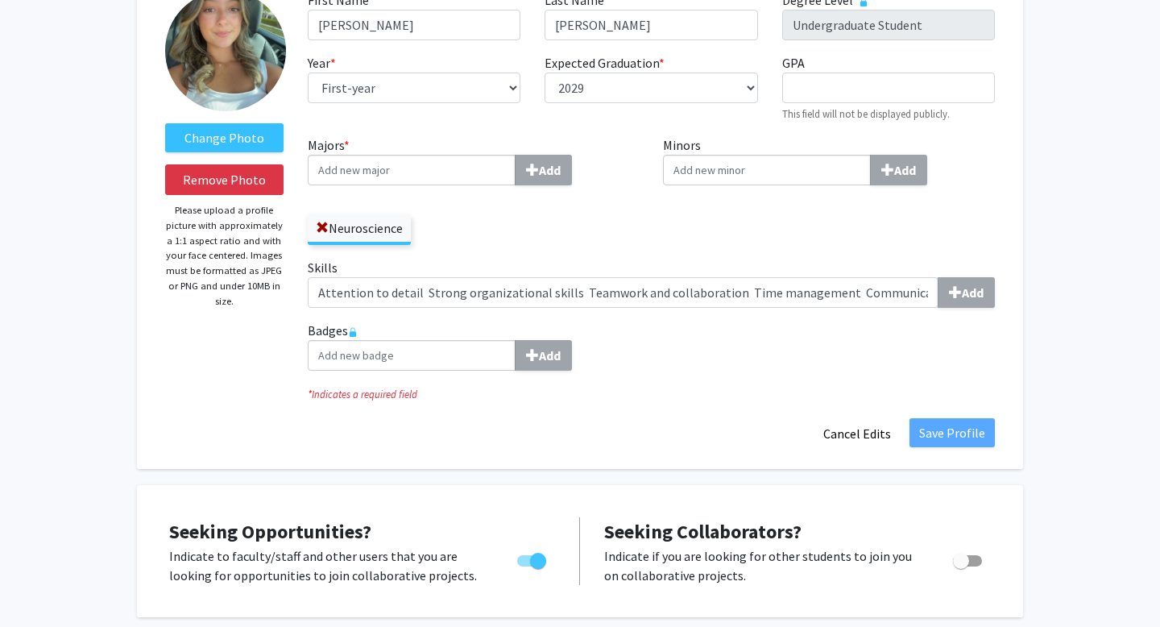
click at [384, 390] on icon "* Indicates a required field" at bounding box center [651, 394] width 687 height 15
click at [358, 333] on icon at bounding box center [353, 332] width 10 height 10
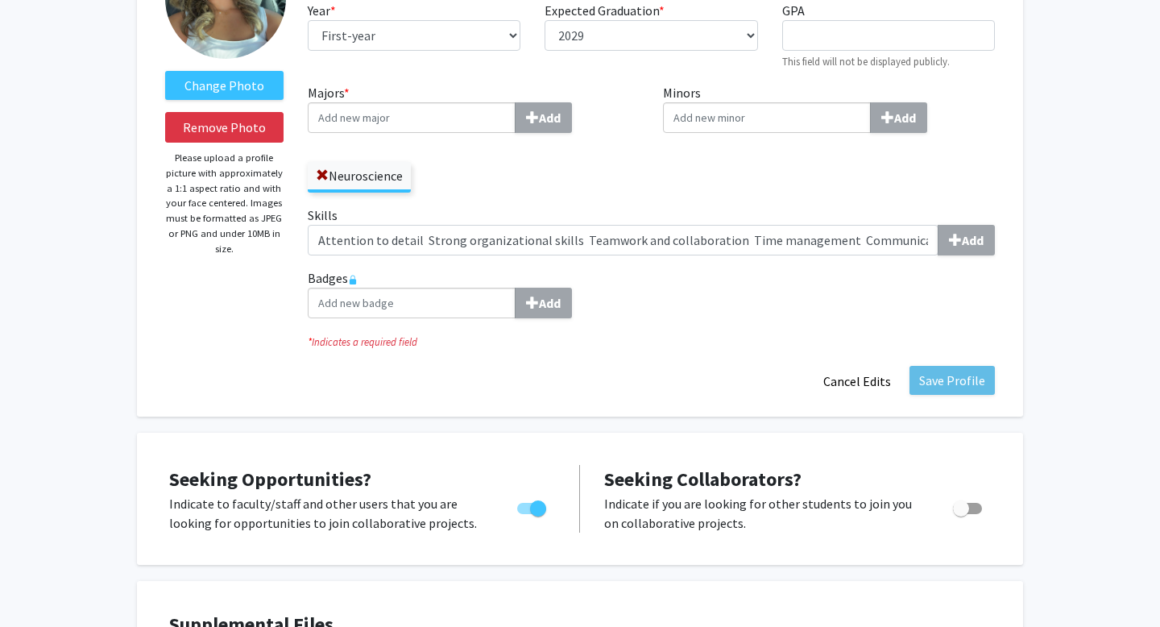
scroll to position [110, 0]
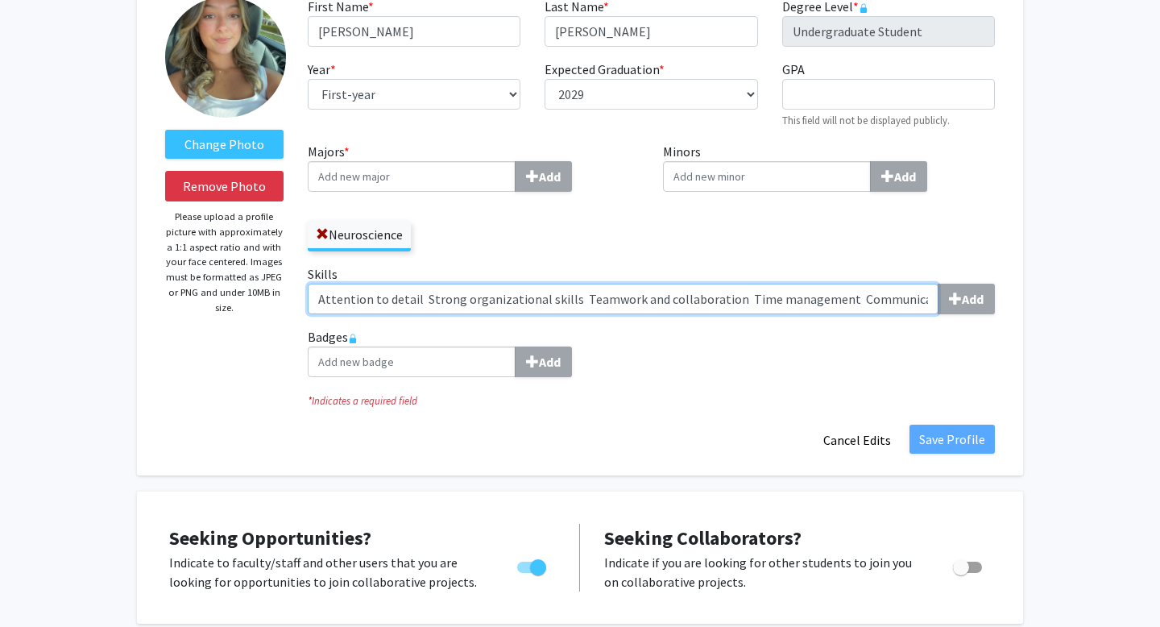
click at [907, 301] on input "Attention to detail Strong organizational skills Teamwork and collaboration Tim…" at bounding box center [623, 299] width 631 height 31
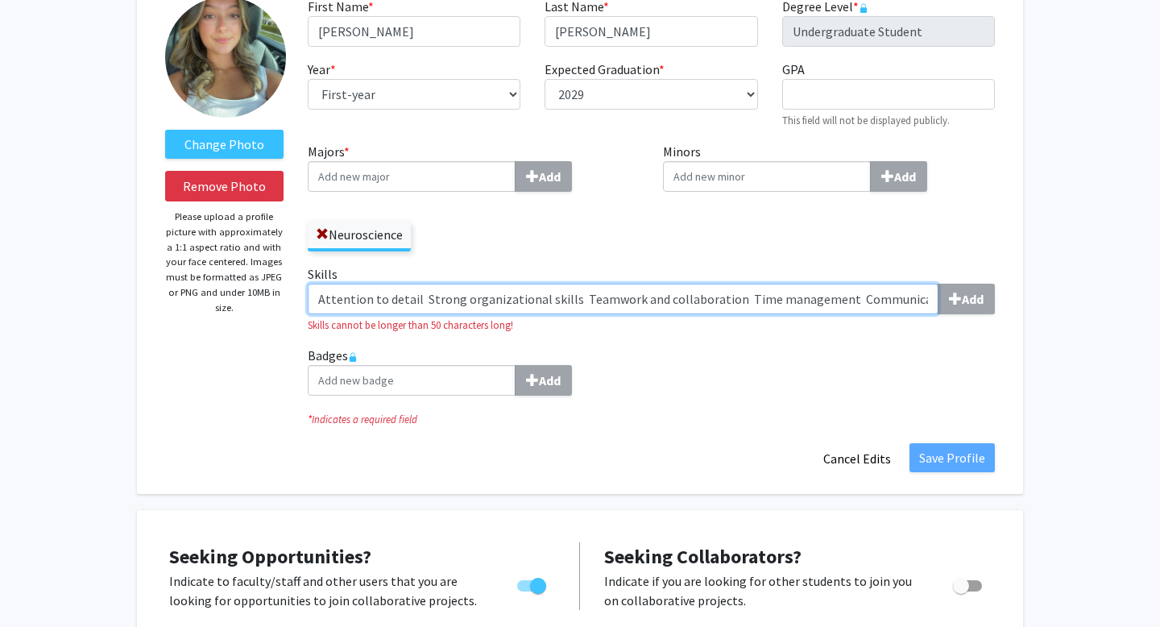
drag, startPoint x: 923, startPoint y: 301, endPoint x: 790, endPoint y: 304, distance: 133.0
click at [790, 304] on input "Attention to detail Strong organizational skills Teamwork and collaboration Tim…" at bounding box center [623, 299] width 631 height 31
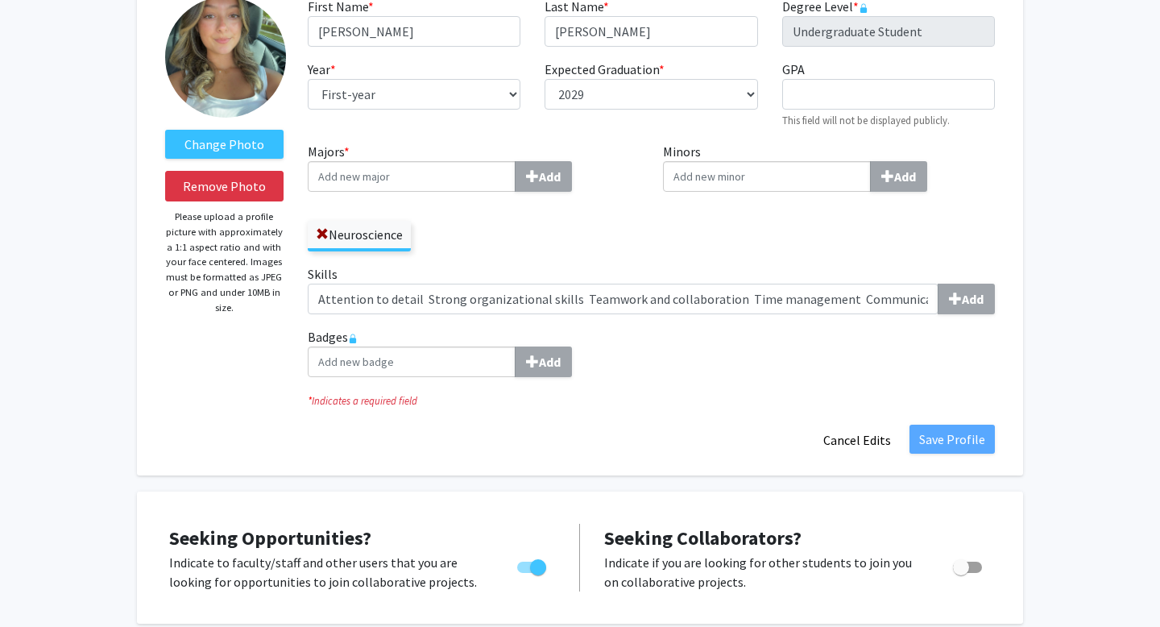
click at [917, 314] on div "Skills Attention to detail Strong organizational skills Teamwork and collaborat…" at bounding box center [652, 295] width 712 height 63
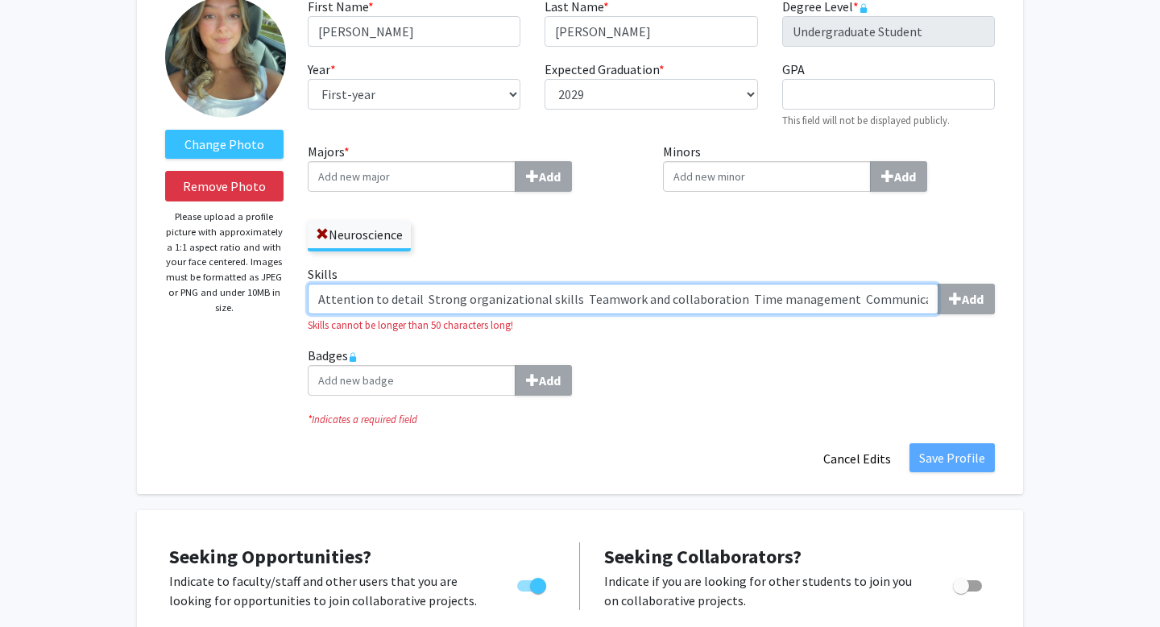
click at [918, 310] on input "Attention to detail Strong organizational skills Teamwork and collaboration Tim…" at bounding box center [623, 299] width 631 height 31
click at [930, 301] on input "Attention to detail Strong organizational skills Teamwork and collaboration Tim…" at bounding box center [623, 299] width 631 height 31
click at [920, 303] on input "Attention to detail Strong organizational skills Teamwork and collaboration Tim…" at bounding box center [623, 299] width 631 height 31
drag, startPoint x: 928, startPoint y: 300, endPoint x: 799, endPoint y: 306, distance: 129.1
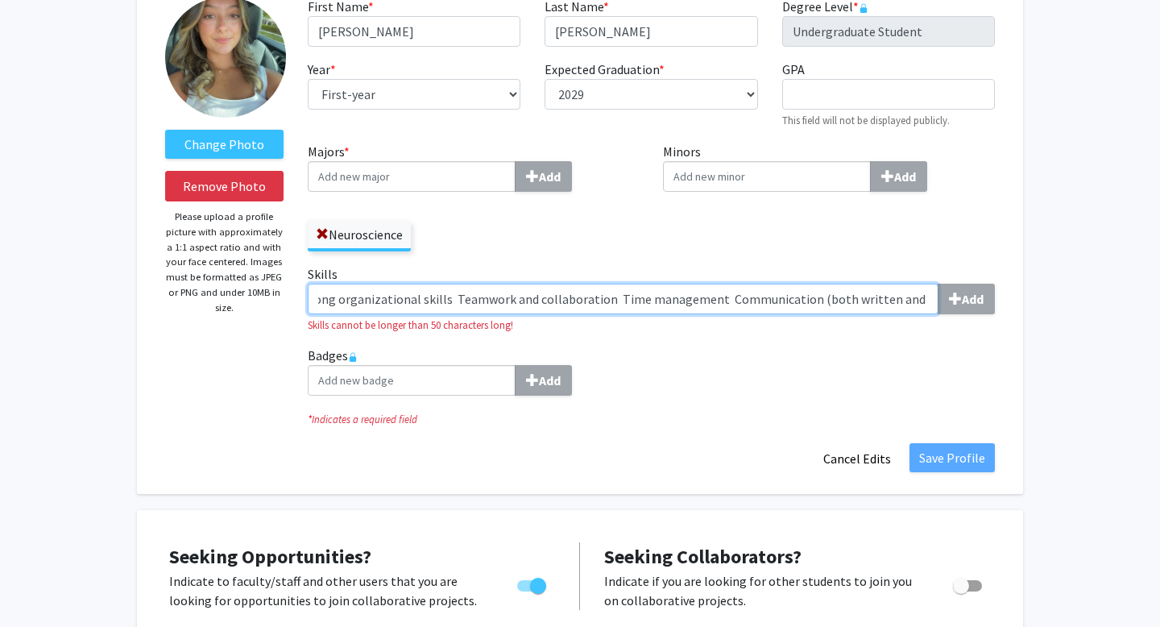
click at [799, 306] on input "Attention to detail Strong organizational skills Teamwork and collaboration Tim…" at bounding box center [623, 299] width 631 height 31
click at [420, 297] on input "Attention to detail Strong organizational skills Teamwork and collaboration" at bounding box center [623, 299] width 631 height 31
click at [565, 298] on input "Attention to detail, Strong organizational skills Teamwork and collaboration" at bounding box center [623, 299] width 631 height 31
click at [629, 299] on input "Attention to detail, Strong organizational skills, Teamwork and collaboration" at bounding box center [623, 299] width 631 height 31
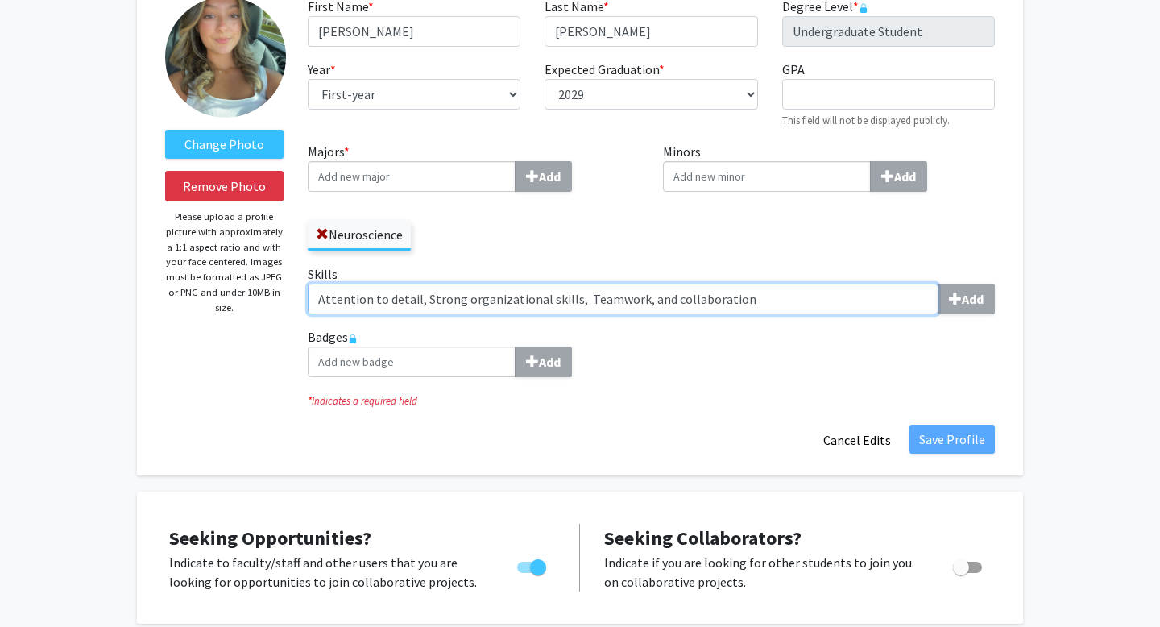
click at [786, 311] on input "Attention to detail, Strong organizational skills, Teamwork, and collaboration" at bounding box center [623, 299] width 631 height 31
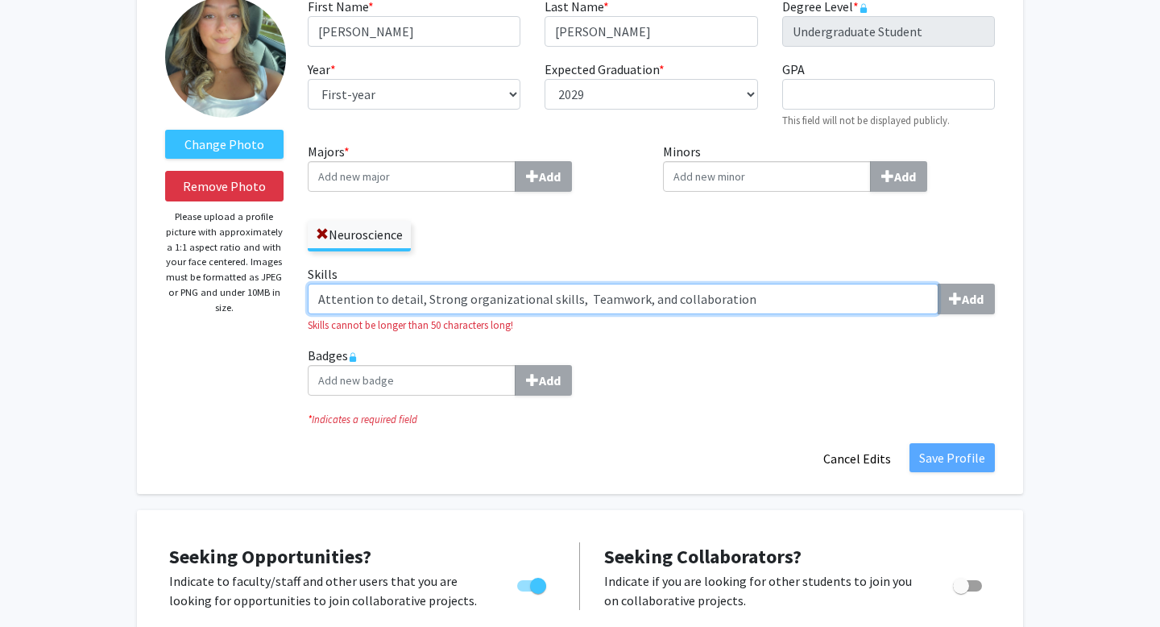
drag, startPoint x: 791, startPoint y: 296, endPoint x: 594, endPoint y: 297, distance: 196.6
click at [596, 294] on input "Attention to detail, Strong organizational skills, Teamwork, and collaboration" at bounding box center [623, 299] width 631 height 31
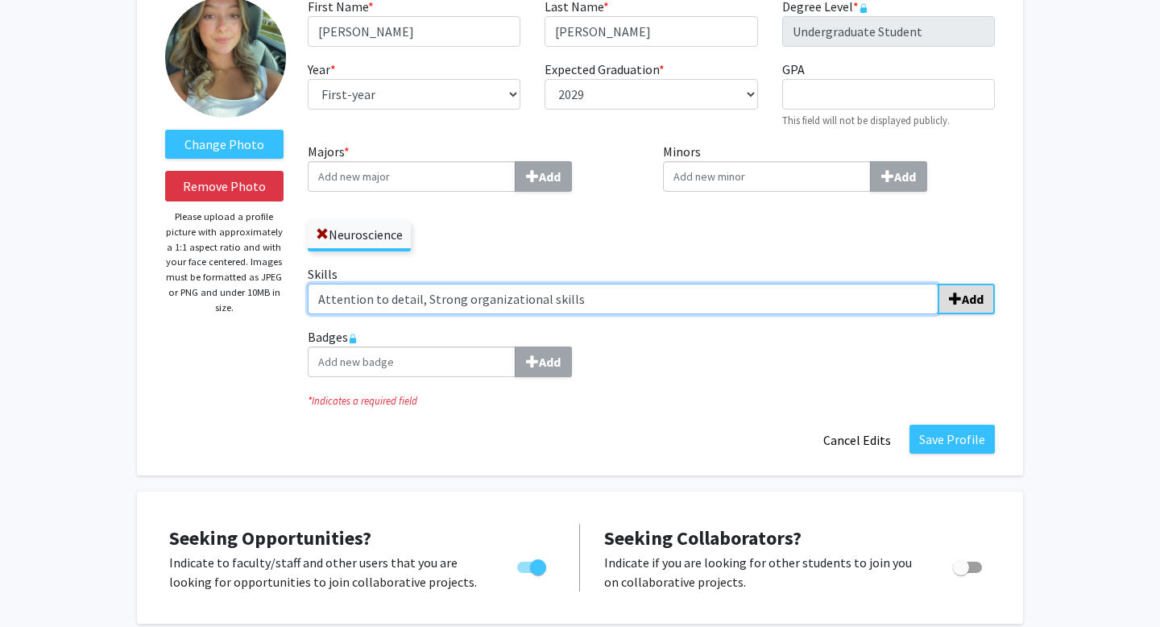
type input "Attention to detail, Strong organizational skills"
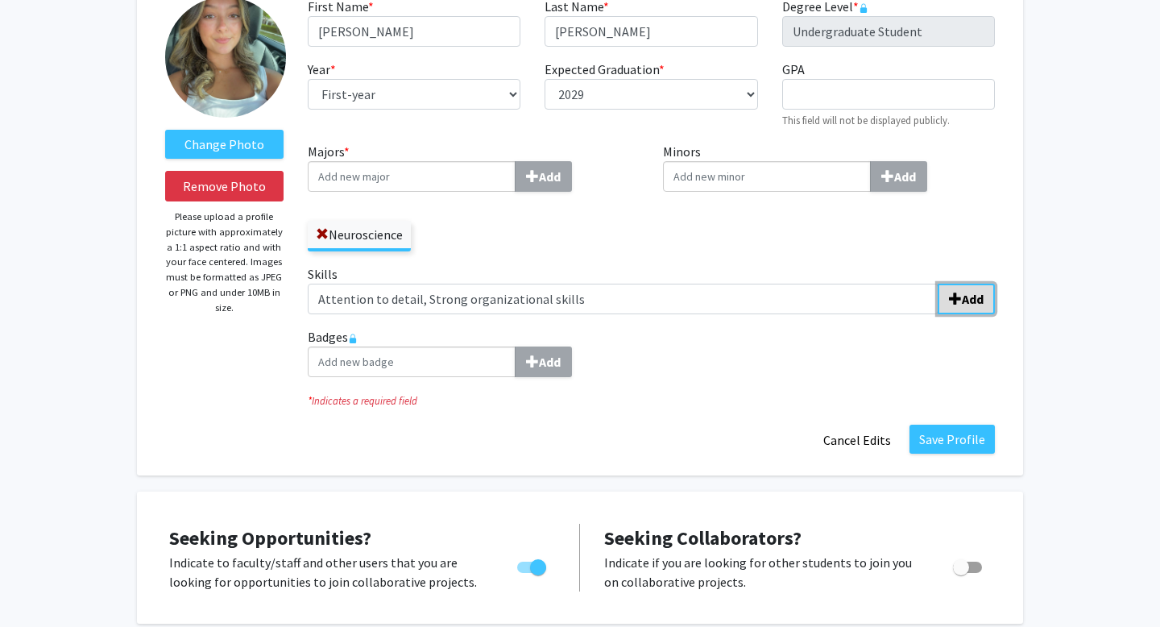
click at [972, 294] on b "Add" at bounding box center [973, 299] width 22 height 16
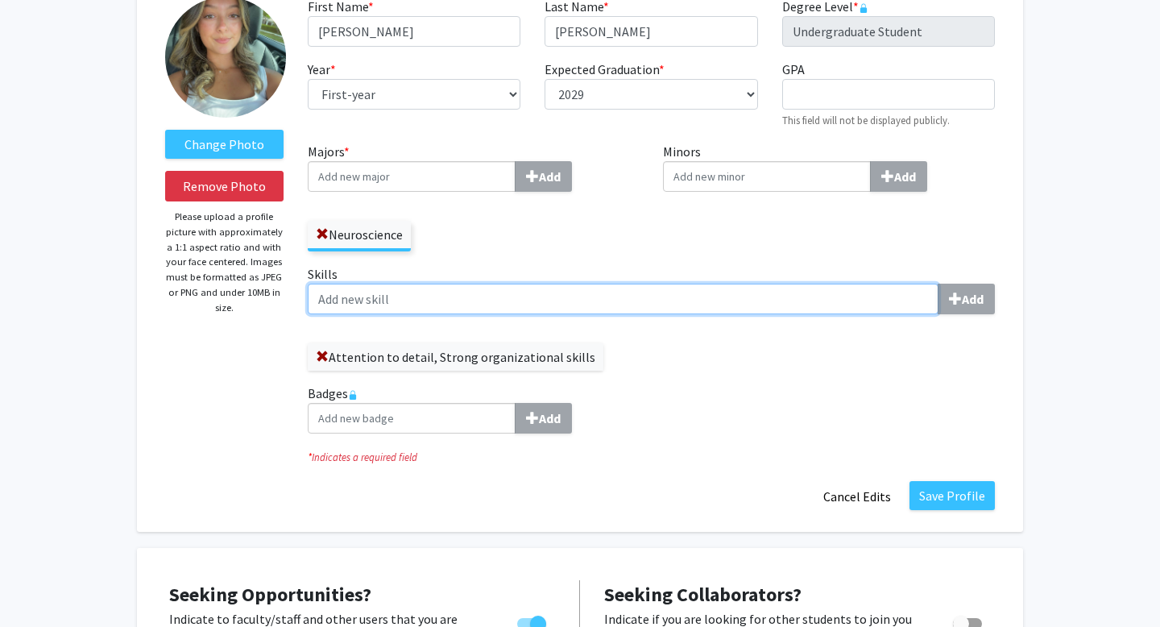
click at [856, 298] on input "Skills Add" at bounding box center [623, 299] width 631 height 31
type input "communication skills (written and verbal)"
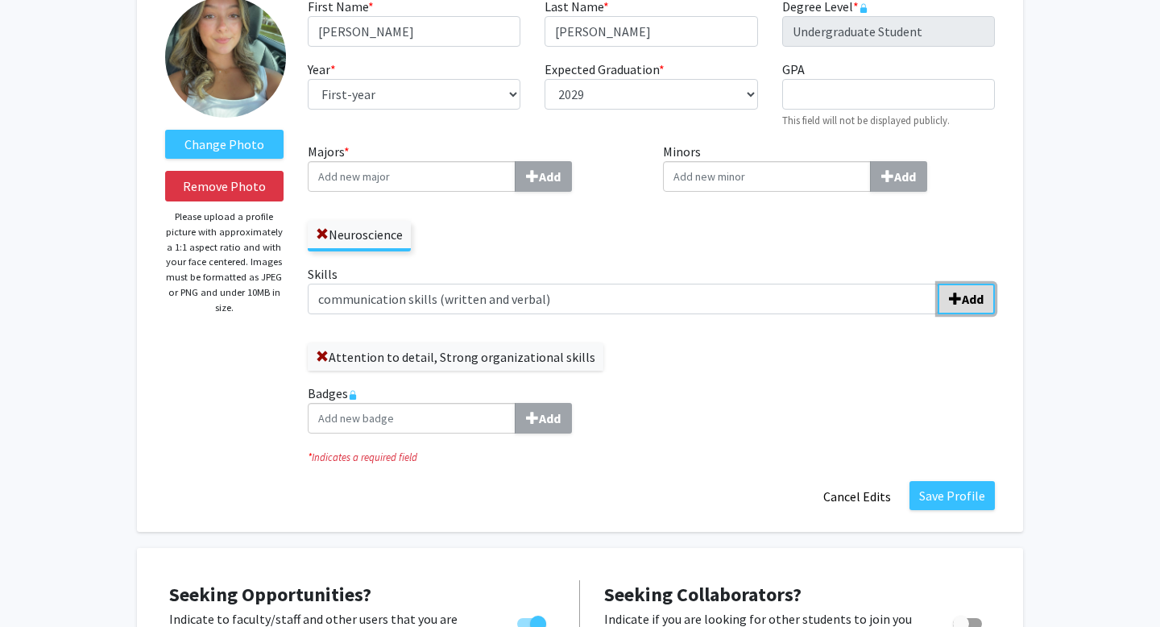
click at [977, 299] on b "Add" at bounding box center [973, 299] width 22 height 16
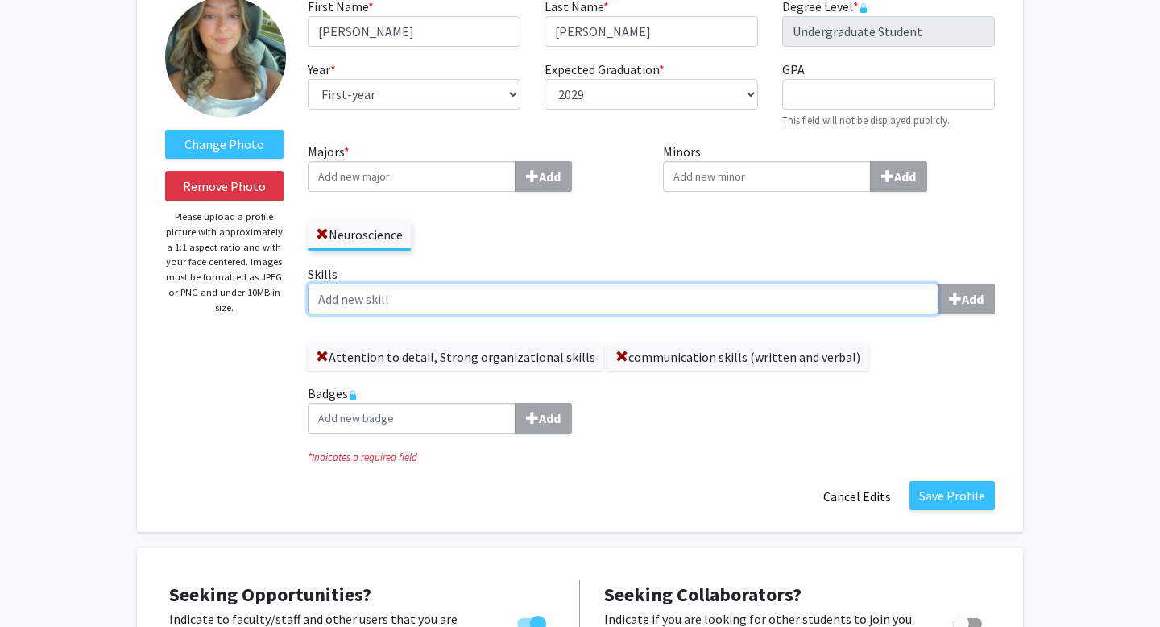
click at [513, 305] on input "Skills Add" at bounding box center [623, 299] width 631 height 31
click at [352, 302] on input "Teammwork skills" at bounding box center [623, 299] width 631 height 31
type input "Teamwork skills"
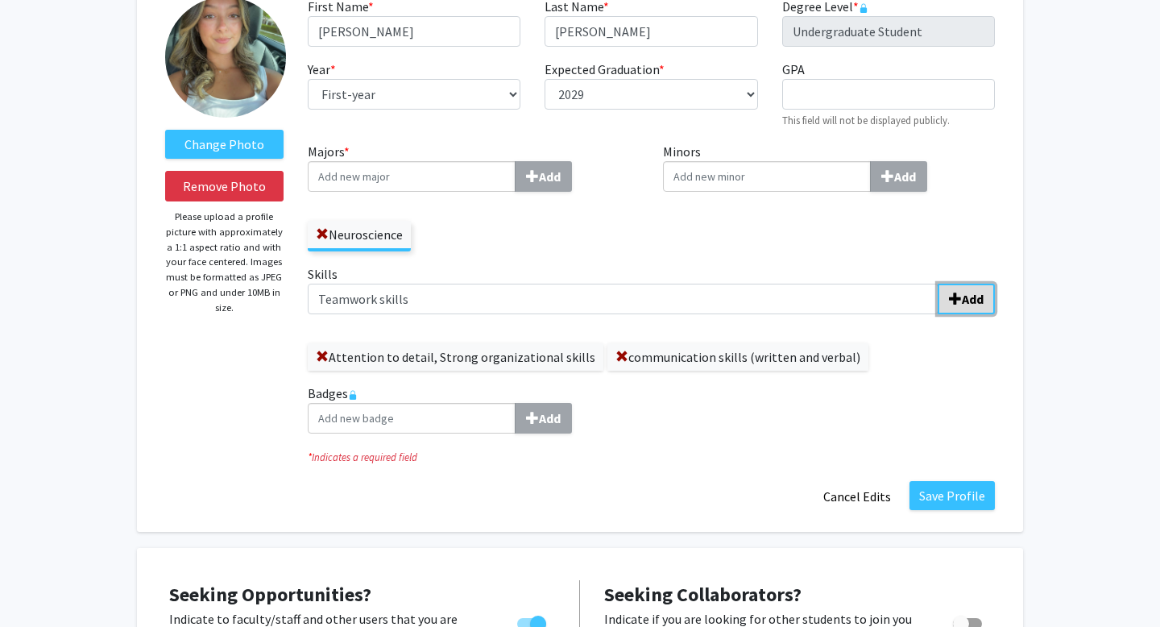
click at [978, 297] on b "Add" at bounding box center [973, 299] width 22 height 16
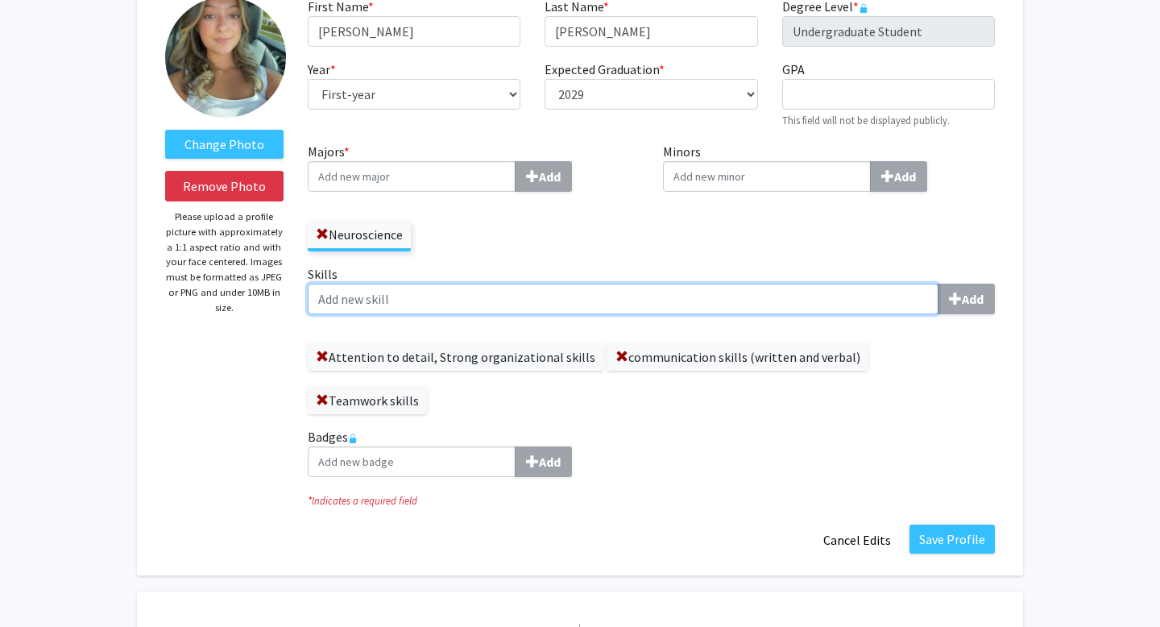
click at [533, 298] on input "Skills Add" at bounding box center [623, 299] width 631 height 31
type input "Critical thinking and problem solving"
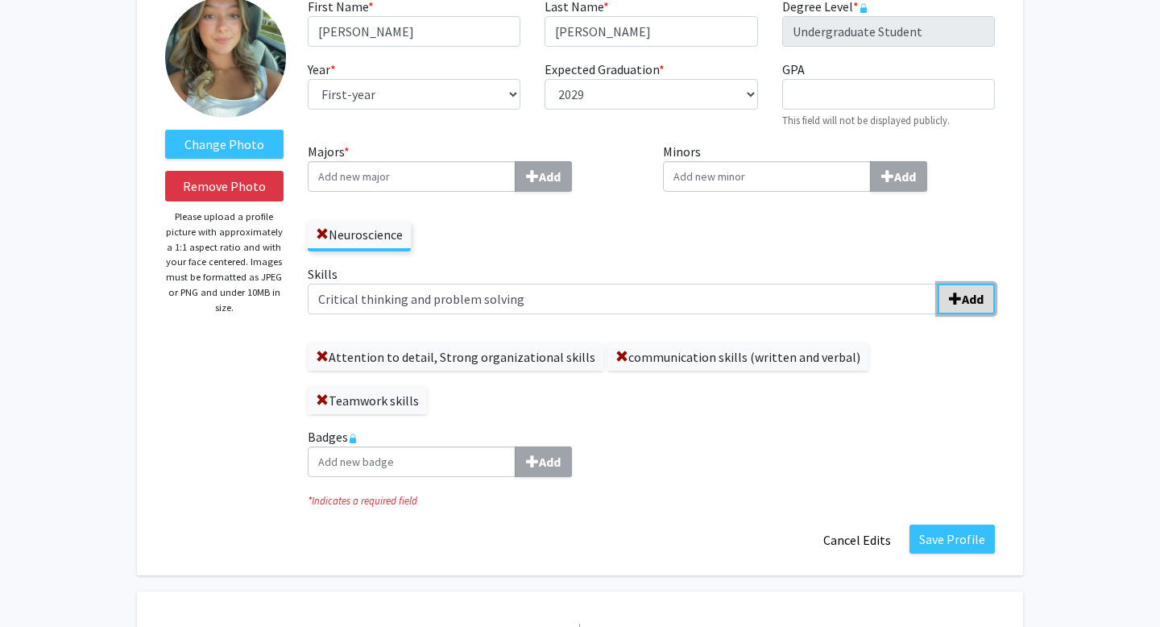
click at [954, 312] on button "Add" at bounding box center [966, 299] width 57 height 31
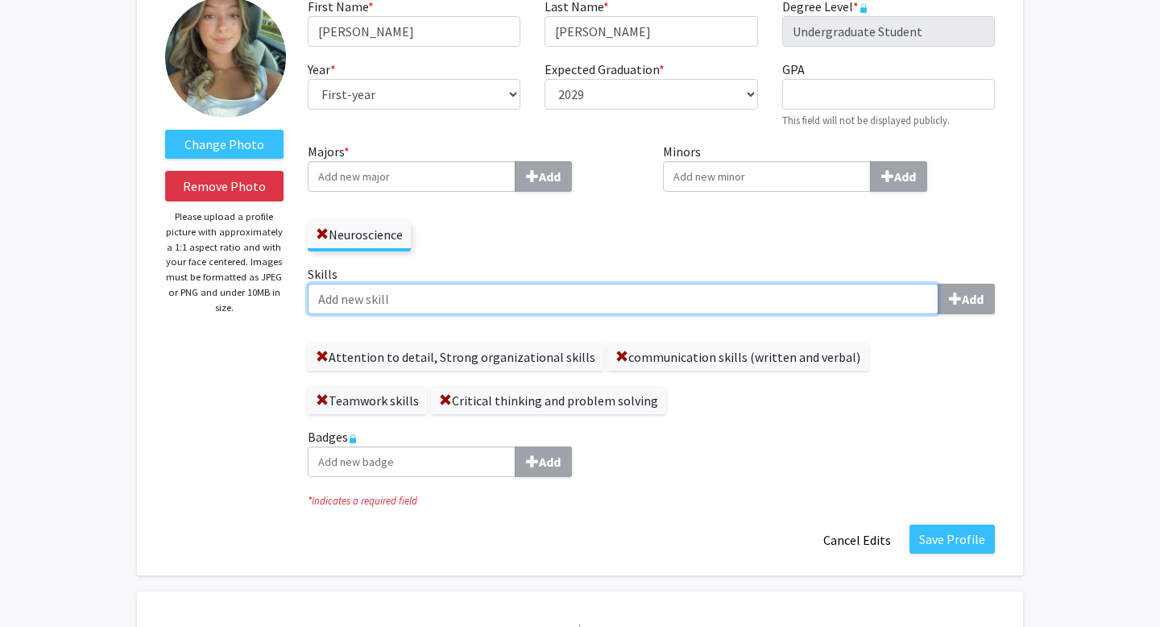
click at [496, 307] on input "Skills Add" at bounding box center [623, 299] width 631 height 31
click at [454, 300] on input "Data collection and anaylsis" at bounding box center [623, 299] width 631 height 31
type input "Data collection and analysis"
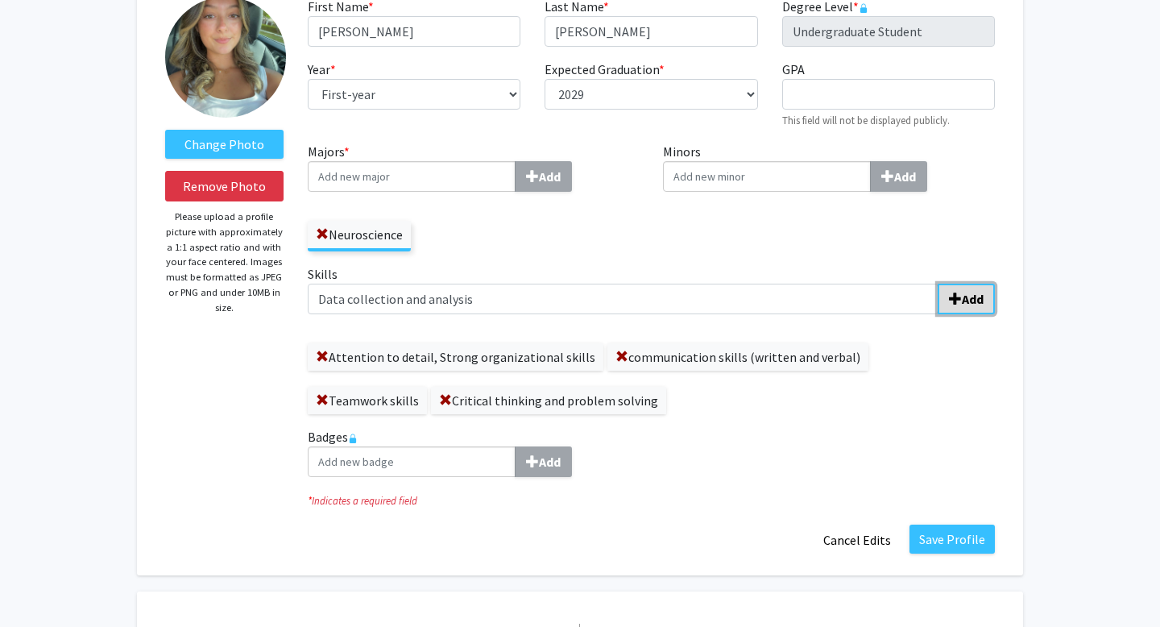
click at [980, 299] on b "Add" at bounding box center [973, 299] width 22 height 16
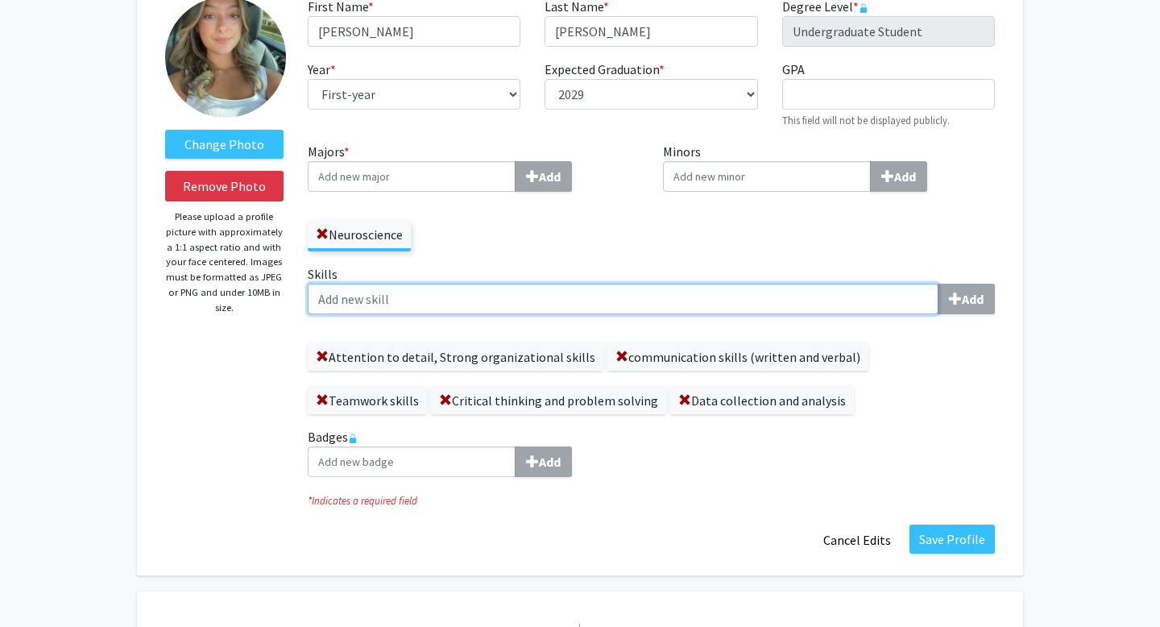
click at [598, 287] on input "Skills Add" at bounding box center [623, 299] width 631 height 31
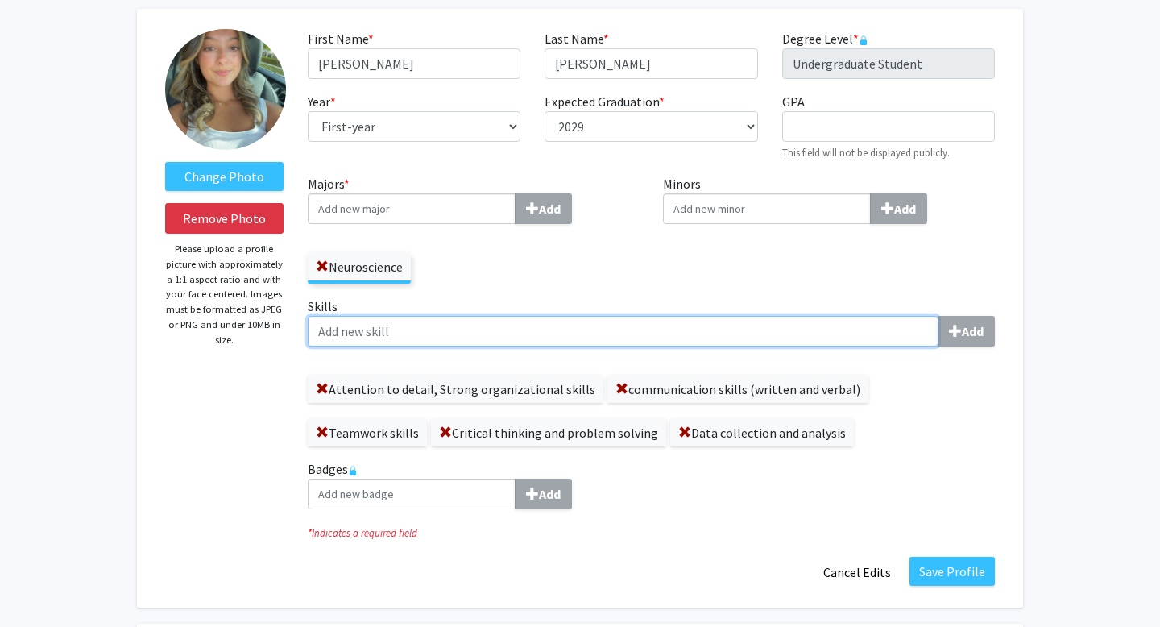
scroll to position [38, 0]
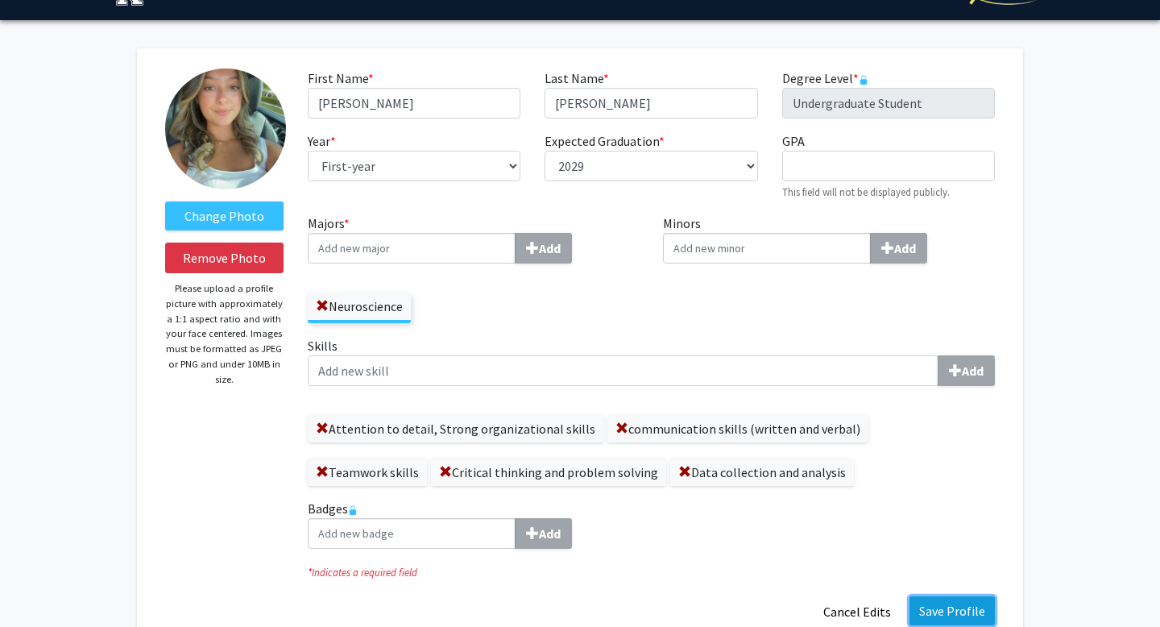
click at [953, 622] on button "Save Profile" at bounding box center [952, 610] width 85 height 29
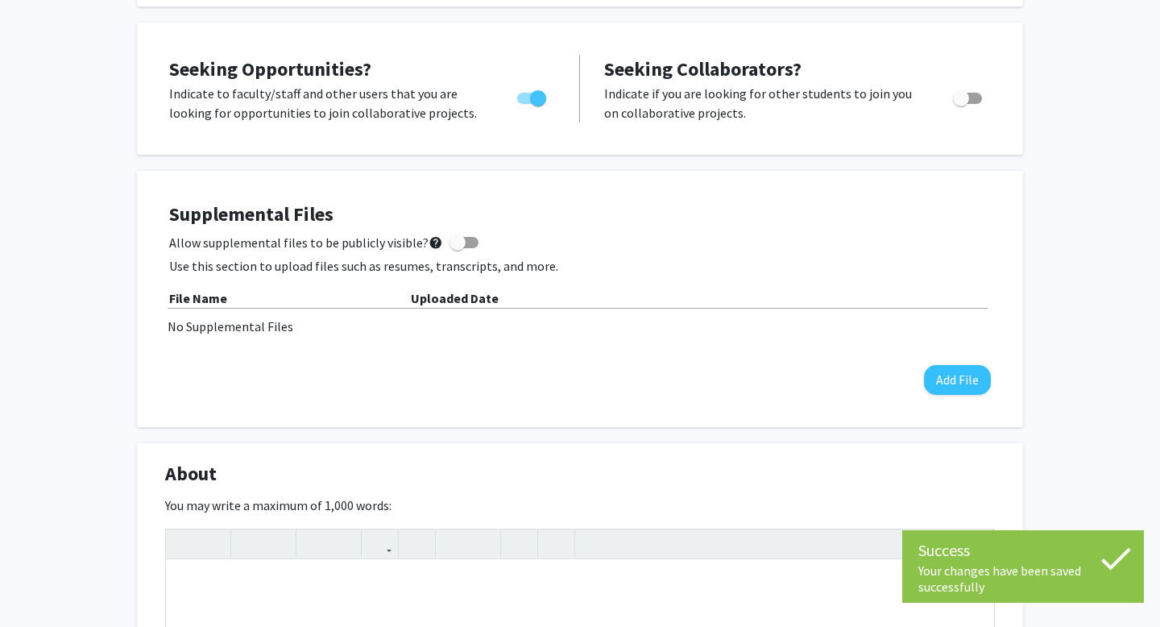
scroll to position [0, 0]
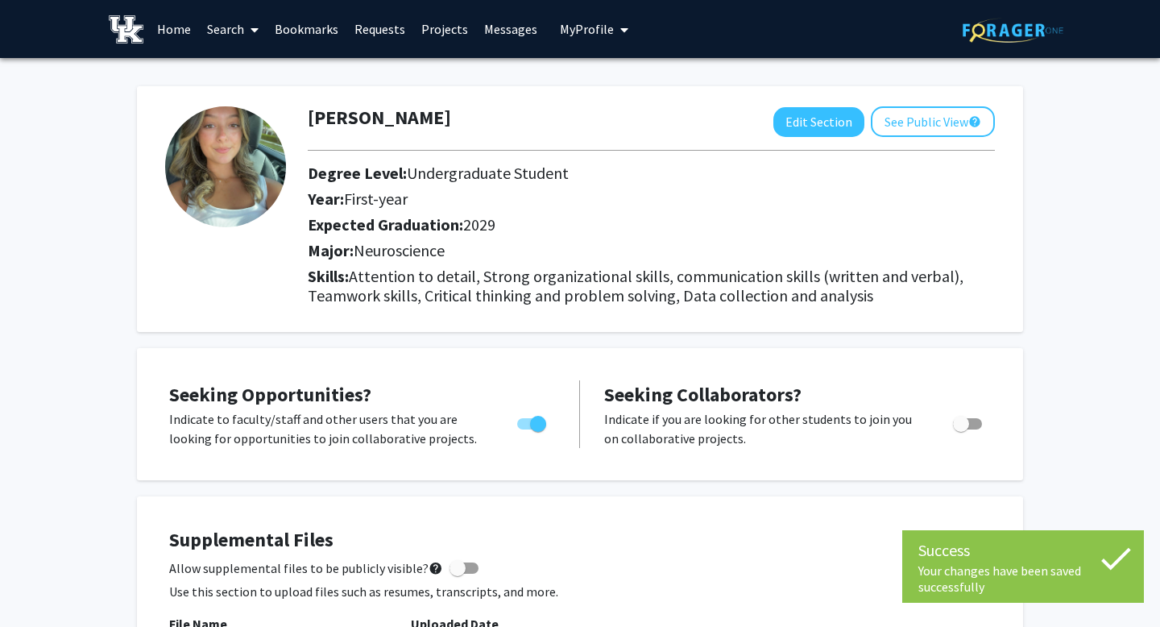
click at [385, 31] on link "Requests" at bounding box center [380, 29] width 67 height 56
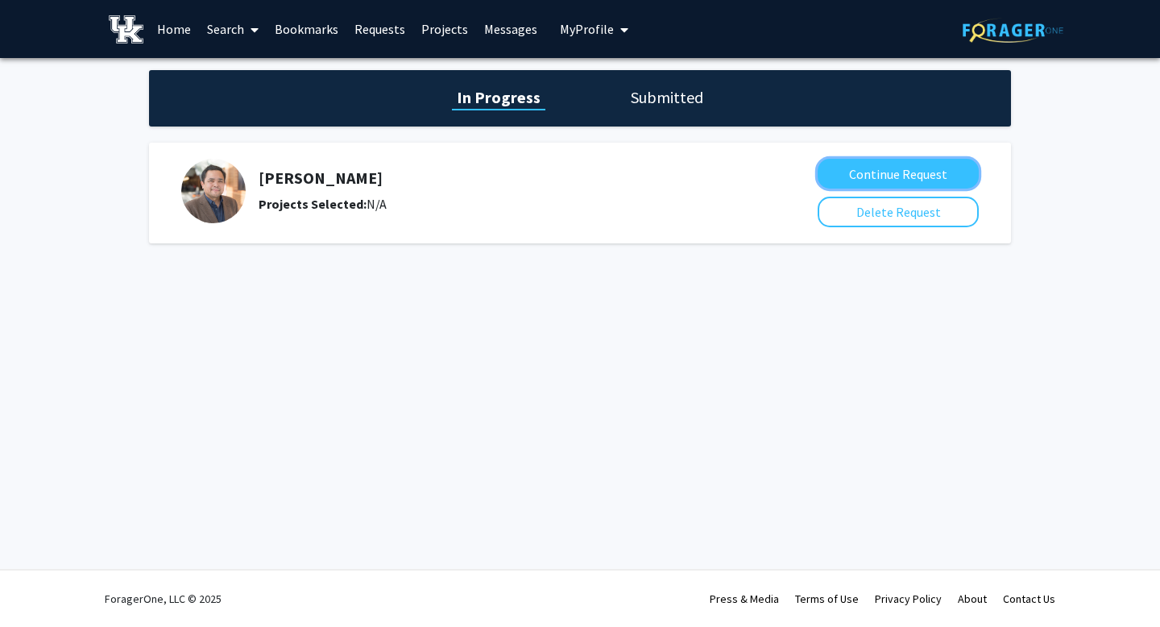
click at [881, 173] on button "Continue Request" at bounding box center [898, 174] width 161 height 30
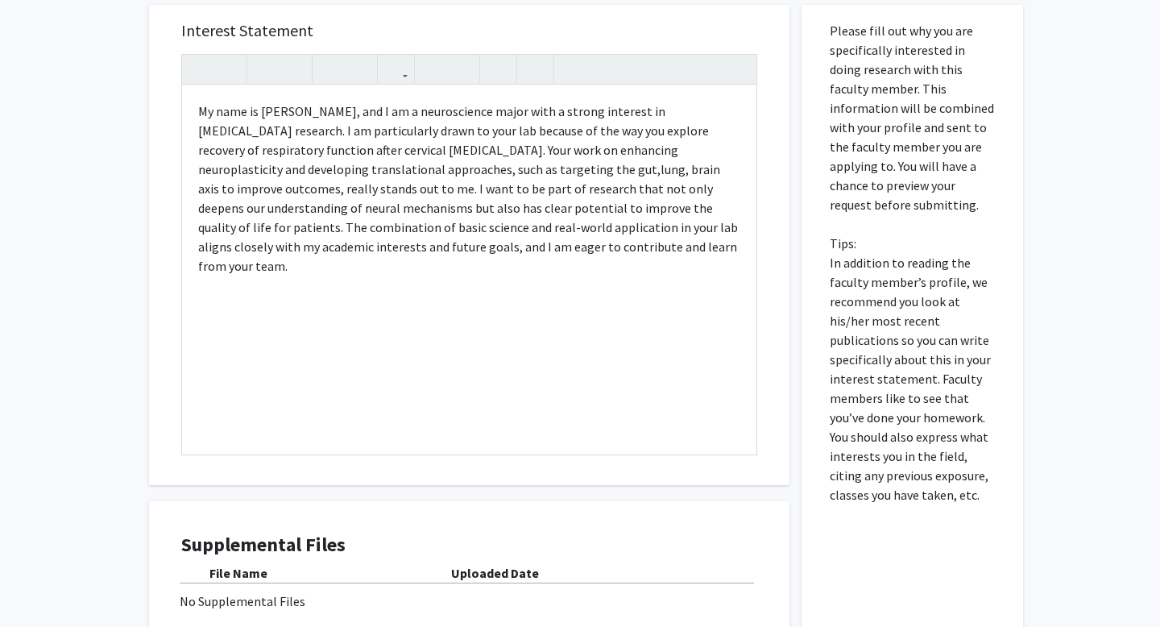
scroll to position [509, 0]
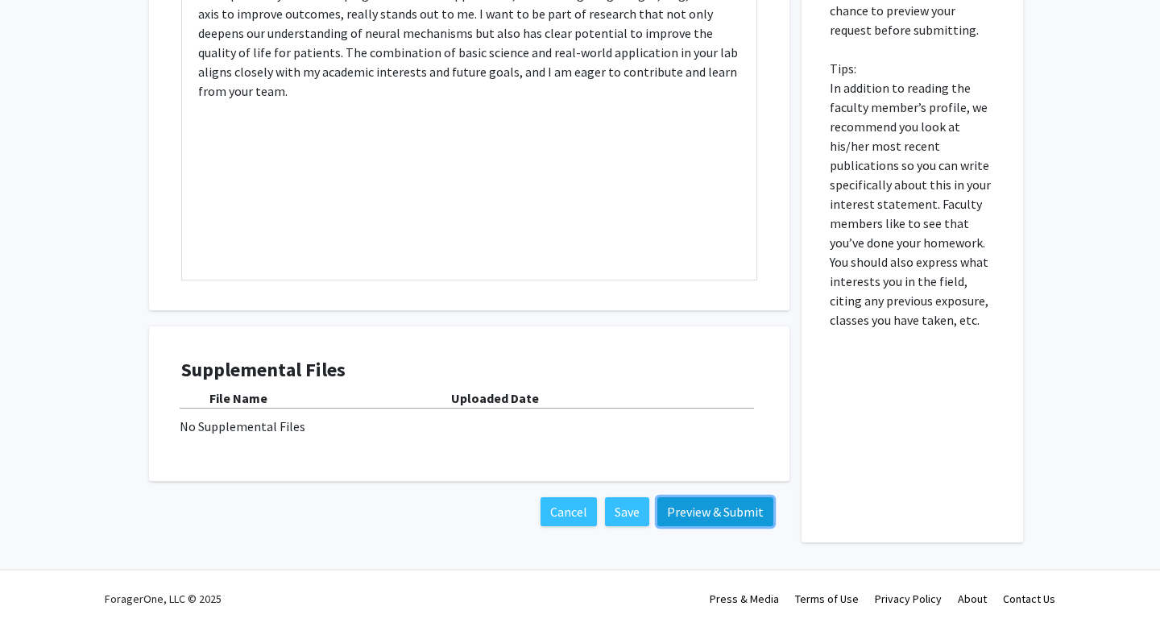
click at [701, 504] on button "Preview & Submit" at bounding box center [716, 511] width 116 height 29
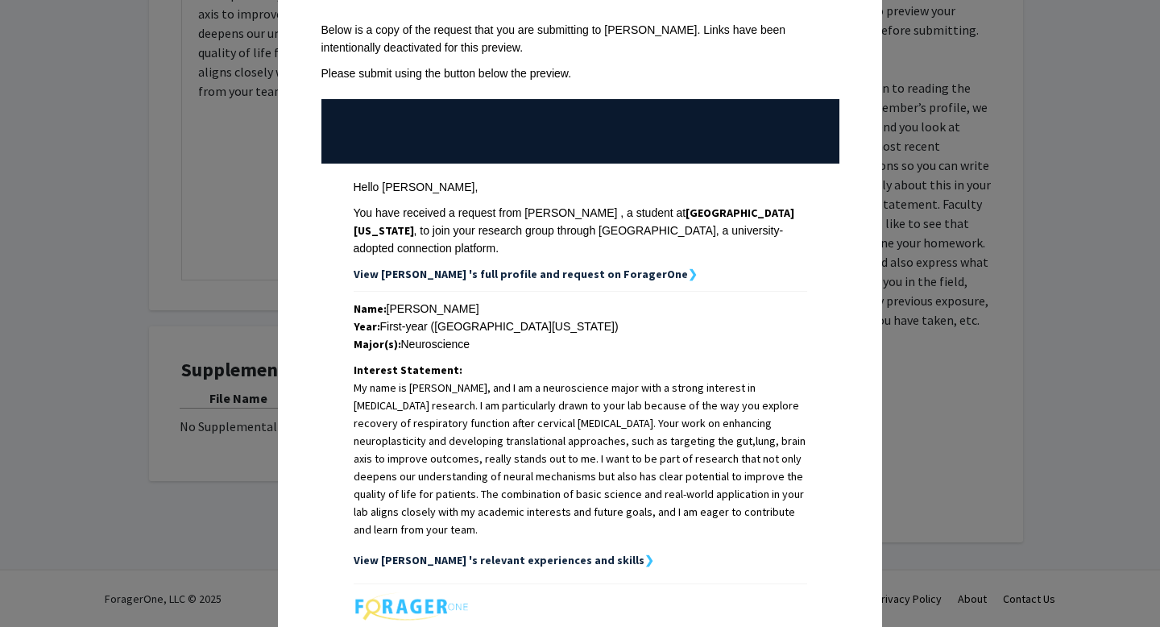
scroll to position [268, 0]
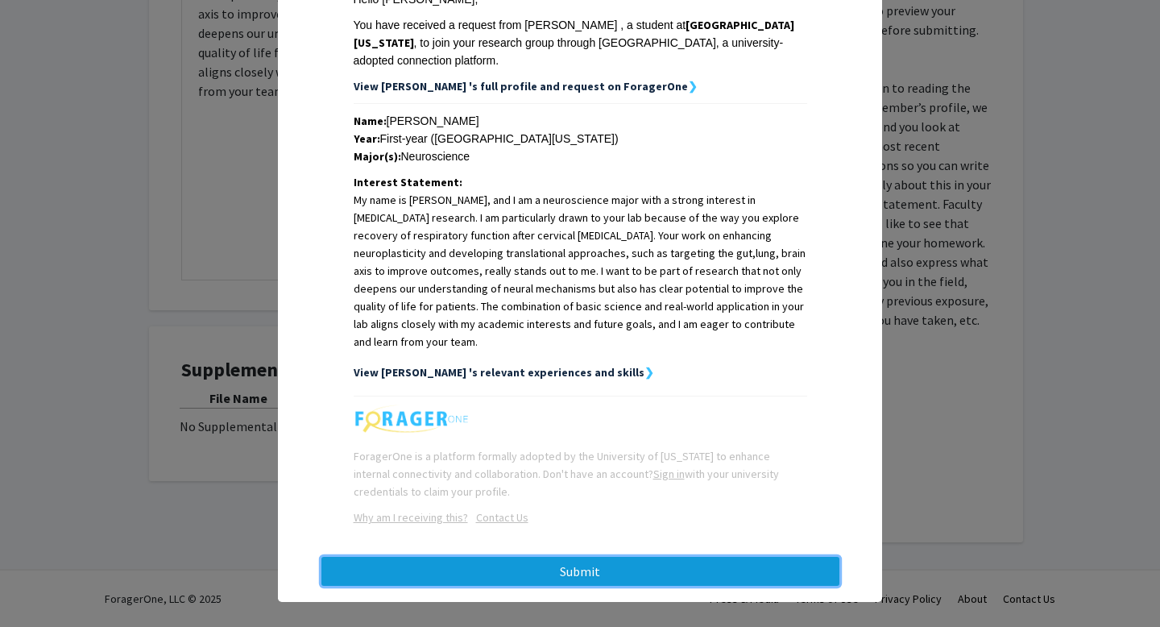
click at [634, 557] on button "Submit" at bounding box center [581, 571] width 518 height 29
